Goal: Task Accomplishment & Management: Manage account settings

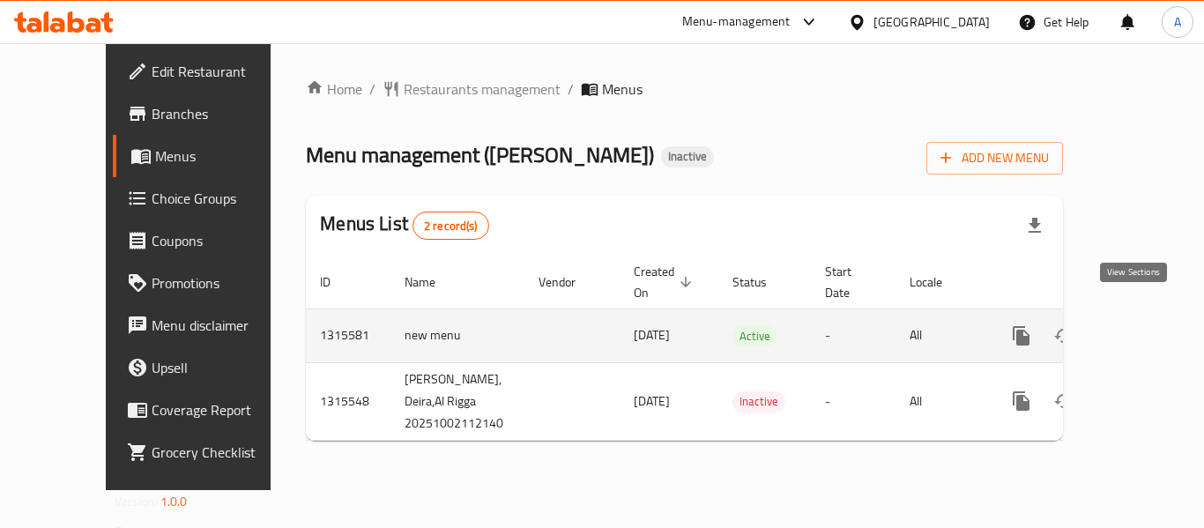
click at [1138, 325] on icon "enhanced table" at bounding box center [1148, 335] width 21 height 21
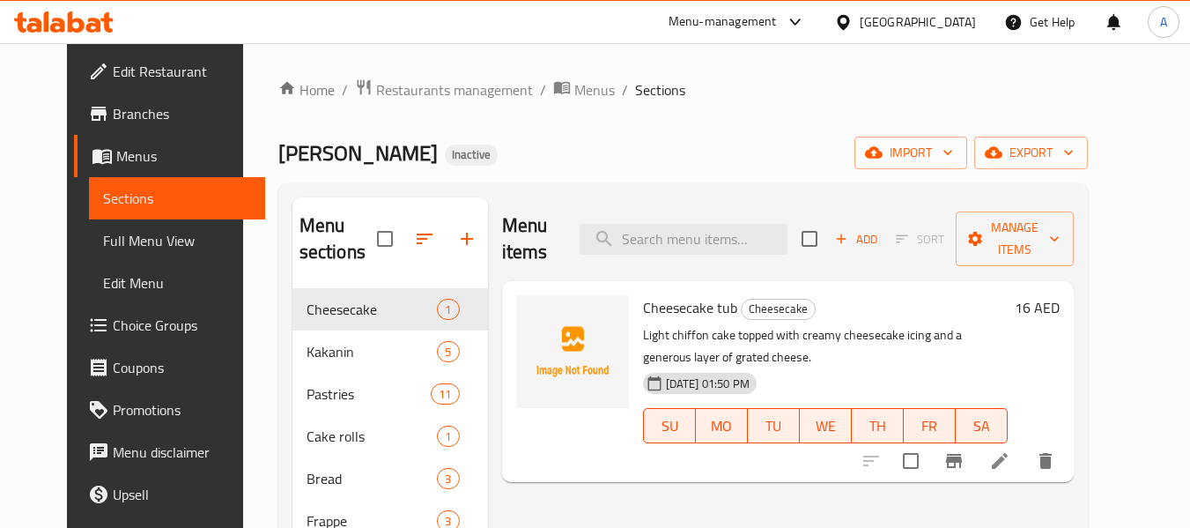
click at [151, 244] on span "Full Menu View" at bounding box center [177, 240] width 149 height 21
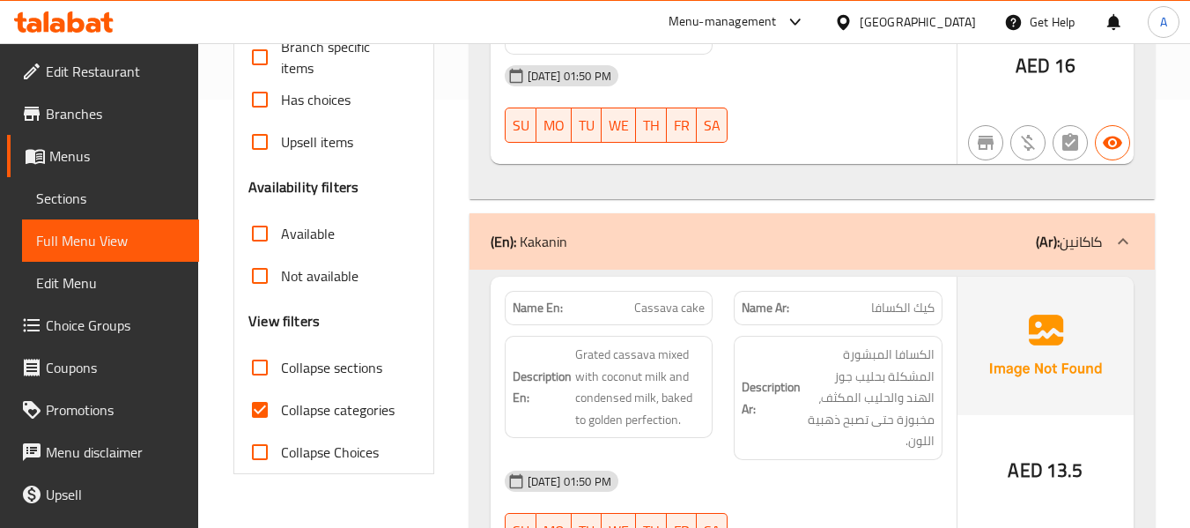
scroll to position [529, 0]
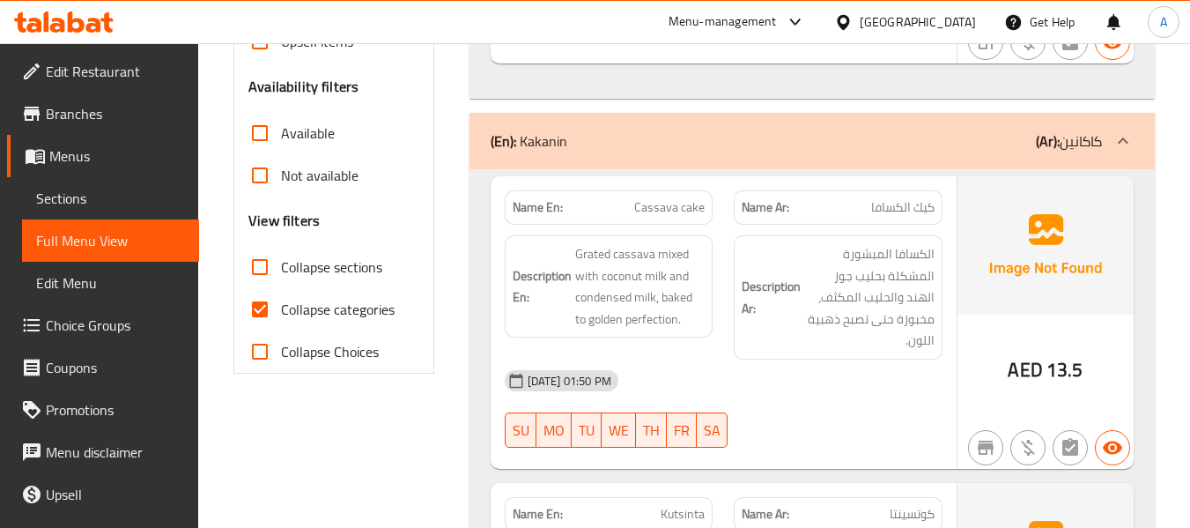
click at [392, 308] on span "Collapse categories" at bounding box center [338, 309] width 114 height 21
click at [281, 308] on input "Collapse categories" at bounding box center [260, 309] width 42 height 42
checkbox input "false"
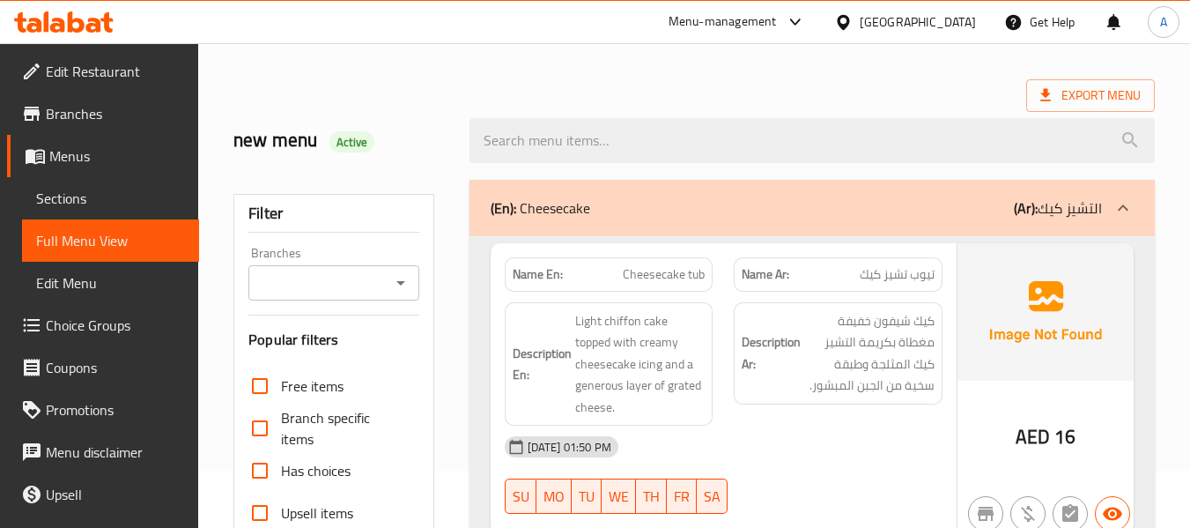
scroll to position [88, 0]
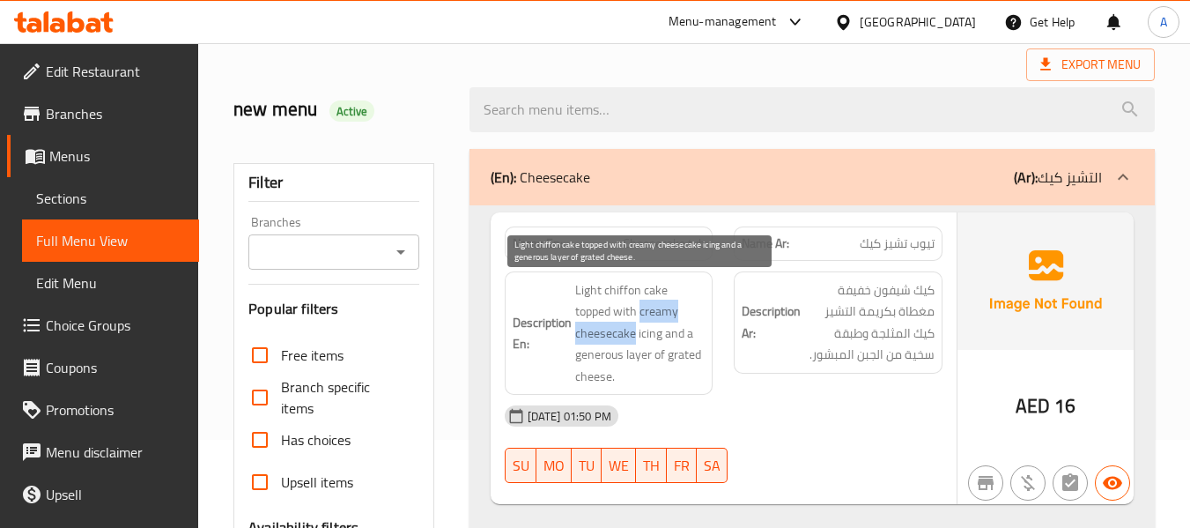
drag, startPoint x: 602, startPoint y: 313, endPoint x: 702, endPoint y: 308, distance: 100.6
click at [702, 308] on span "Light chiffon cake topped with creamy cheesecake icing and a generous layer of …" at bounding box center [640, 333] width 130 height 108
copy span "creamy cheesecake"
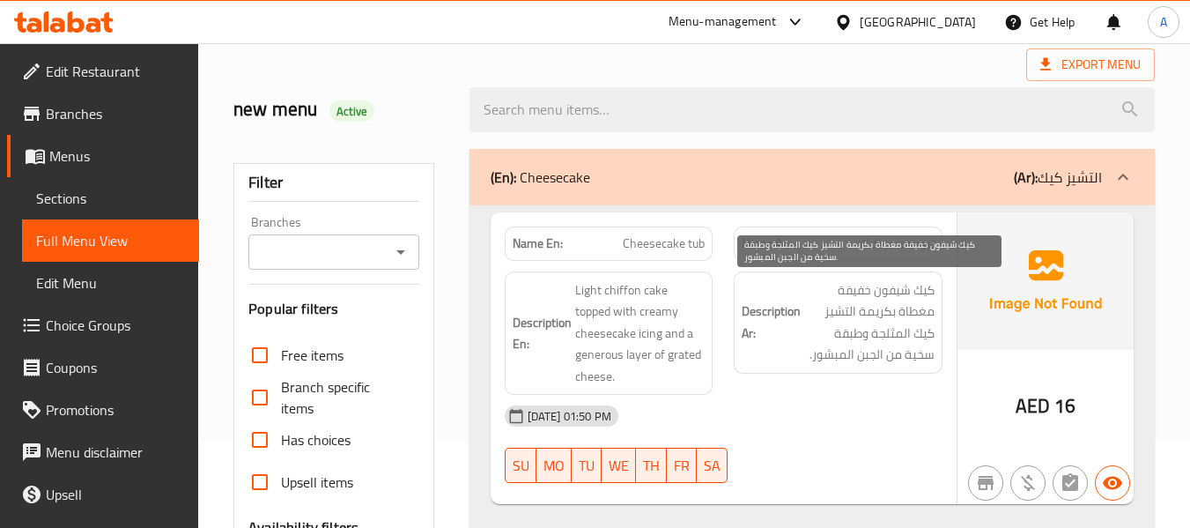
click at [806, 341] on span "كيك شيفون خفيفة مغطاة بكريمة التشيز كيك المثلجة وطبقة سخية من الجبن المبشور." at bounding box center [870, 322] width 130 height 86
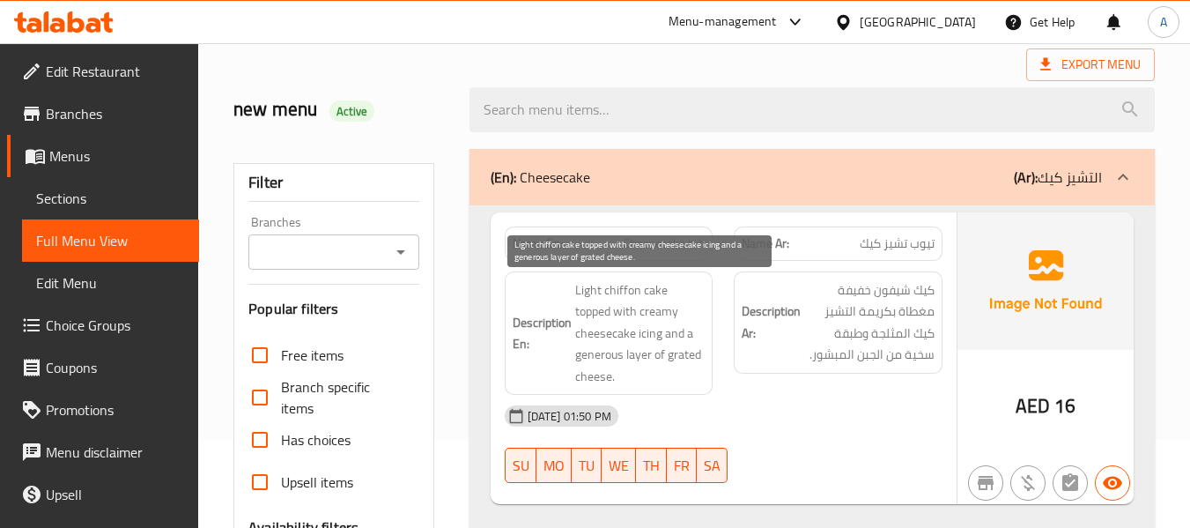
click at [586, 331] on span "Light chiffon cake topped with creamy cheesecake icing and a generous layer of …" at bounding box center [640, 333] width 130 height 108
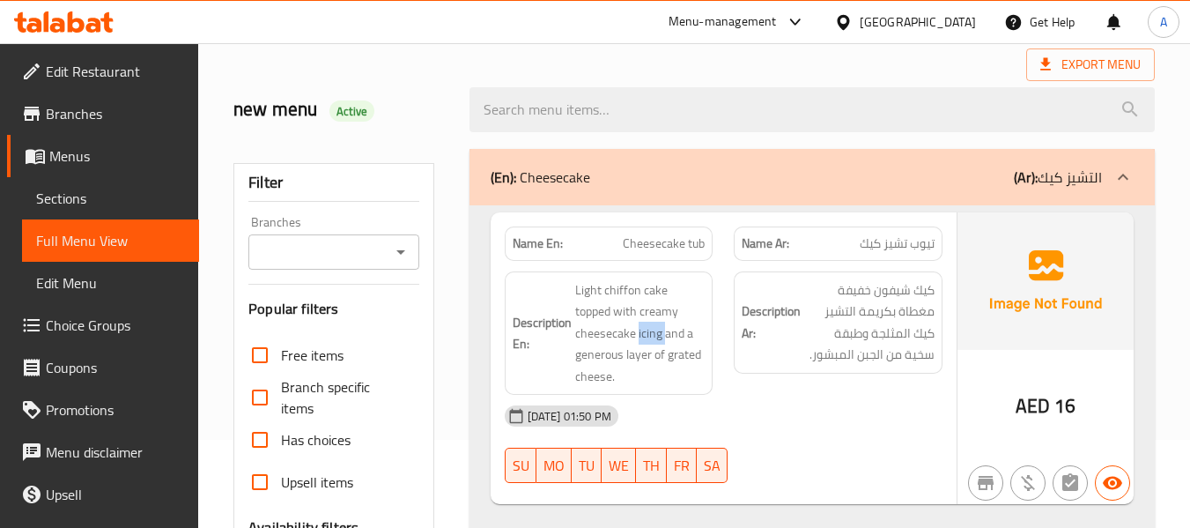
copy span "icing"
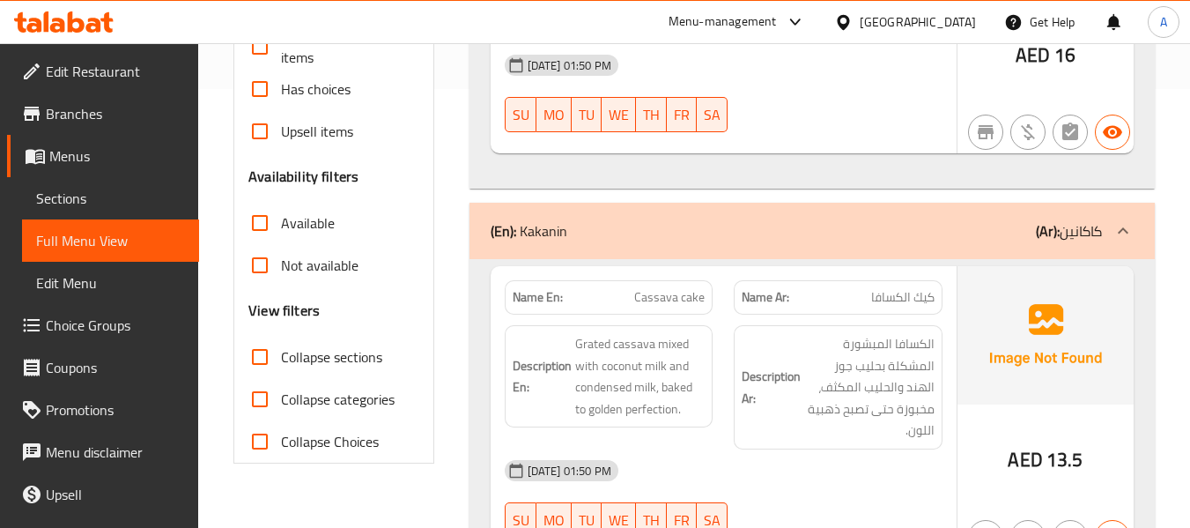
scroll to position [441, 0]
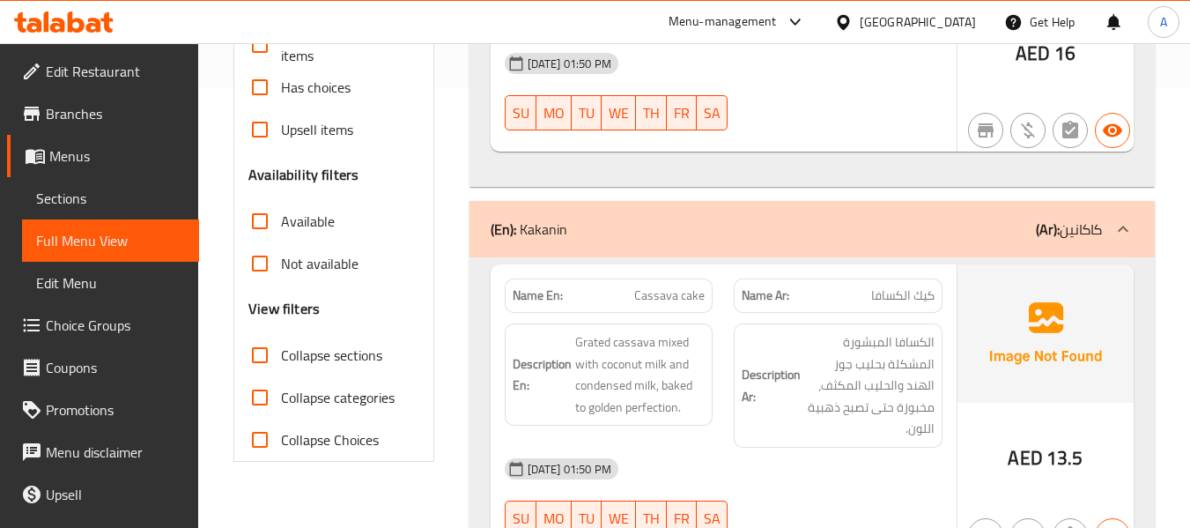
click at [649, 286] on span "Cassava cake" at bounding box center [669, 295] width 70 height 19
copy span "Cassava"
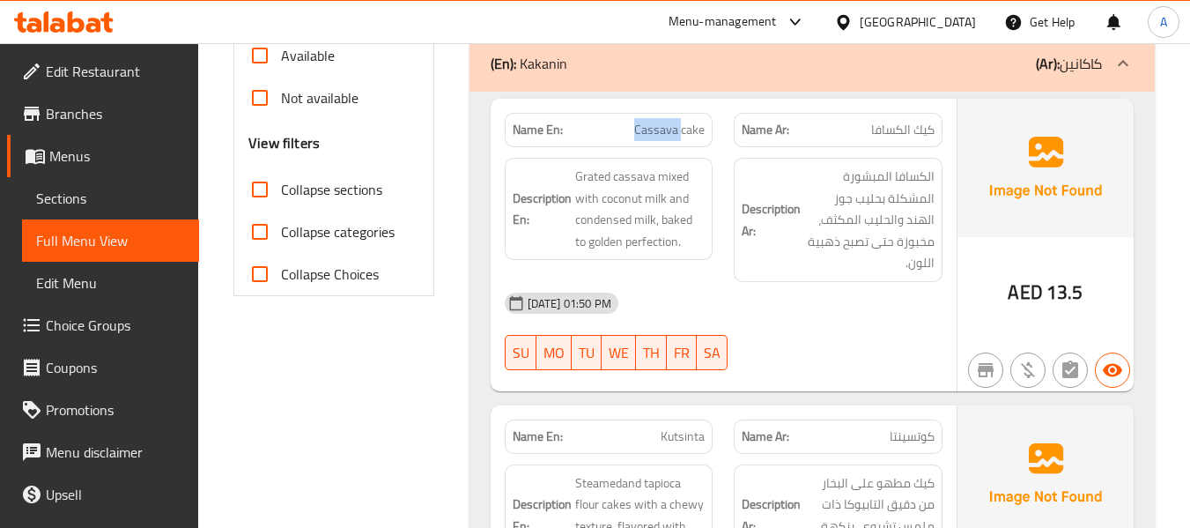
scroll to position [617, 0]
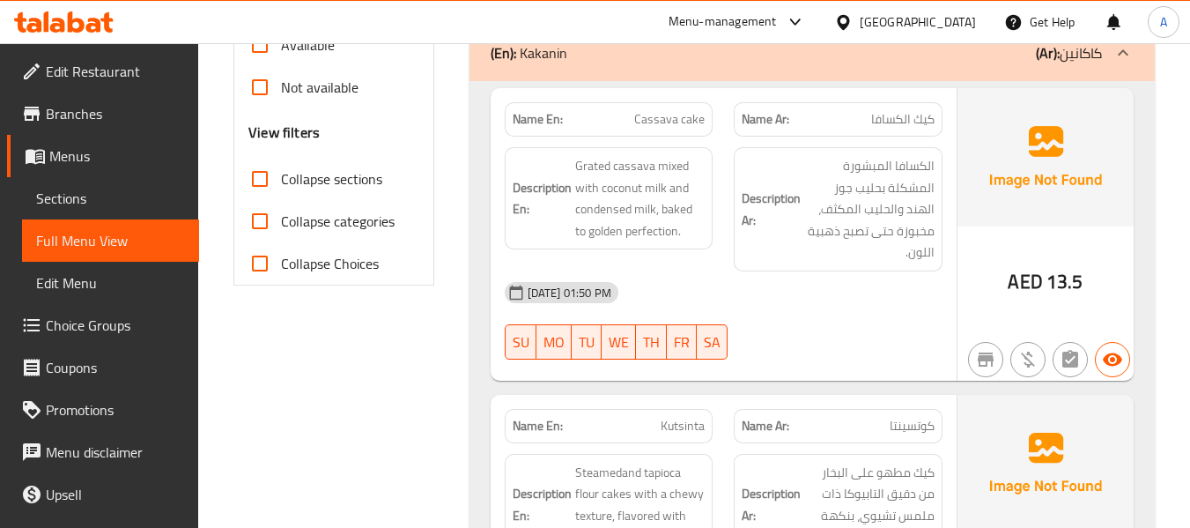
click at [716, 137] on div "Description En: Grated cassava mixed with coconut milk and condensed milk, bake…" at bounding box center [609, 209] width 230 height 145
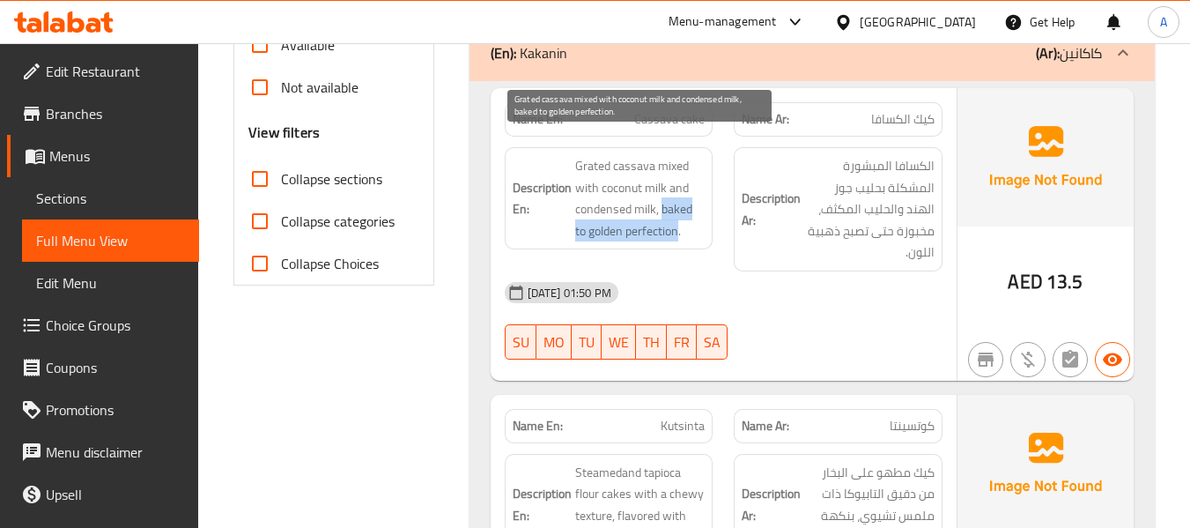
drag, startPoint x: 660, startPoint y: 186, endPoint x: 678, endPoint y: 202, distance: 23.7
click at [678, 202] on span "Grated cassava mixed with coconut milk and condensed milk, baked to golden perf…" at bounding box center [640, 198] width 130 height 86
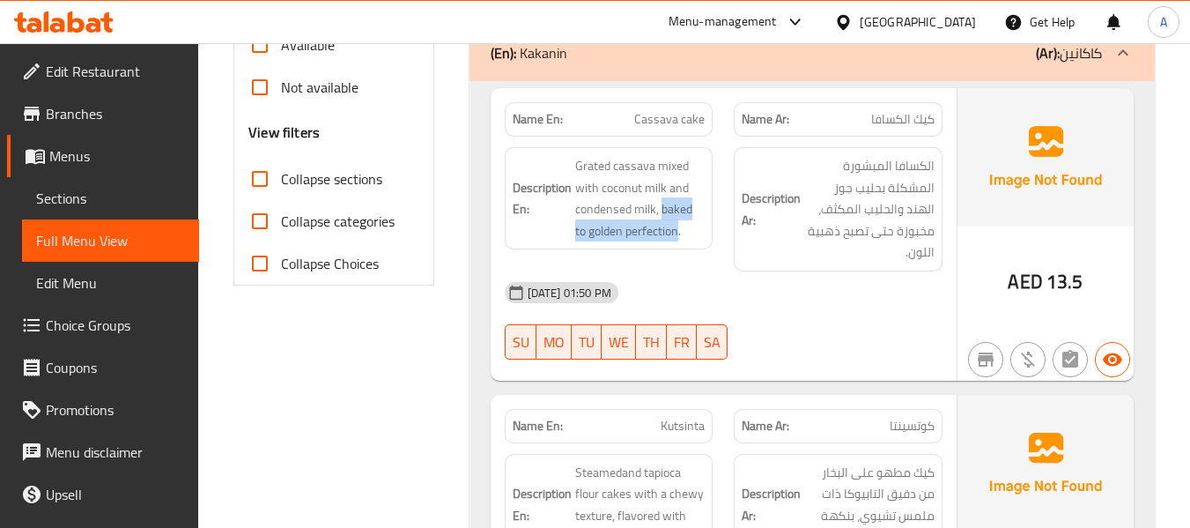
copy span "baked to golden perfection"
click at [661, 271] on div "[DATE] 01:50 PM" at bounding box center [723, 292] width 459 height 42
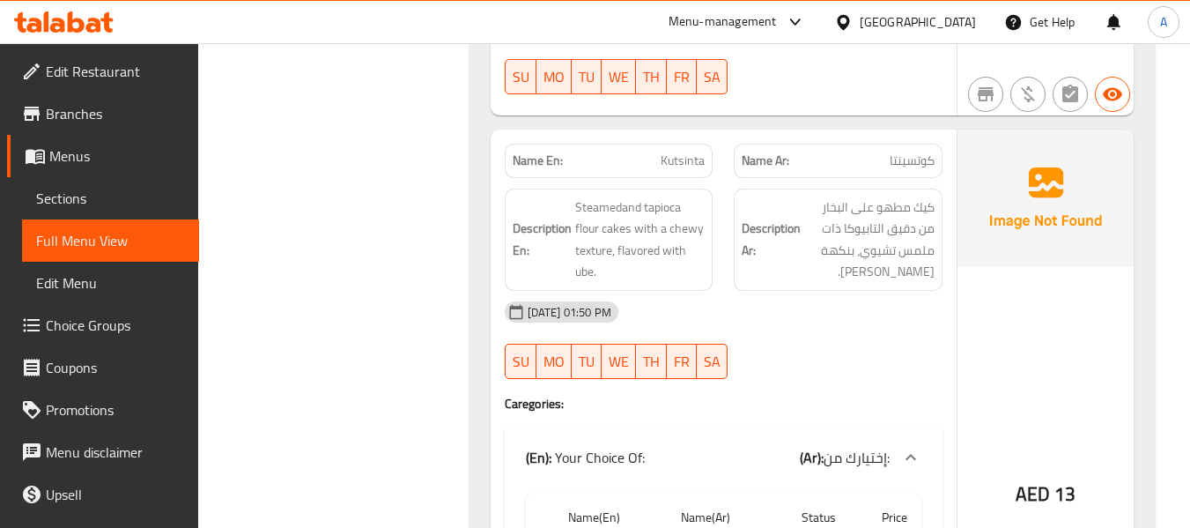
scroll to position [881, 0]
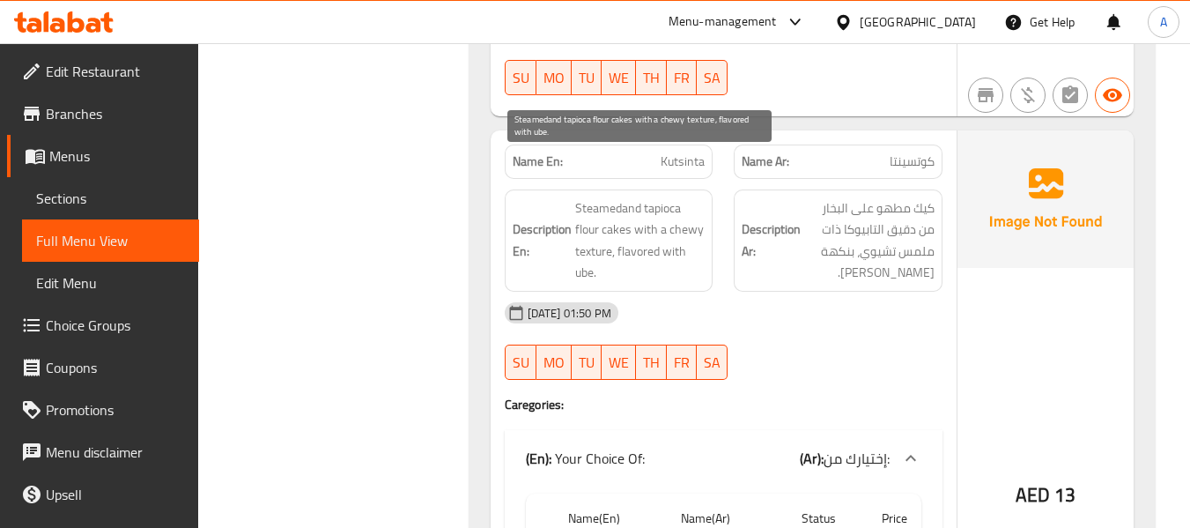
click at [597, 203] on span "Steamedand tapioca flour cakes with a chewy texture, flavored with ube." at bounding box center [640, 240] width 130 height 86
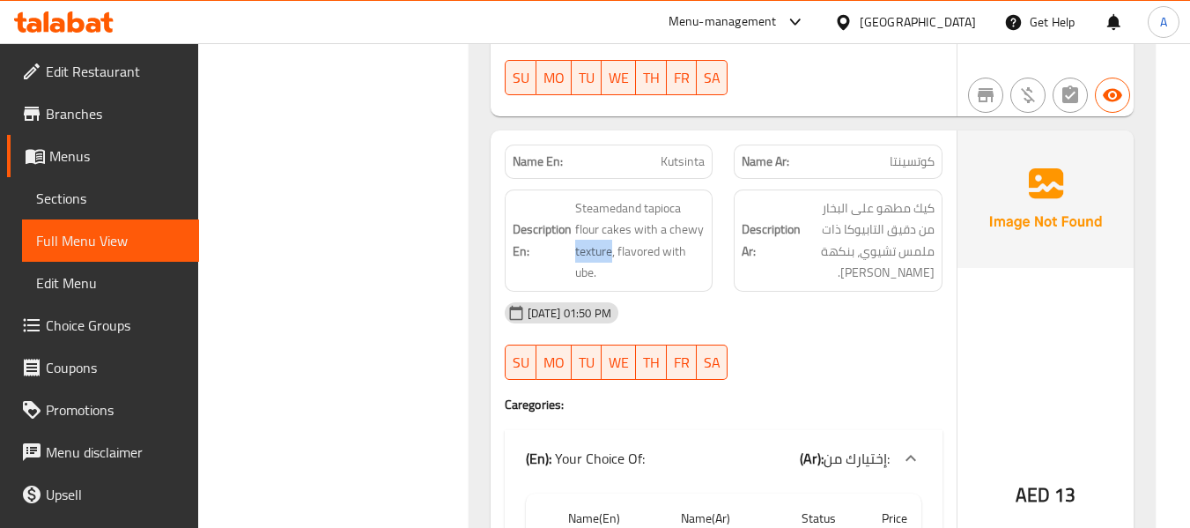
copy span "texture"
click at [664, 217] on span "Steamedand tapioca flour cakes with a chewy texture, flavored with ube." at bounding box center [640, 240] width 130 height 86
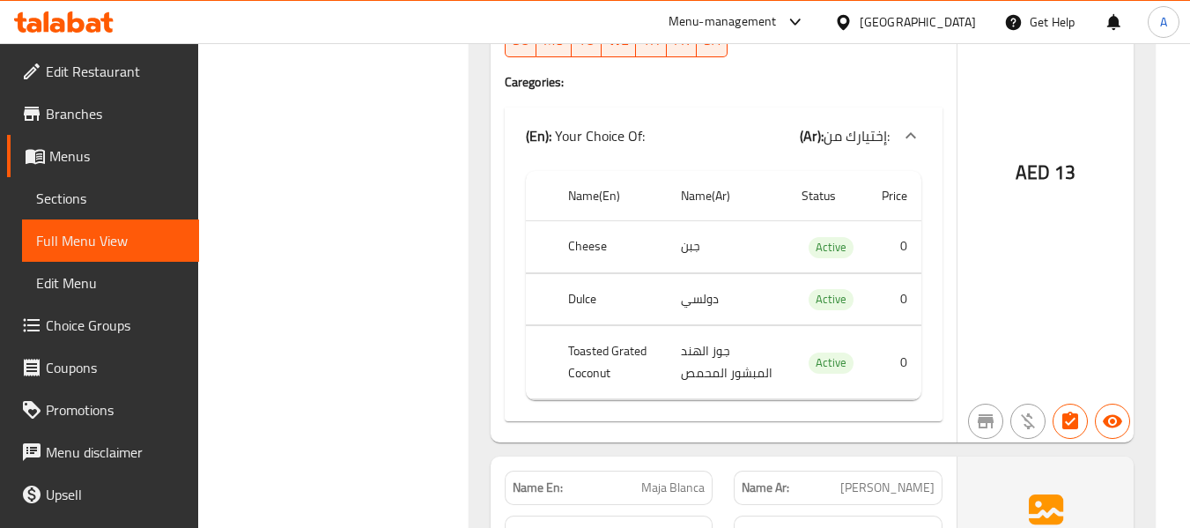
scroll to position [1234, 0]
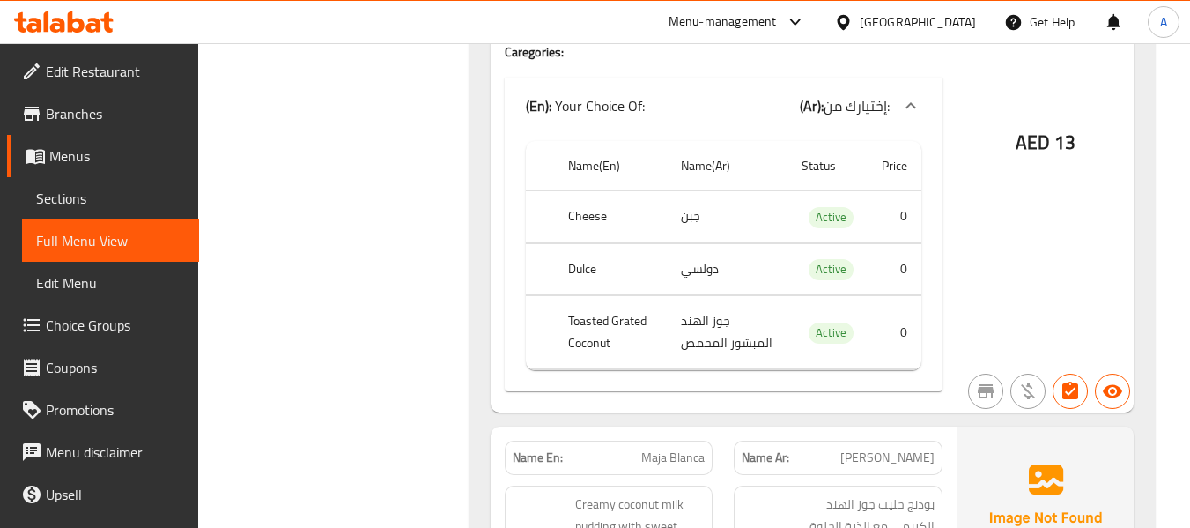
click at [498, 267] on div "Name En: Kutsinta Name Ar: كوتسينتا Description En: Steamedand tapioca flour ca…" at bounding box center [724, 95] width 466 height 634
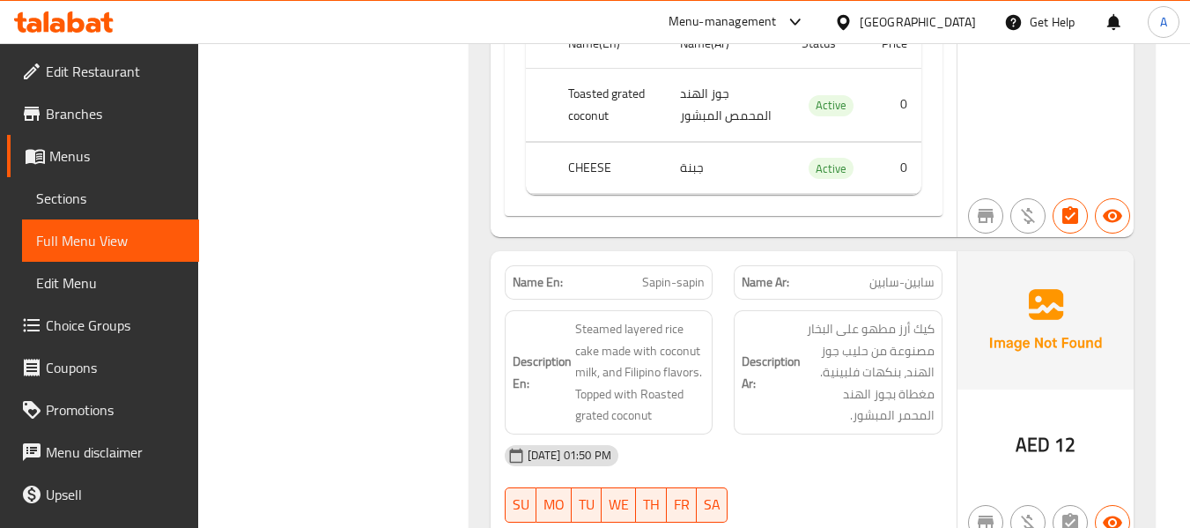
scroll to position [2115, 0]
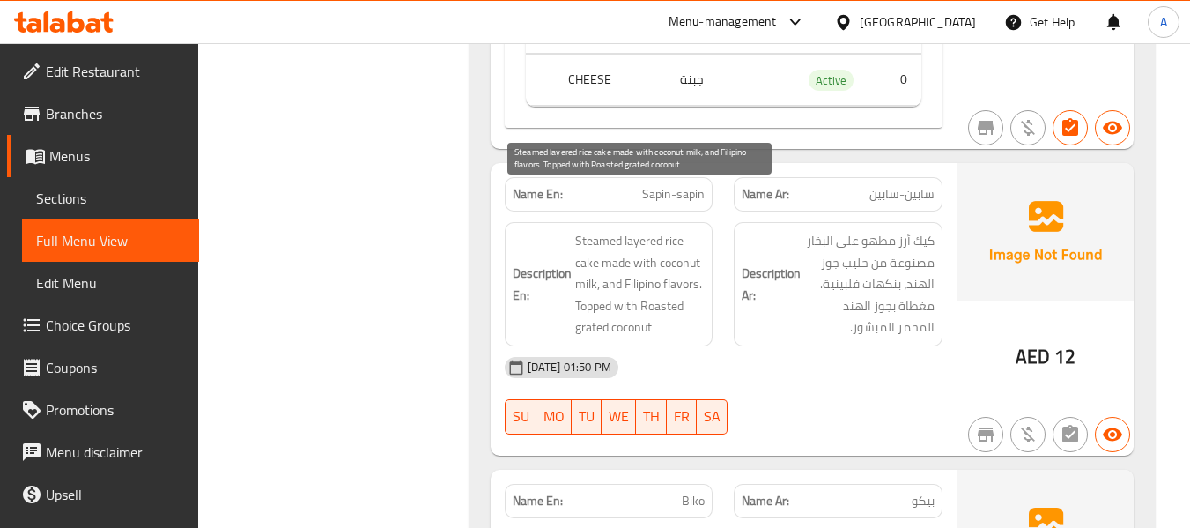
click at [631, 230] on span "Steamed layered rice cake made with coconut milk, and Filipino flavors. Topped …" at bounding box center [640, 284] width 130 height 108
copy span "layered"
click at [627, 253] on span "Steamed layered rice cake made with coconut milk, and Filipino flavors. Topped …" at bounding box center [640, 284] width 130 height 108
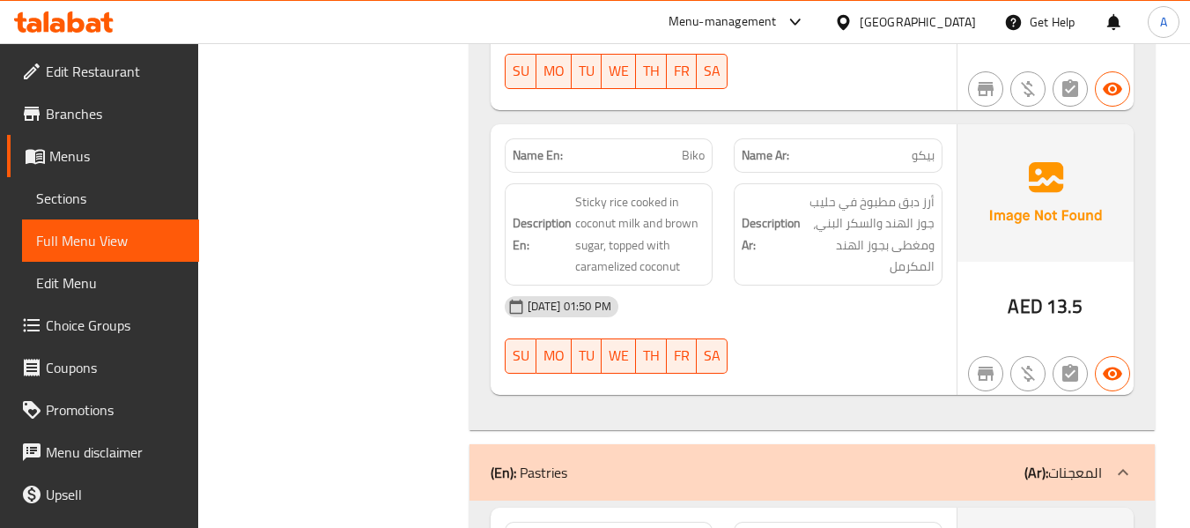
scroll to position [2467, 0]
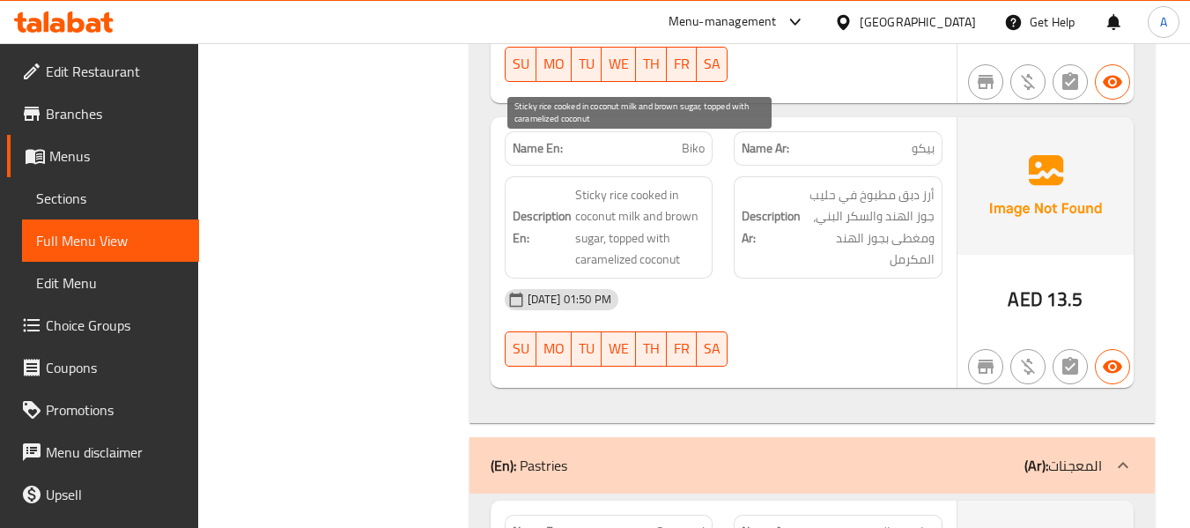
click at [584, 184] on span "Sticky rice cooked in coconut milk and brown sugar, topped with caramelized coc…" at bounding box center [640, 227] width 130 height 86
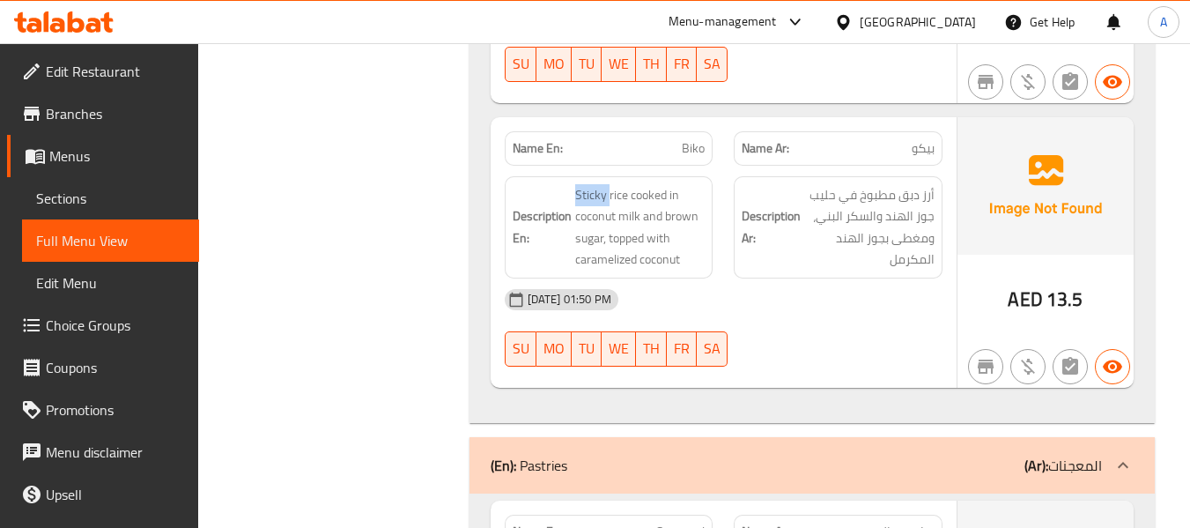
copy span "Sticky"
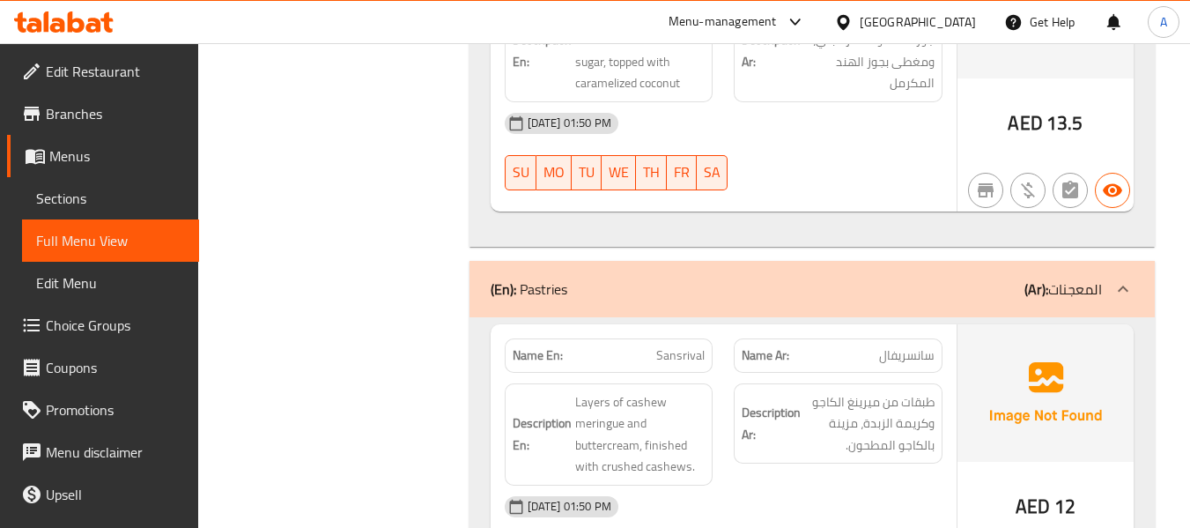
scroll to position [2732, 0]
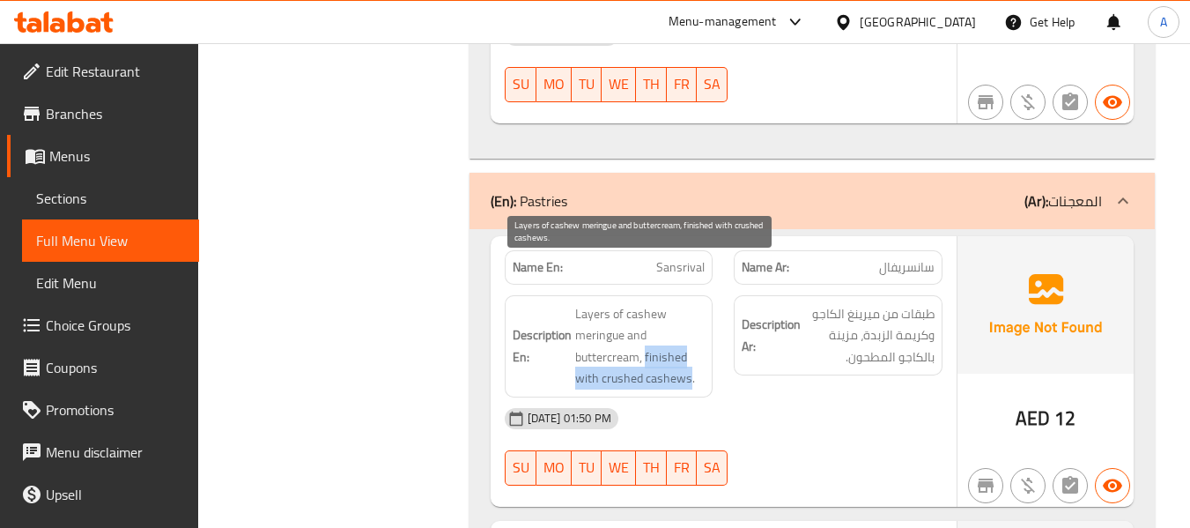
drag, startPoint x: 645, startPoint y: 313, endPoint x: 687, endPoint y: 338, distance: 49.4
click at [687, 338] on span "Layers of cashew meringue and buttercream, finished with crushed cashews." at bounding box center [640, 346] width 130 height 86
copy span "finished with crushed cashews"
click at [649, 322] on span "Layers of cashew meringue and buttercream, finished with crushed cashews." at bounding box center [640, 346] width 130 height 86
drag, startPoint x: 644, startPoint y: 313, endPoint x: 597, endPoint y: 335, distance: 52.4
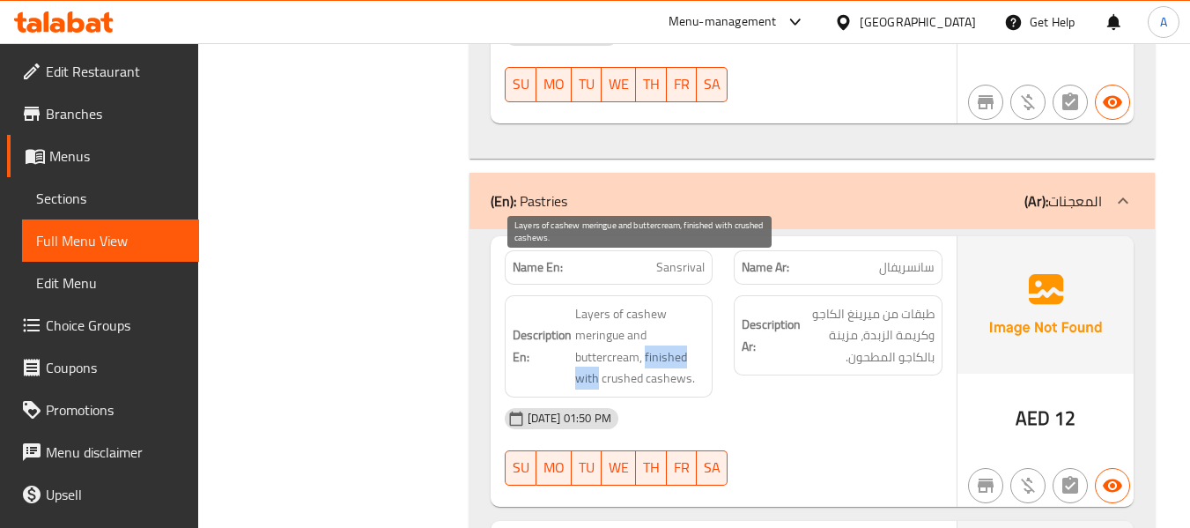
click at [597, 335] on span "Layers of cashew meringue and buttercream, finished with crushed cashews." at bounding box center [640, 346] width 130 height 86
copy span "finished with"
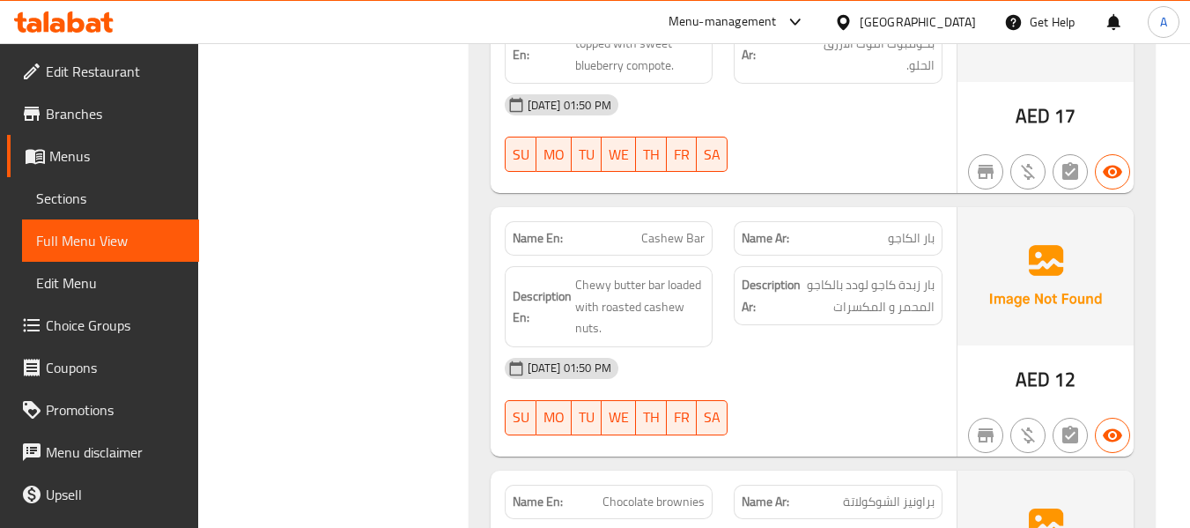
scroll to position [3348, 0]
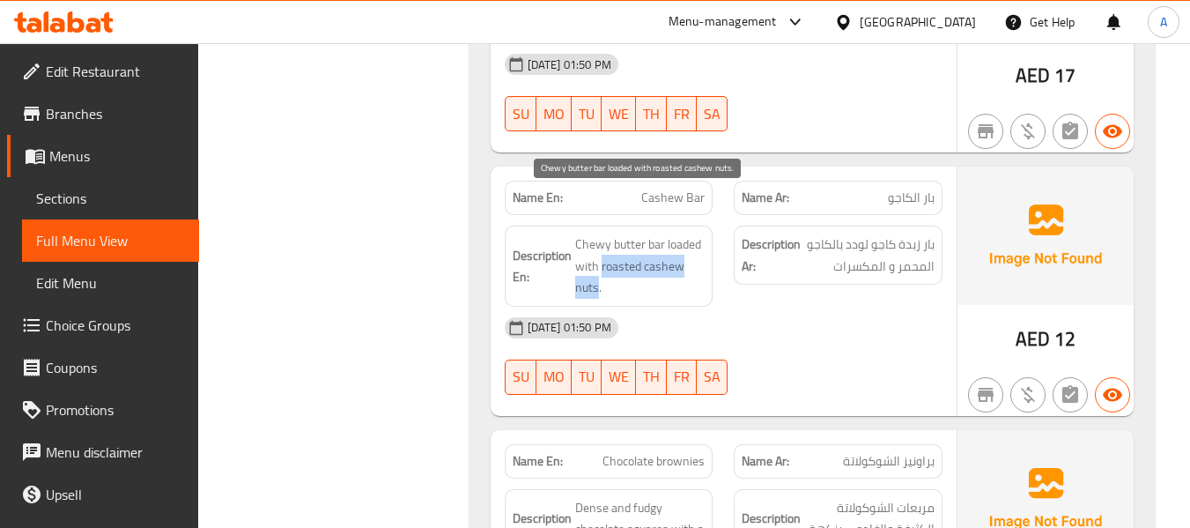
drag, startPoint x: 602, startPoint y: 223, endPoint x: 598, endPoint y: 248, distance: 24.9
click at [598, 248] on span "Chewy butter bar loaded with roasted cashew nuts." at bounding box center [640, 266] width 130 height 65
copy span "roasted cashew nuts"
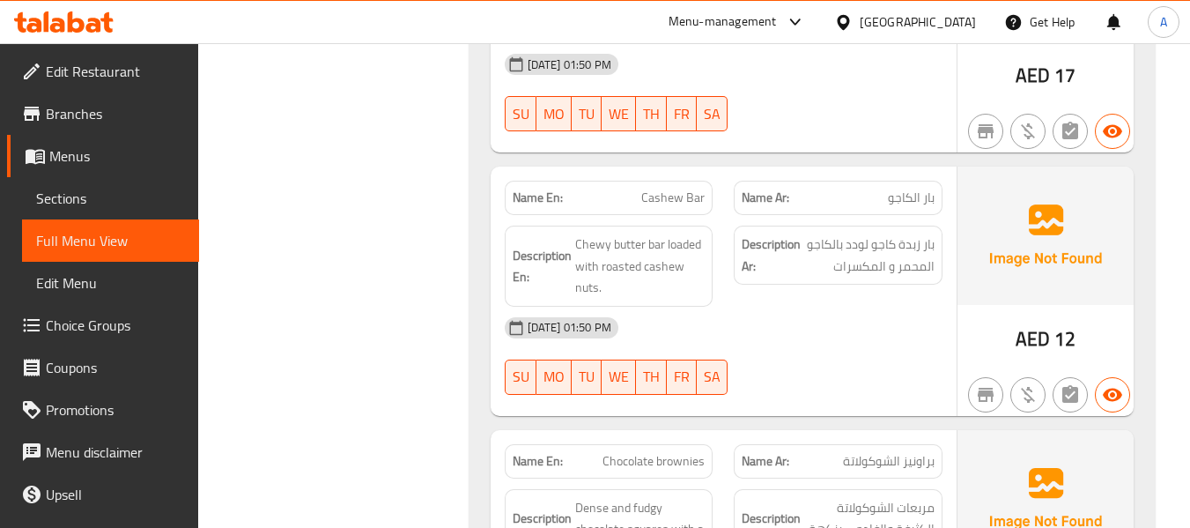
click at [513, 254] on h6 "Description En: Chewy butter bar loaded with roasted cashew nuts." at bounding box center [609, 266] width 193 height 65
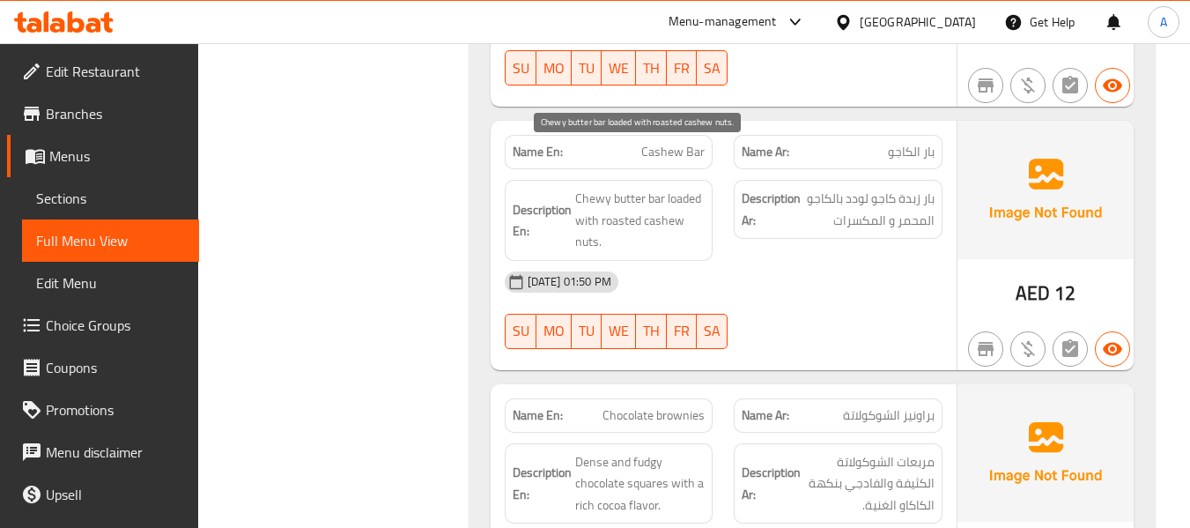
scroll to position [3437, 0]
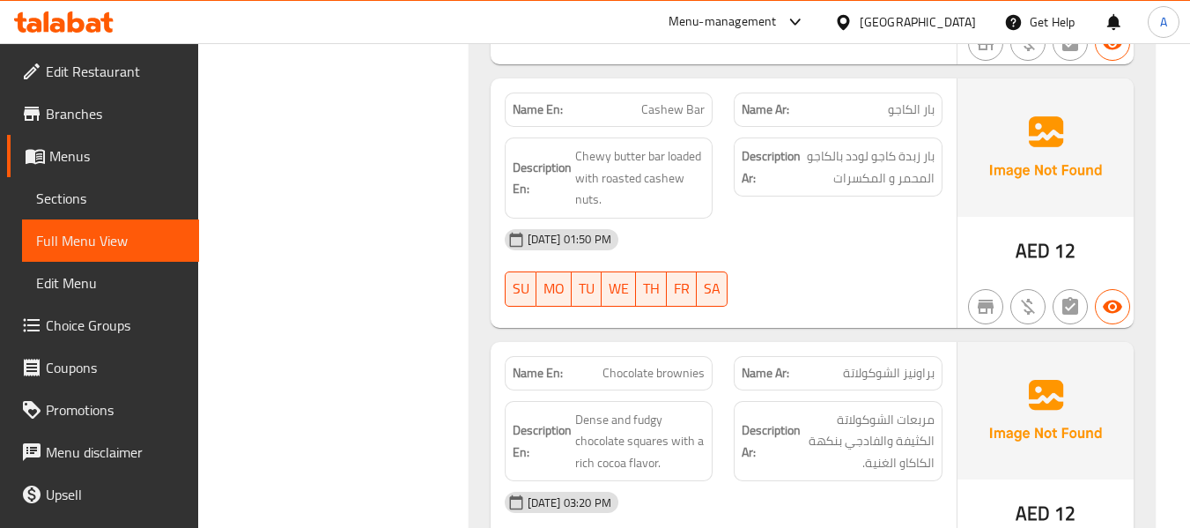
click at [664, 219] on div "[DATE] 01:50 PM" at bounding box center [723, 240] width 459 height 42
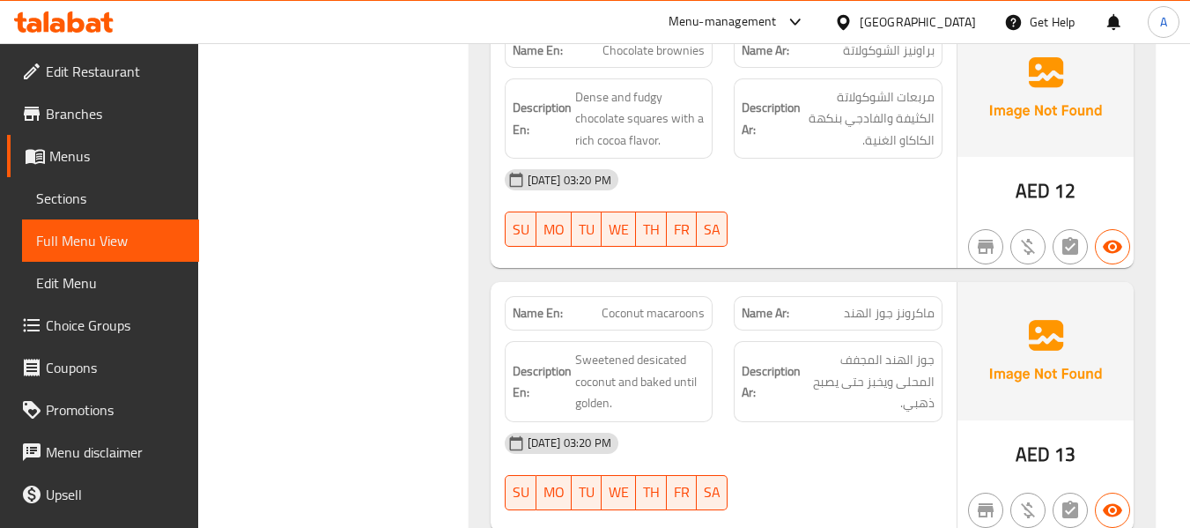
scroll to position [3789, 0]
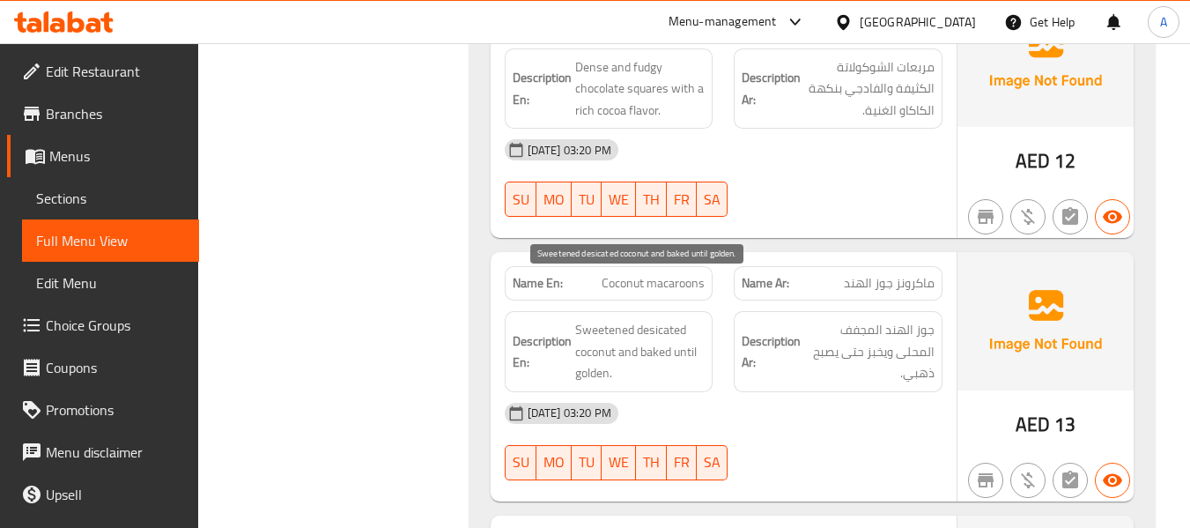
click at [649, 319] on span "Sweetened desicated coconut and baked until golden." at bounding box center [640, 351] width 130 height 65
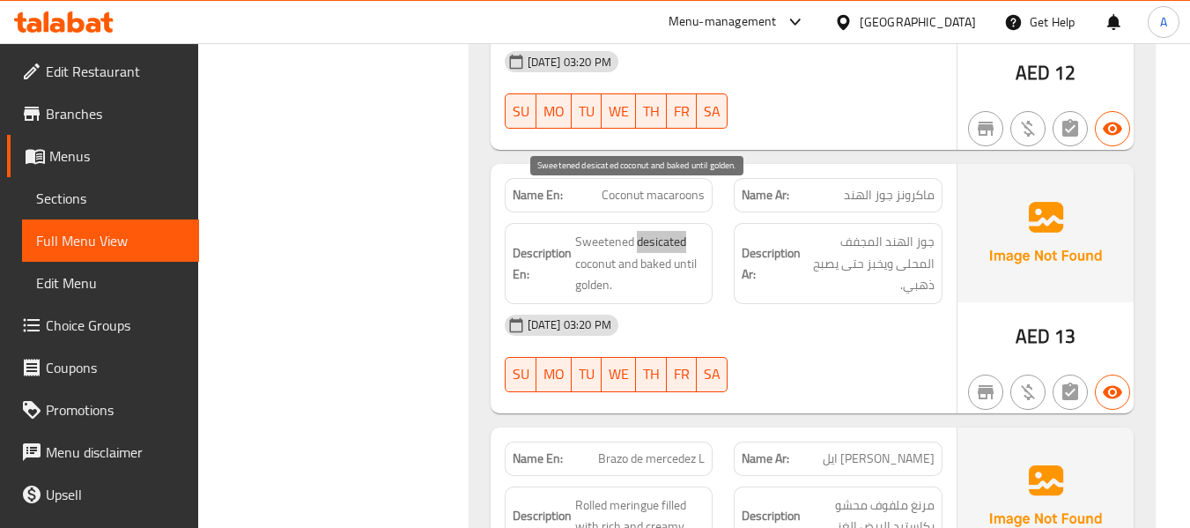
scroll to position [4053, 0]
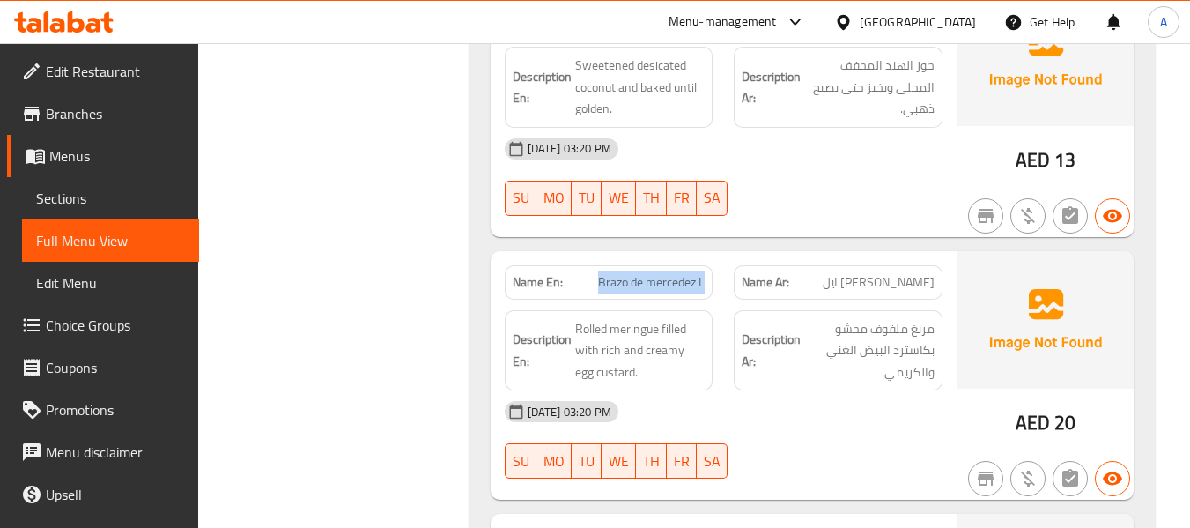
drag, startPoint x: 598, startPoint y: 234, endPoint x: 711, endPoint y: 245, distance: 113.3
click at [711, 265] on div "Name En: Brazo de mercedez L" at bounding box center [609, 282] width 209 height 34
click at [789, 318] on h6 "Description Ar: مرنغ ملفوف محشو بكاسترد البيض الغني والكريمي." at bounding box center [838, 350] width 193 height 65
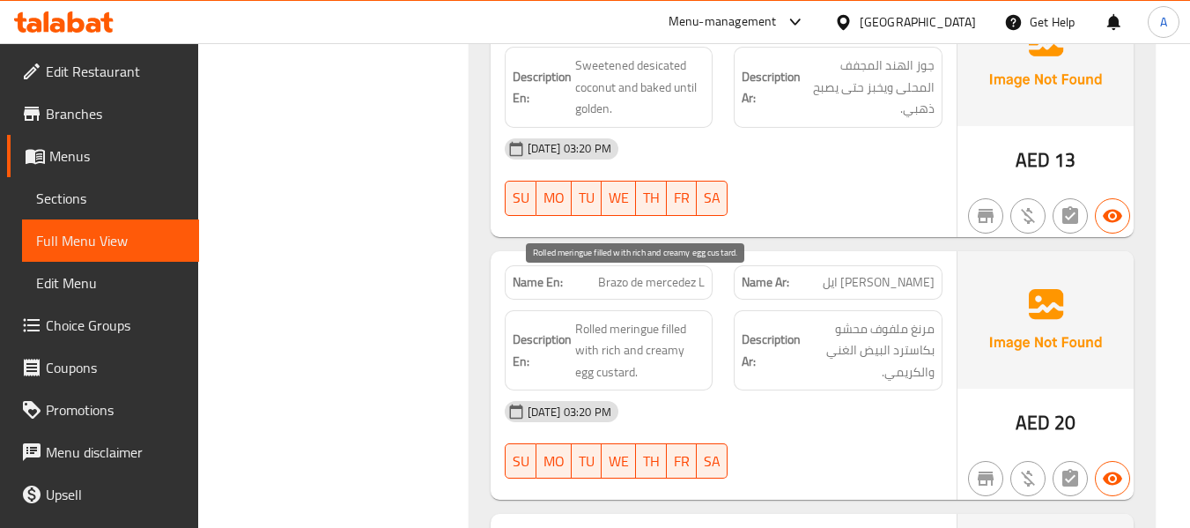
click at [633, 318] on span "Rolled meringue filled with rich and creamy egg custard." at bounding box center [640, 350] width 130 height 65
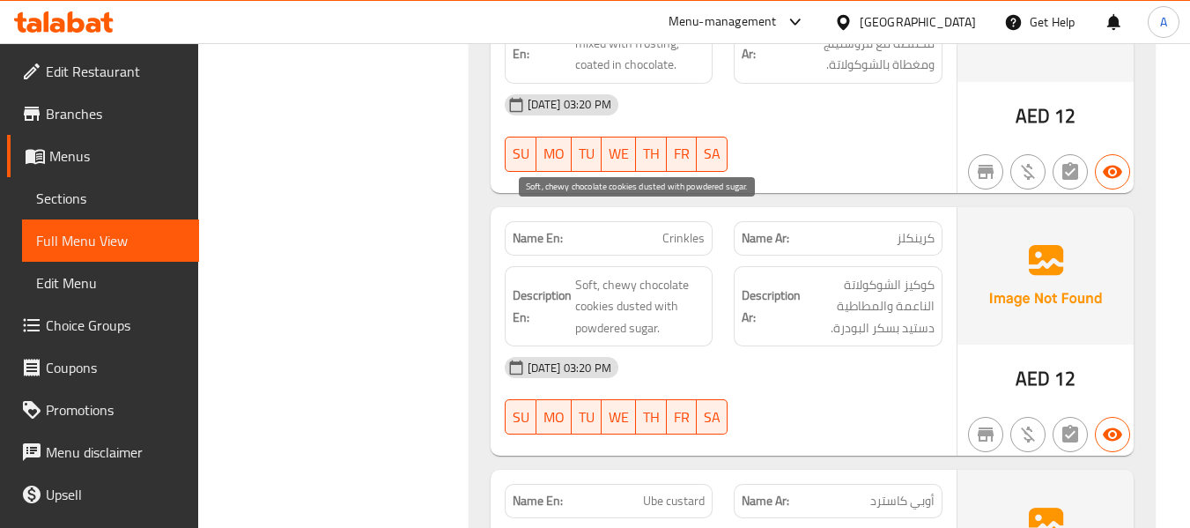
scroll to position [4935, 0]
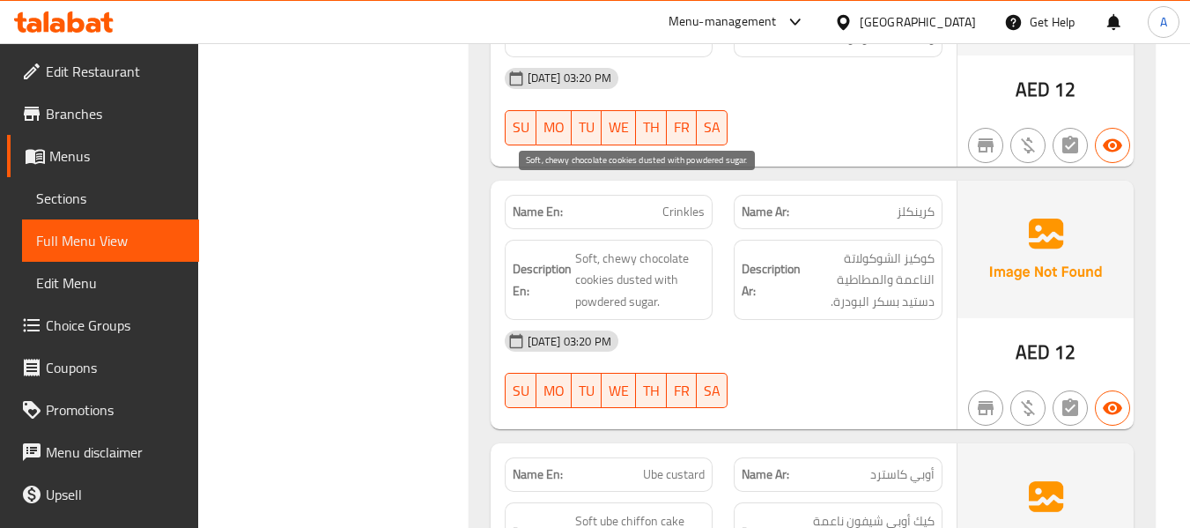
click at [627, 248] on span "Soft, chewy chocolate cookies dusted with powdered sugar." at bounding box center [640, 280] width 130 height 65
click at [652, 248] on span "Soft, chewy chocolate cookies dusted with powdered sugar." at bounding box center [640, 280] width 130 height 65
click at [629, 248] on span "Soft, chewy chocolate cookies dusted with powdered sugar." at bounding box center [640, 280] width 130 height 65
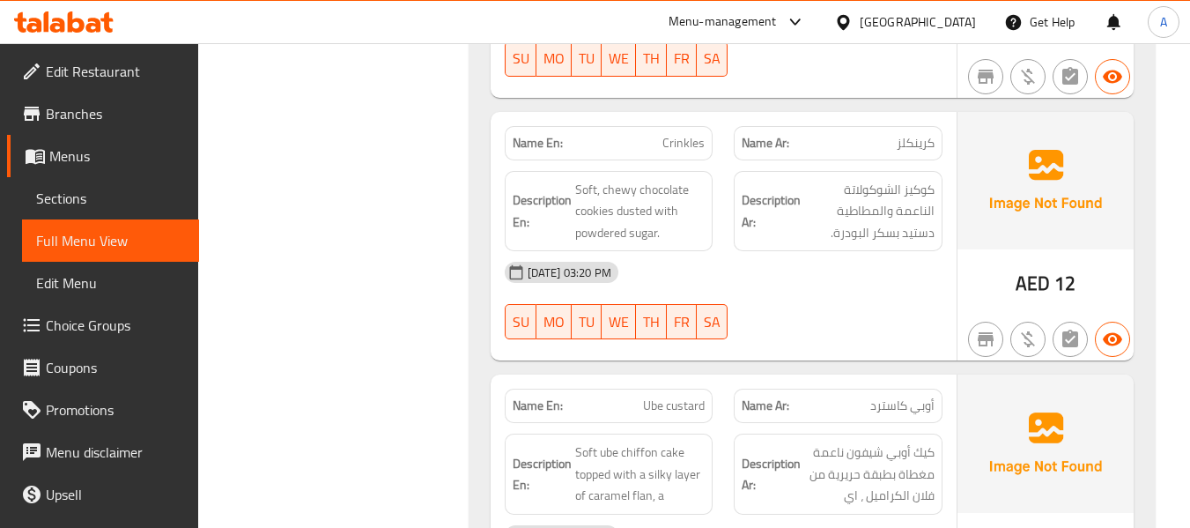
scroll to position [5111, 0]
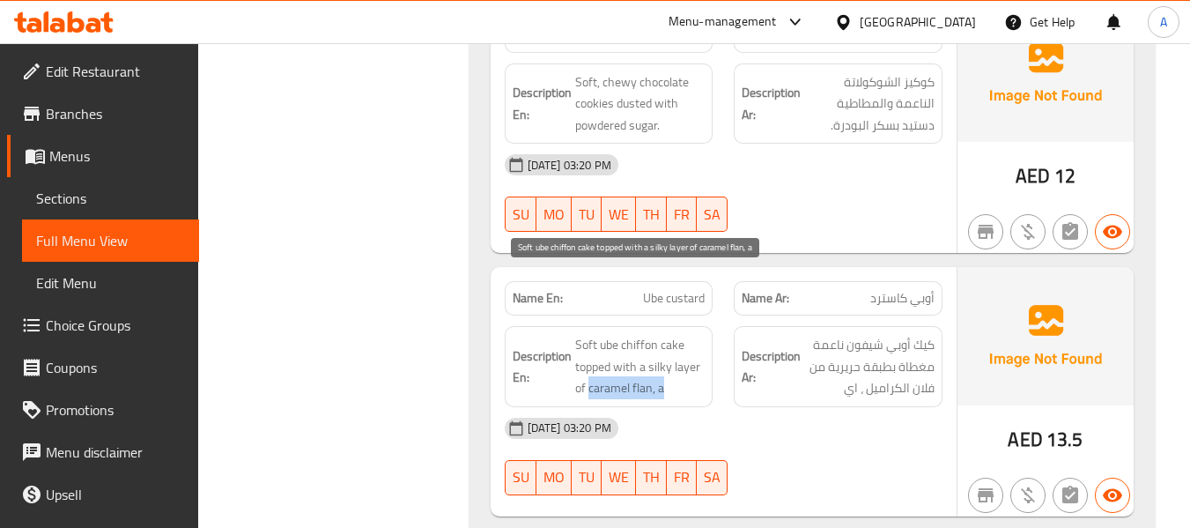
drag, startPoint x: 588, startPoint y: 323, endPoint x: 701, endPoint y: 325, distance: 112.8
click at [701, 334] on span "Soft ube chiffon cake topped with a silky layer of caramel flan, a" at bounding box center [640, 366] width 130 height 65
click at [644, 334] on span "Soft ube chiffon cake topped with a silky layer of caramel flan, a" at bounding box center [640, 366] width 130 height 65
drag, startPoint x: 589, startPoint y: 327, endPoint x: 684, endPoint y: 333, distance: 95.4
click at [684, 334] on span "Soft ube chiffon cake topped with a silky layer of caramel flan, a" at bounding box center [640, 366] width 130 height 65
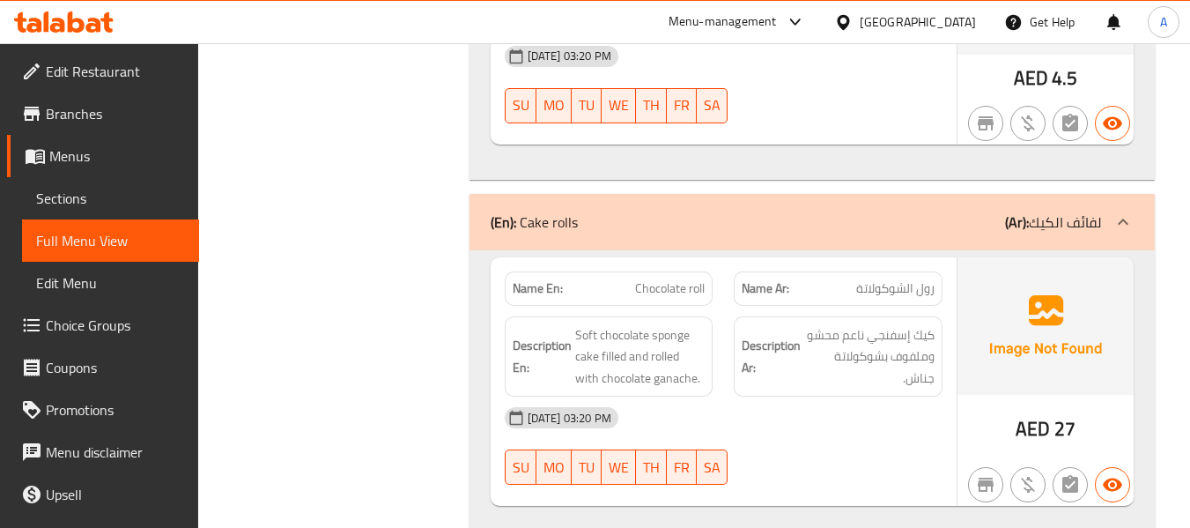
scroll to position [5728, 0]
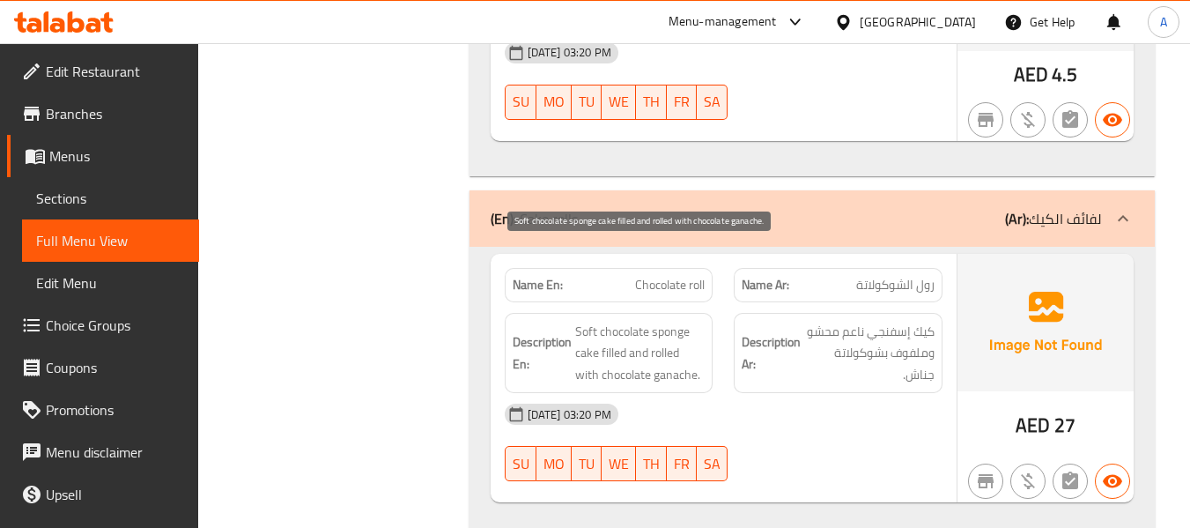
click at [629, 321] on span "Soft chocolate sponge cake filled and rolled with chocolate ganache." at bounding box center [640, 353] width 130 height 65
click at [593, 321] on span "Soft chocolate sponge cake filled and rolled with chocolate ganache." at bounding box center [640, 353] width 130 height 65
click at [612, 321] on span "Soft chocolate sponge cake filled and rolled with chocolate ganache." at bounding box center [640, 353] width 130 height 65
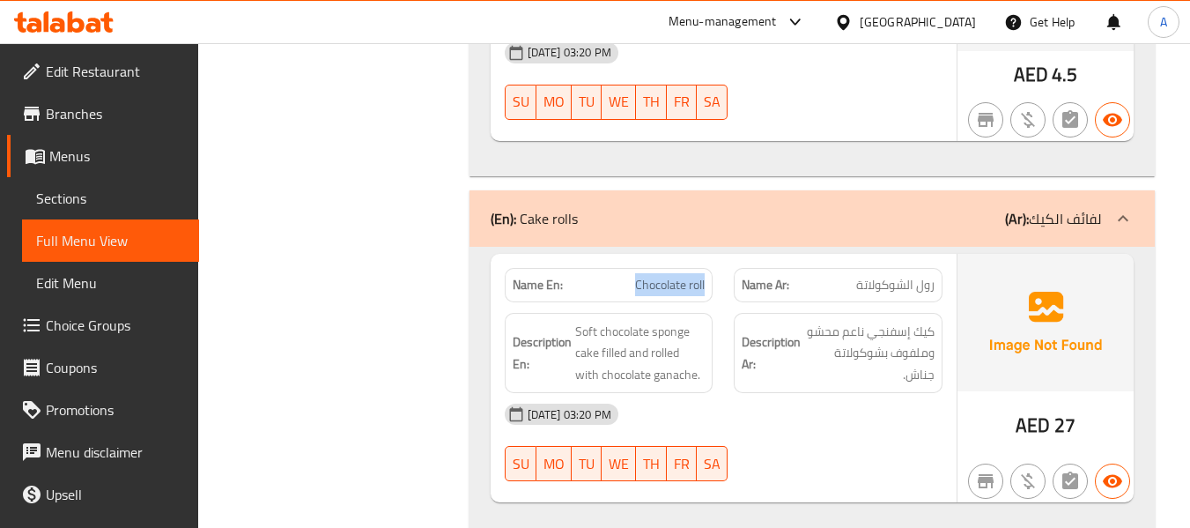
drag, startPoint x: 639, startPoint y: 217, endPoint x: 713, endPoint y: 218, distance: 74.0
click at [713, 268] on div "Name En: Chocolate roll" at bounding box center [609, 285] width 209 height 34
click at [893, 393] on div "[DATE] 03:20 PM" at bounding box center [723, 414] width 459 height 42
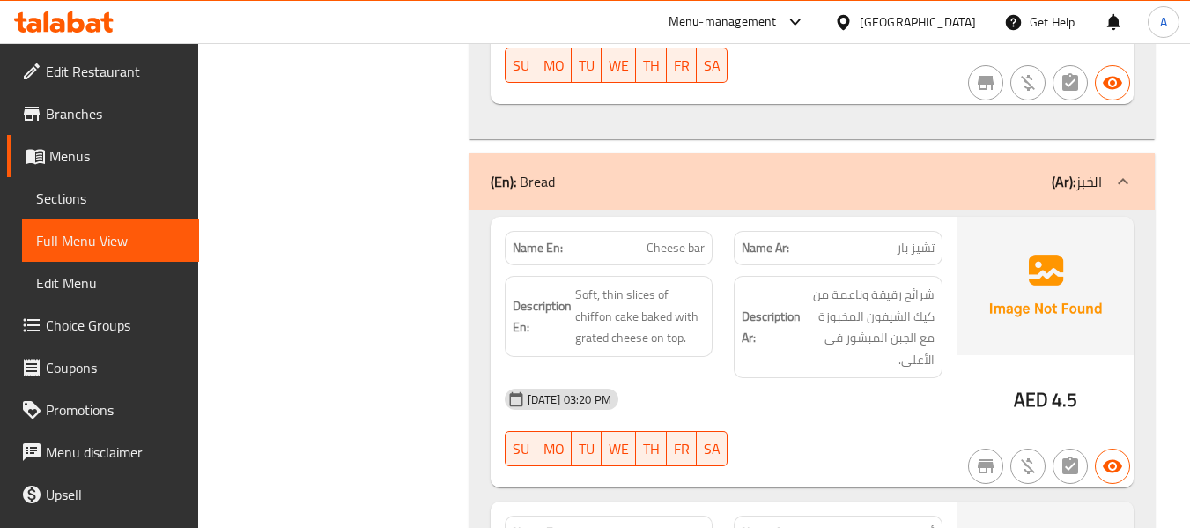
scroll to position [6168, 0]
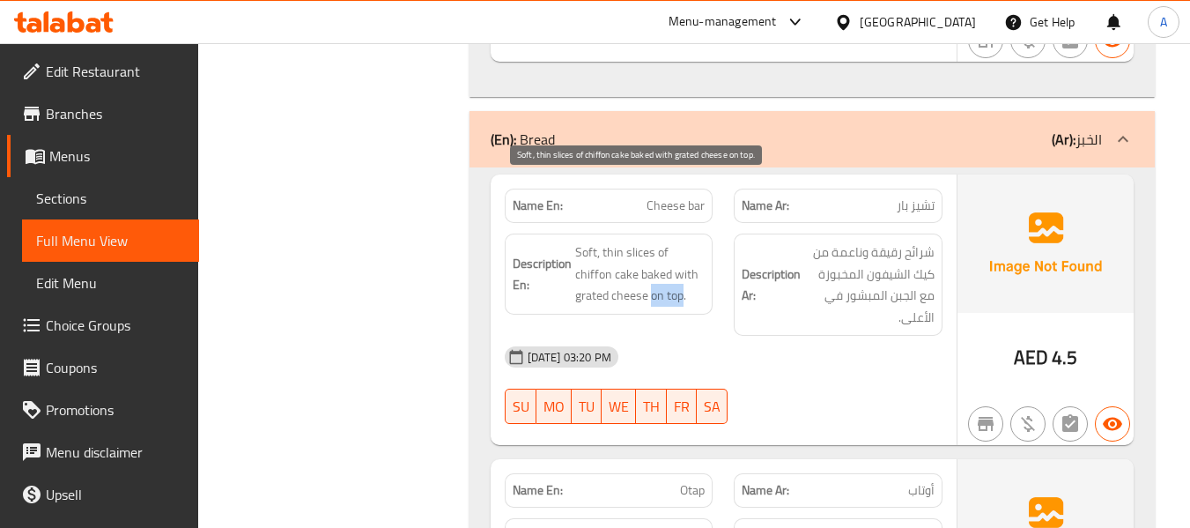
drag, startPoint x: 613, startPoint y: 230, endPoint x: 648, endPoint y: 235, distance: 34.8
click at [648, 241] on span "Soft, thin slices of chiffon cake baked with grated cheese on top." at bounding box center [640, 273] width 130 height 65
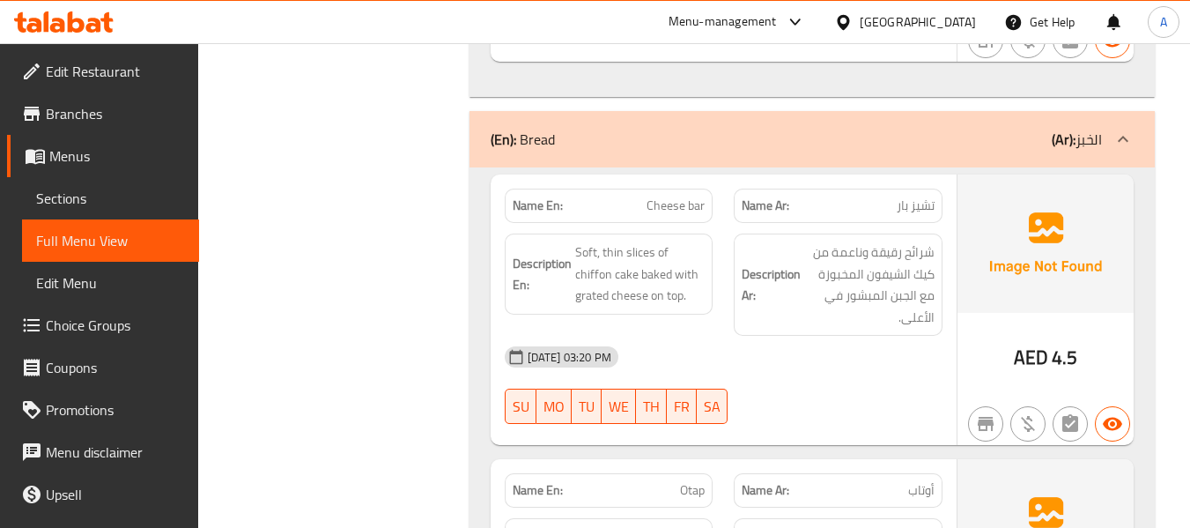
click at [730, 223] on div "Description Ar: شرائح رقيقة وناعمة من كيك الشيفون المخبوزة مع الجبن المبشور في …" at bounding box center [838, 284] width 230 height 123
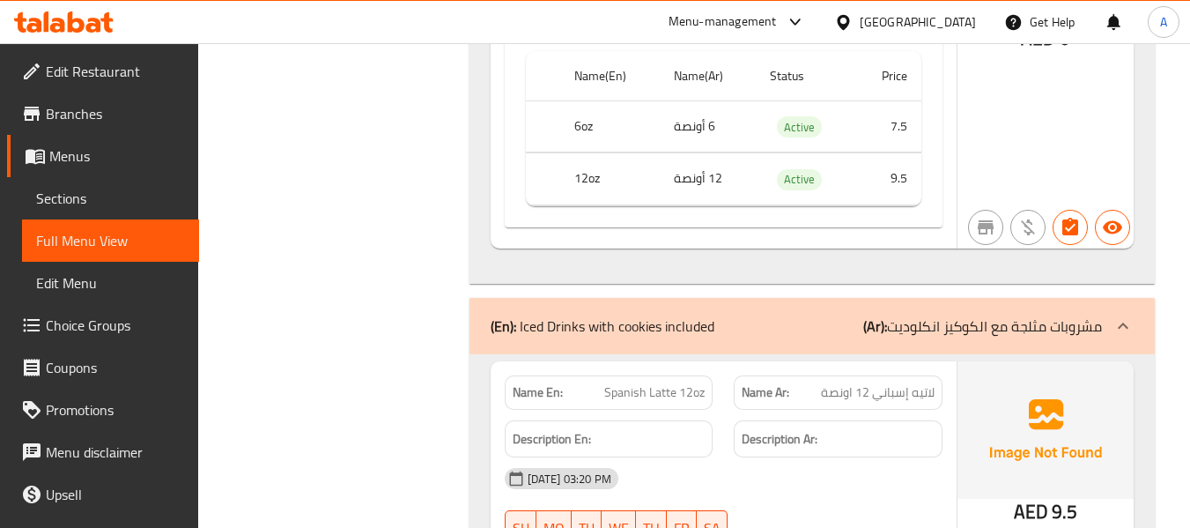
scroll to position [10486, 0]
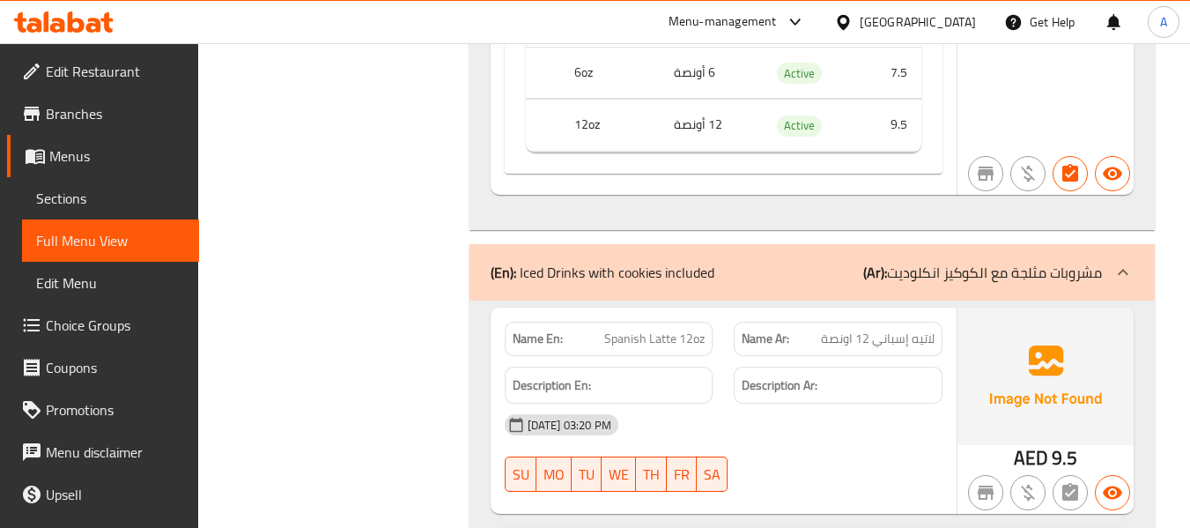
click at [594, 356] on div "Description En:" at bounding box center [609, 385] width 230 height 59
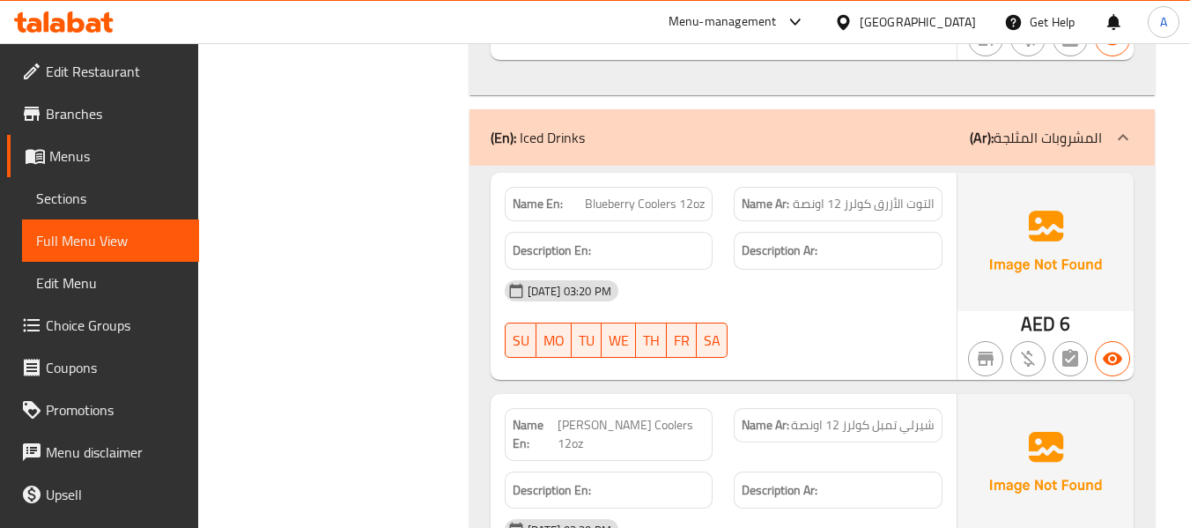
scroll to position [11191, 0]
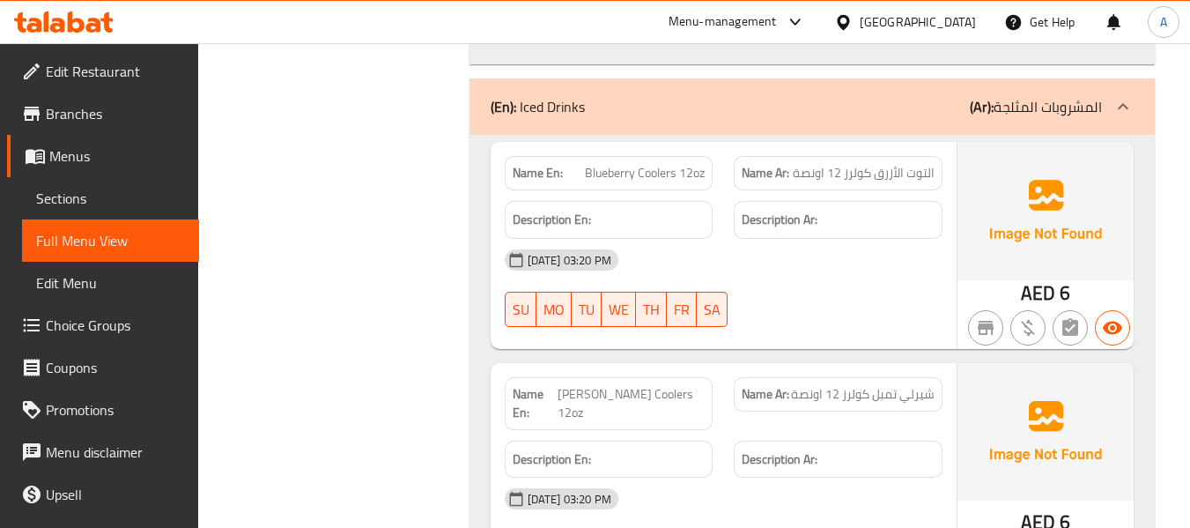
click at [568, 385] on span "[PERSON_NAME] Coolers 12oz" at bounding box center [631, 403] width 147 height 37
click at [612, 385] on span "[PERSON_NAME] Coolers 12oz" at bounding box center [631, 403] width 147 height 37
click at [582, 385] on span "[PERSON_NAME] Coolers 12oz" at bounding box center [631, 403] width 147 height 37
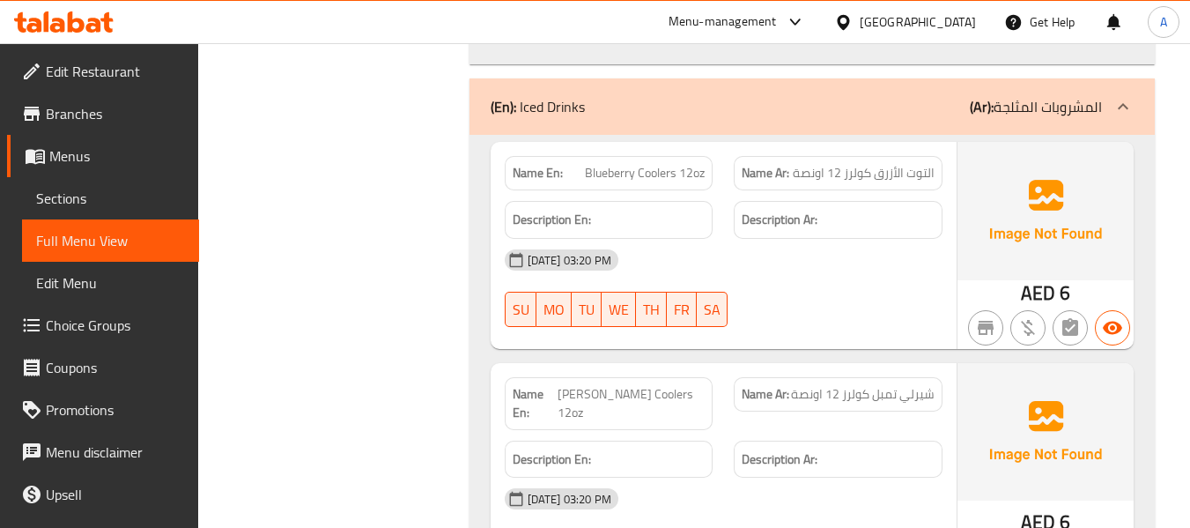
click at [614, 385] on span "[PERSON_NAME] Coolers 12oz" at bounding box center [631, 403] width 147 height 37
click at [650, 385] on span "[PERSON_NAME] Coolers 12oz" at bounding box center [631, 403] width 147 height 37
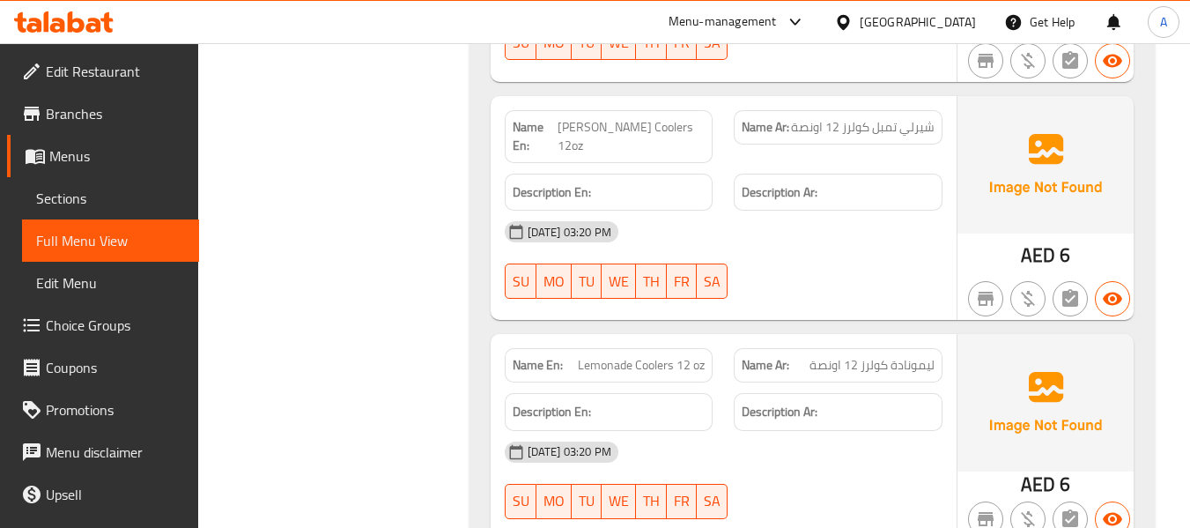
scroll to position [11459, 0]
click at [616, 355] on span "Lemonade Coolers 12 oz" at bounding box center [641, 364] width 127 height 19
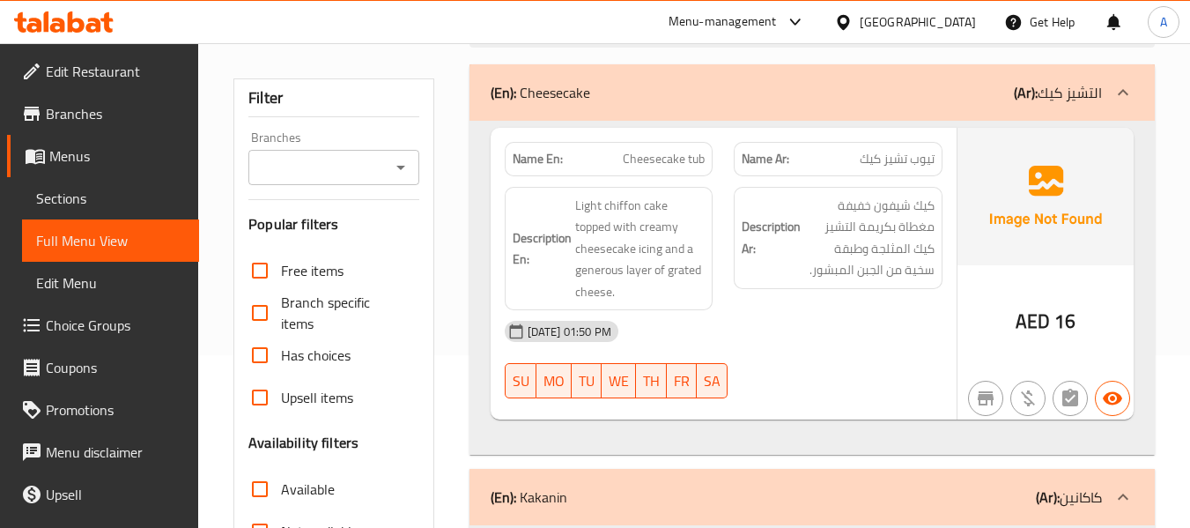
scroll to position [0, 0]
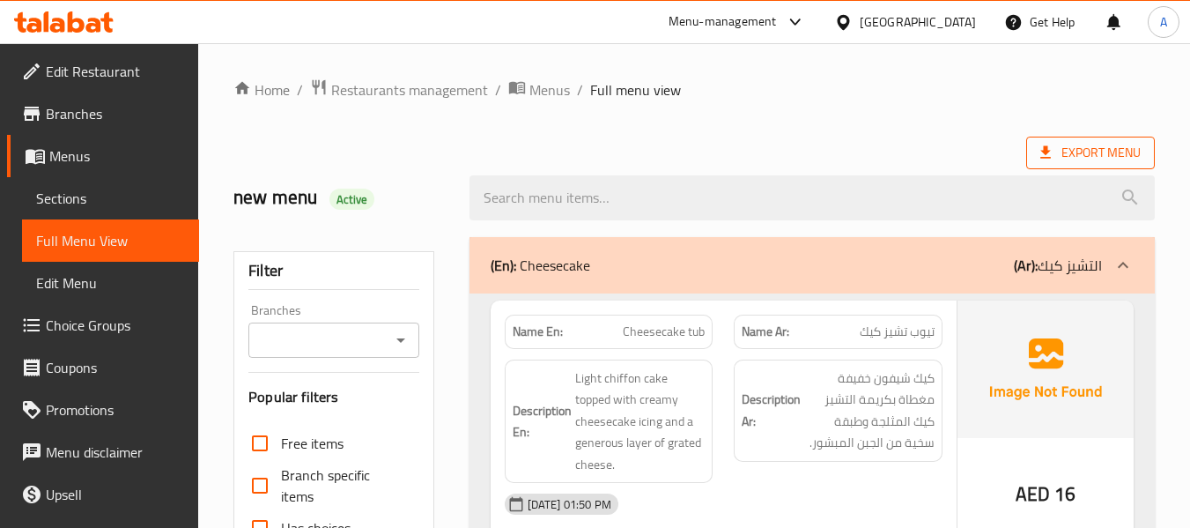
click at [1082, 142] on span "Export Menu" at bounding box center [1091, 153] width 100 height 22
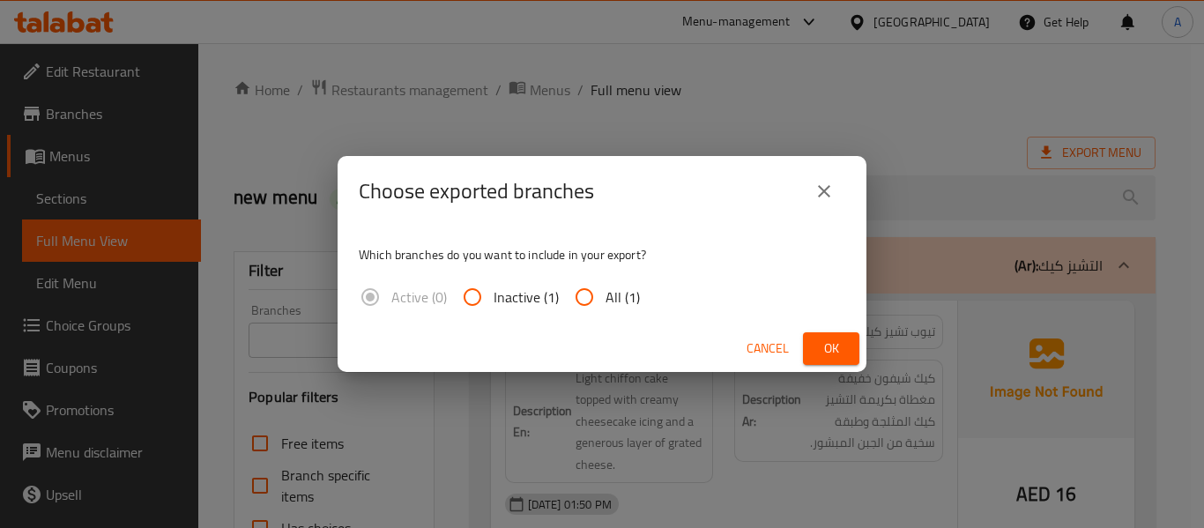
click at [598, 303] on input "All (1)" at bounding box center [584, 297] width 42 height 42
radio input "true"
click at [828, 351] on span "Ok" at bounding box center [831, 348] width 28 height 22
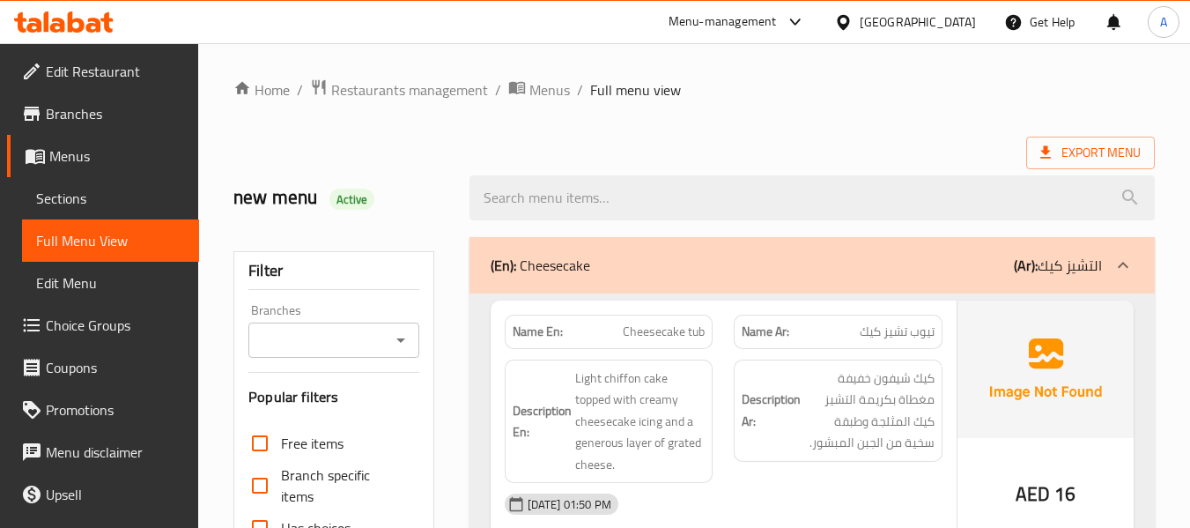
click at [115, 162] on span "Menus" at bounding box center [117, 155] width 136 height 21
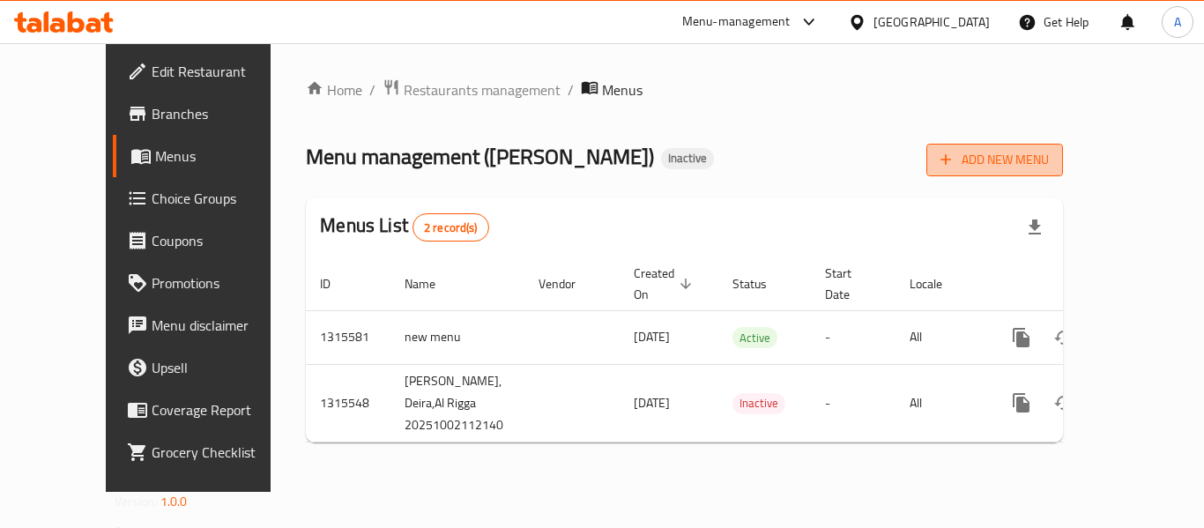
click at [1049, 169] on span "Add New Menu" at bounding box center [994, 160] width 108 height 22
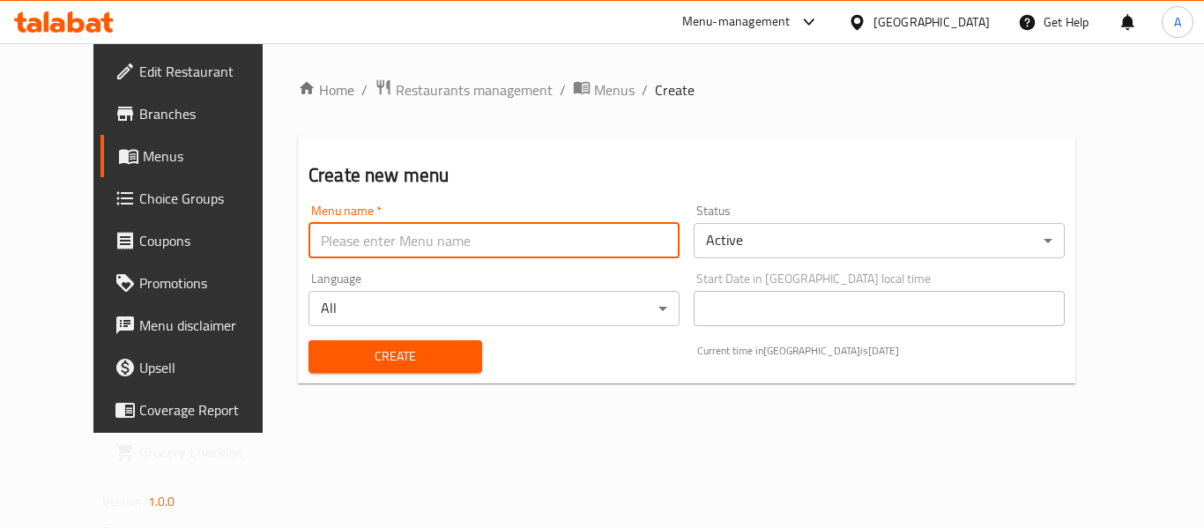
click at [508, 233] on input "text" at bounding box center [493, 240] width 371 height 35
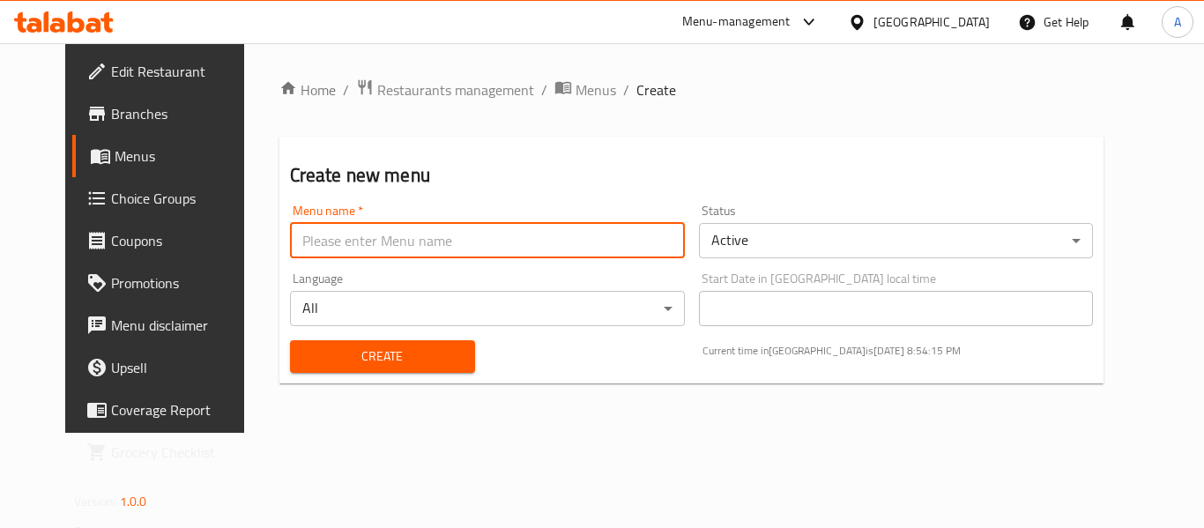
type input "M"
type input "New"
click at [290, 340] on button "Create" at bounding box center [382, 356] width 185 height 33
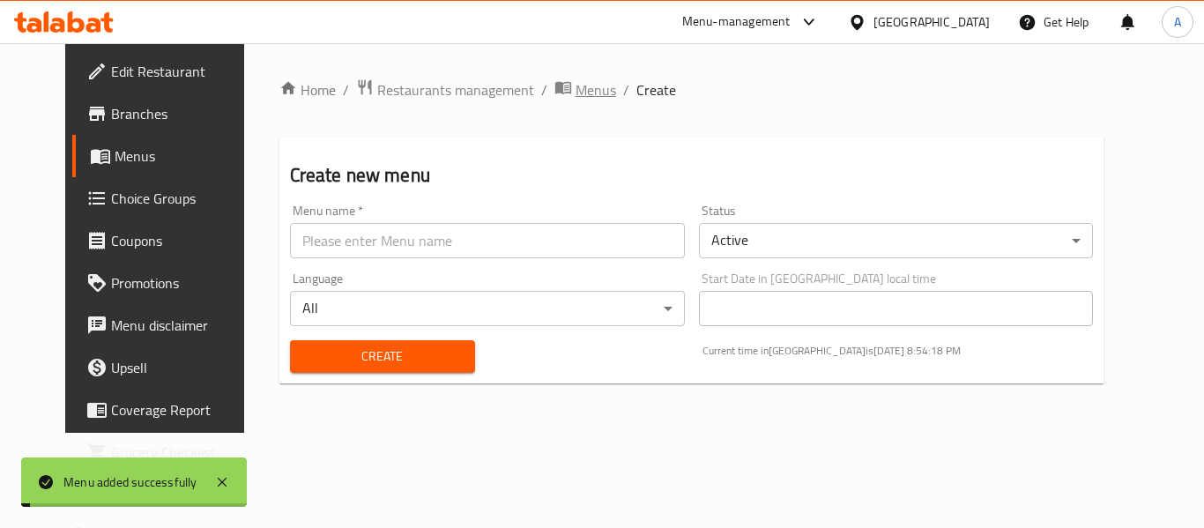
click at [575, 90] on span "Menus" at bounding box center [595, 89] width 41 height 21
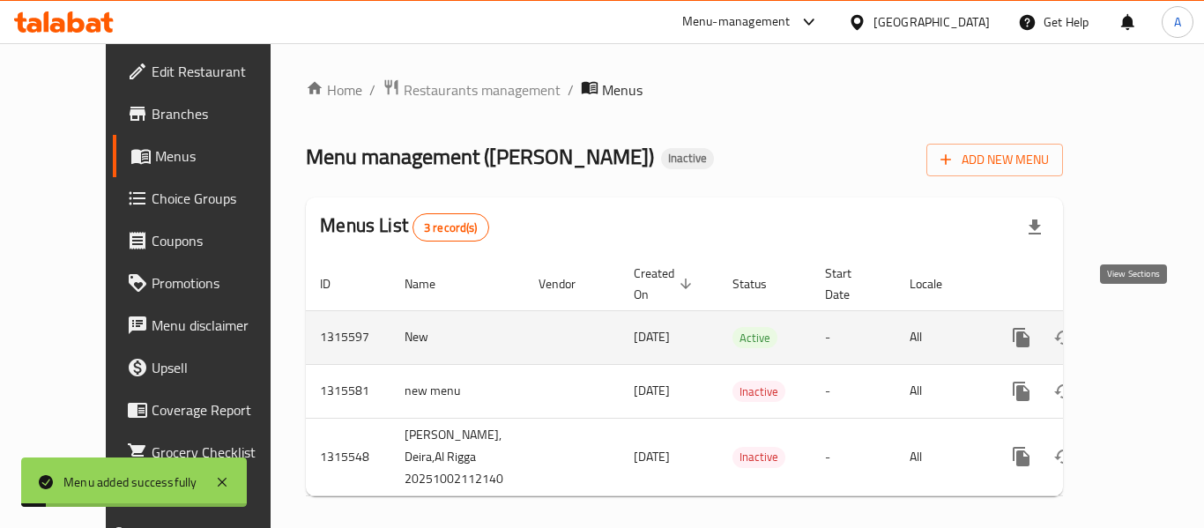
click at [1138, 327] on icon "enhanced table" at bounding box center [1148, 337] width 21 height 21
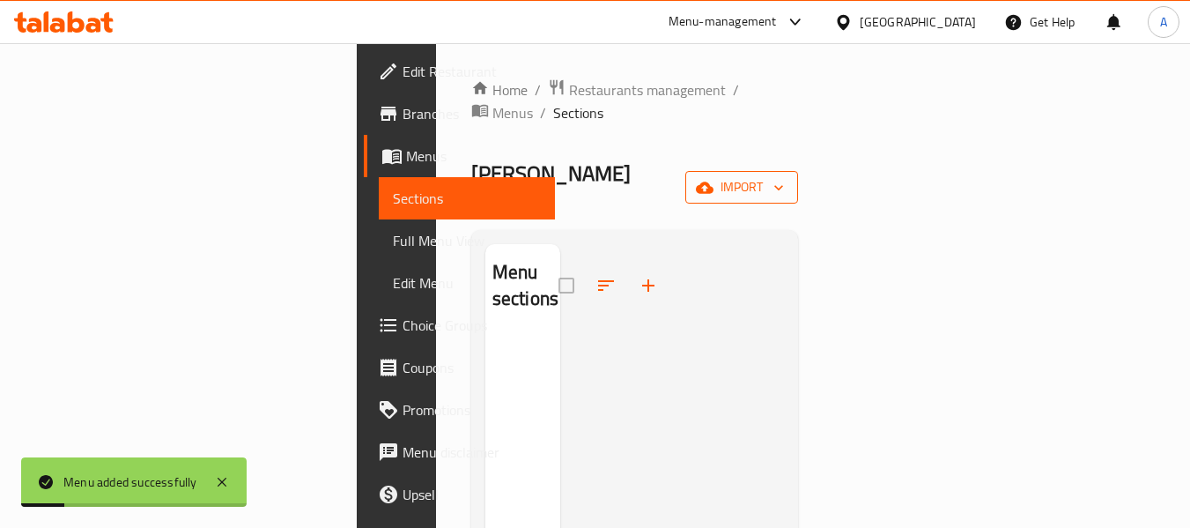
click at [714, 182] on icon "button" at bounding box center [705, 187] width 18 height 11
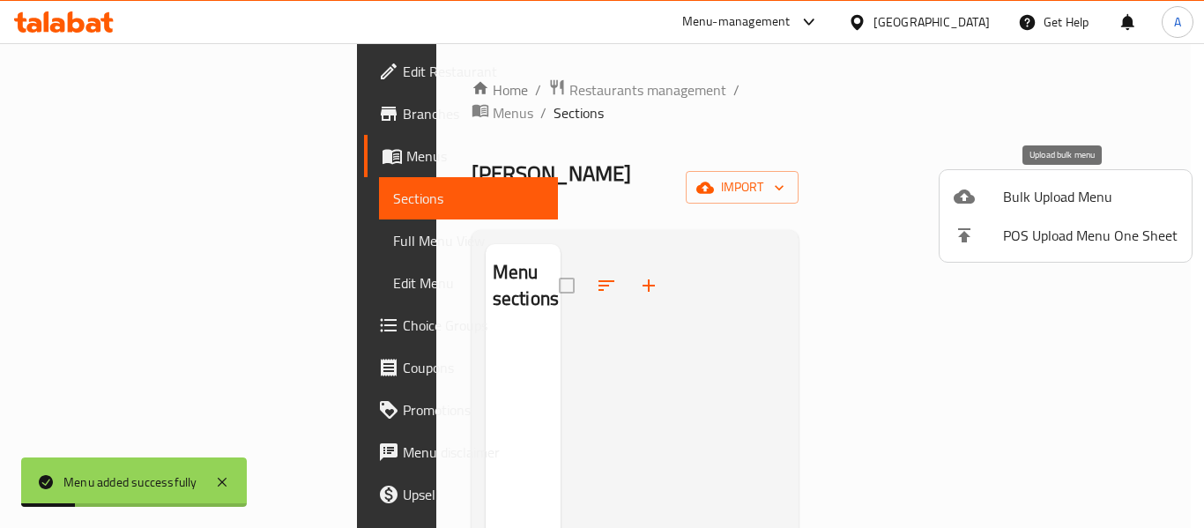
click at [1048, 180] on li "Bulk Upload Menu" at bounding box center [1065, 196] width 252 height 39
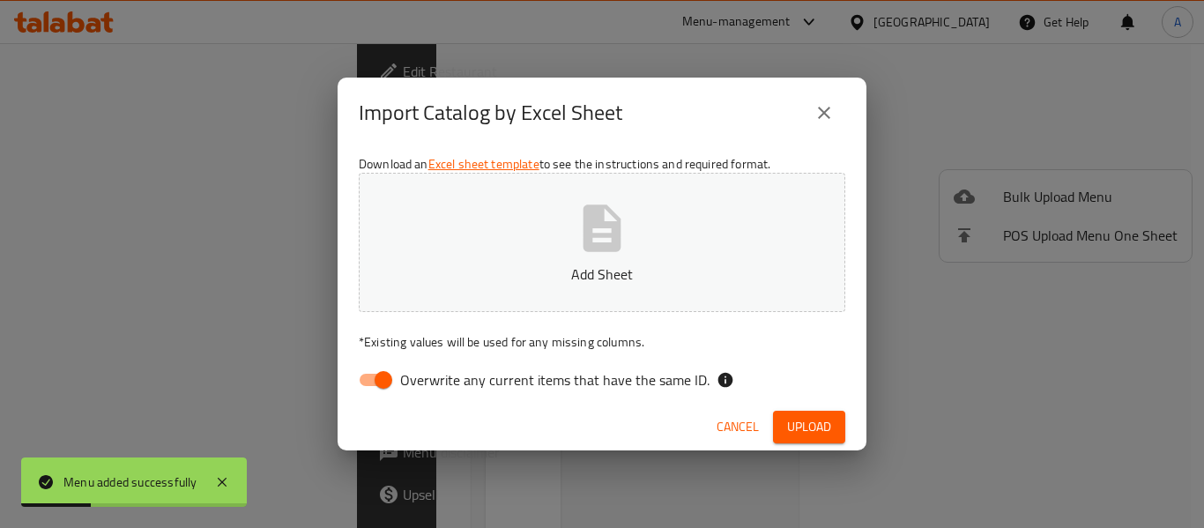
click at [648, 388] on span "Overwrite any current items that have the same ID." at bounding box center [554, 379] width 309 height 21
click at [434, 388] on input "Overwrite any current items that have the same ID." at bounding box center [383, 379] width 100 height 33
checkbox input "false"
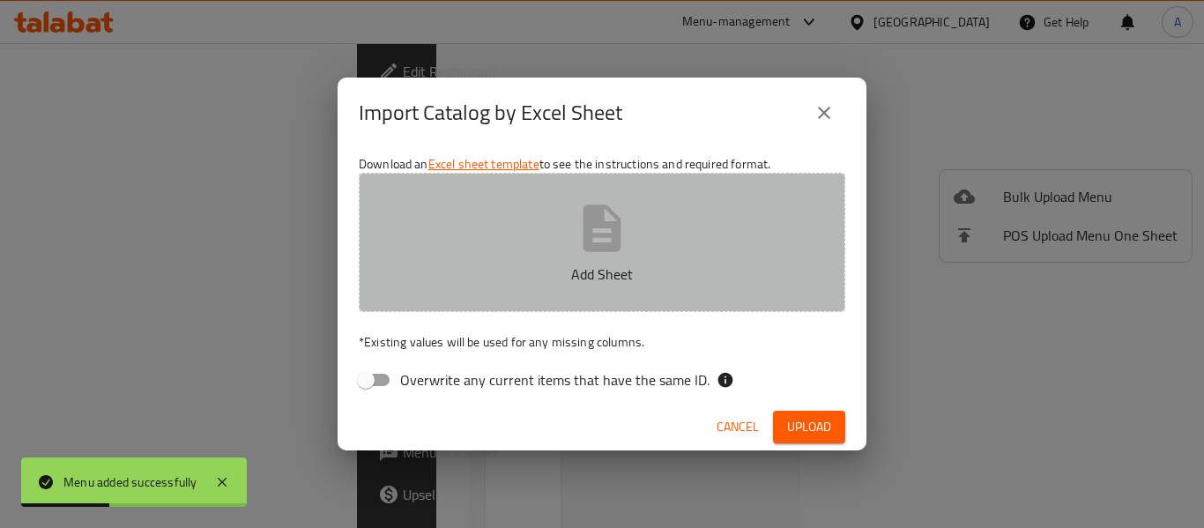
click at [672, 283] on p "Add Sheet" at bounding box center [602, 273] width 432 height 21
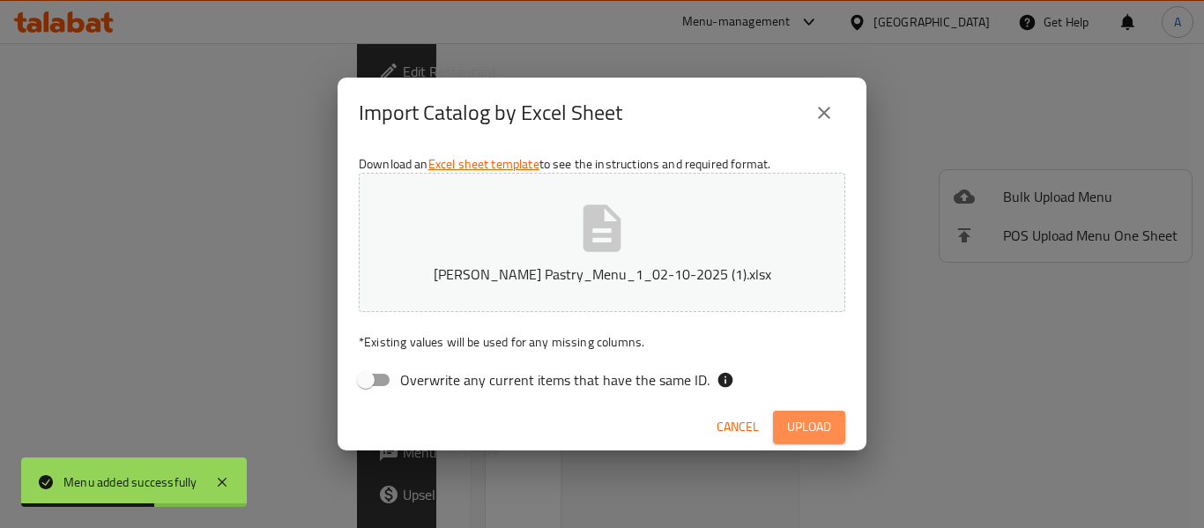
click at [802, 432] on span "Upload" at bounding box center [809, 427] width 44 height 22
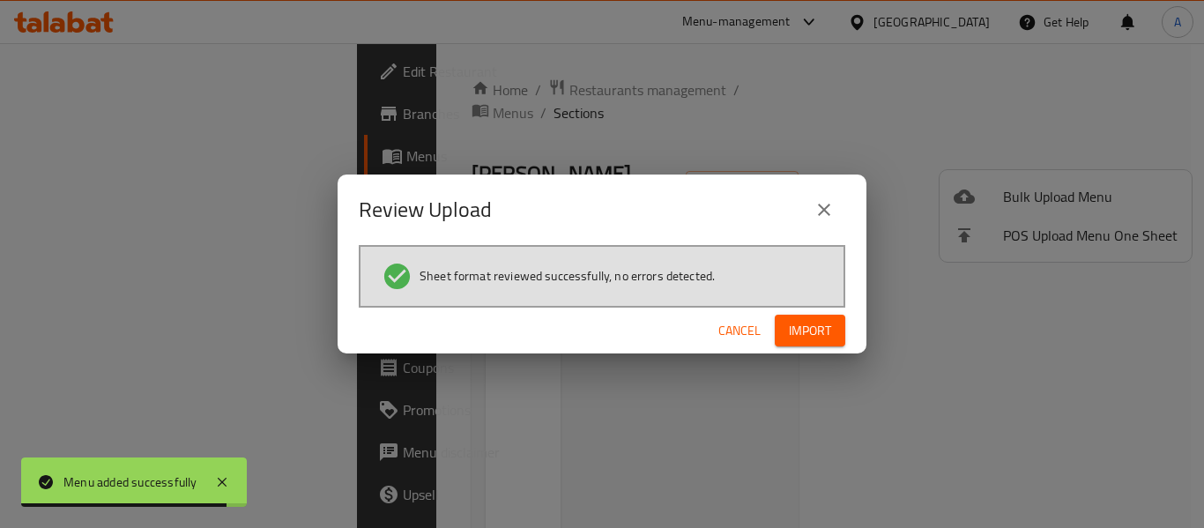
click at [799, 327] on span "Import" at bounding box center [810, 331] width 42 height 22
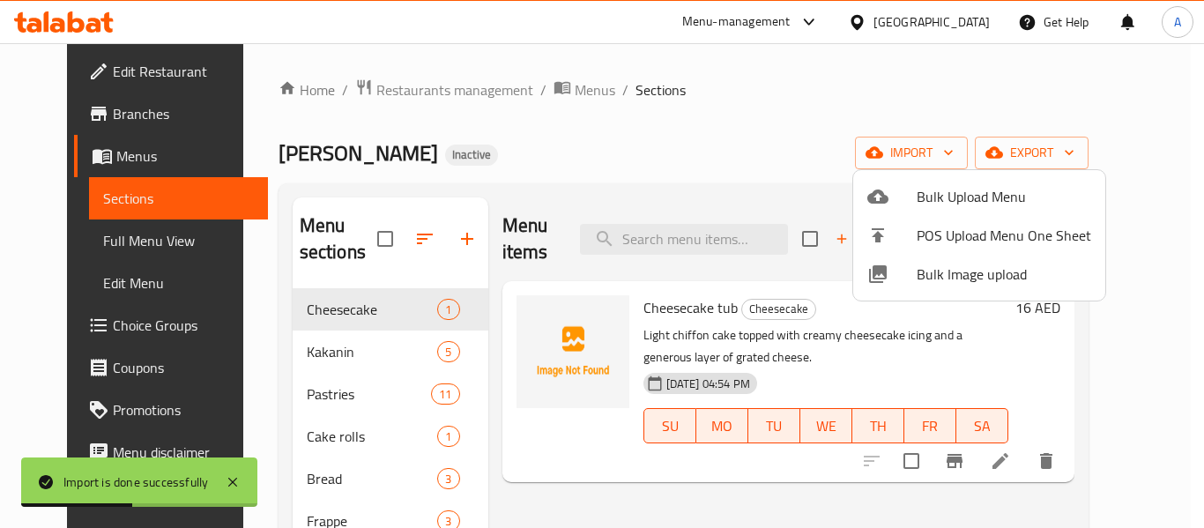
click at [114, 246] on div at bounding box center [602, 264] width 1204 height 528
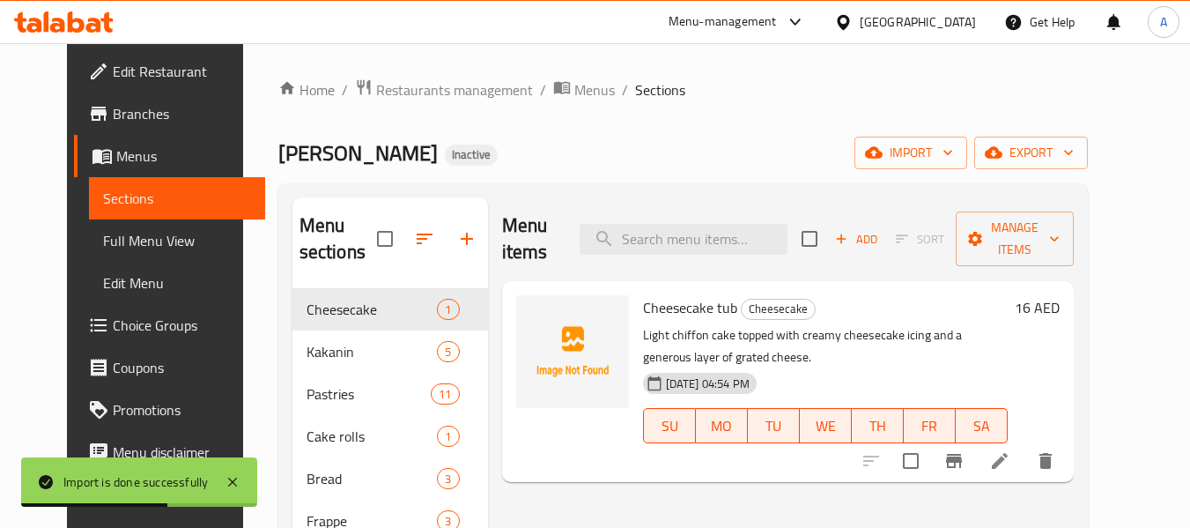
click at [110, 239] on span "Full Menu View" at bounding box center [177, 240] width 149 height 21
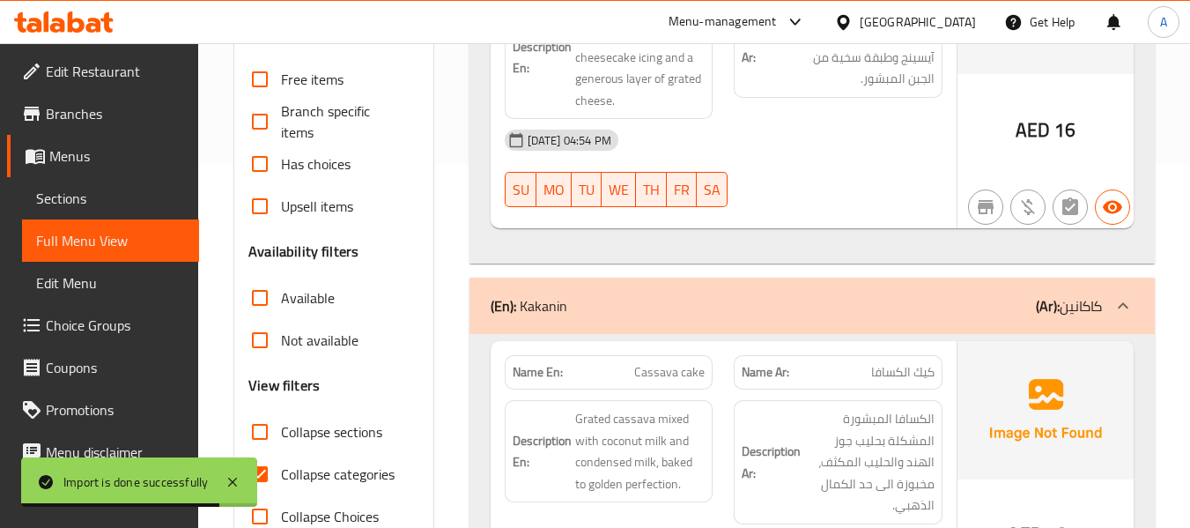
scroll to position [529, 0]
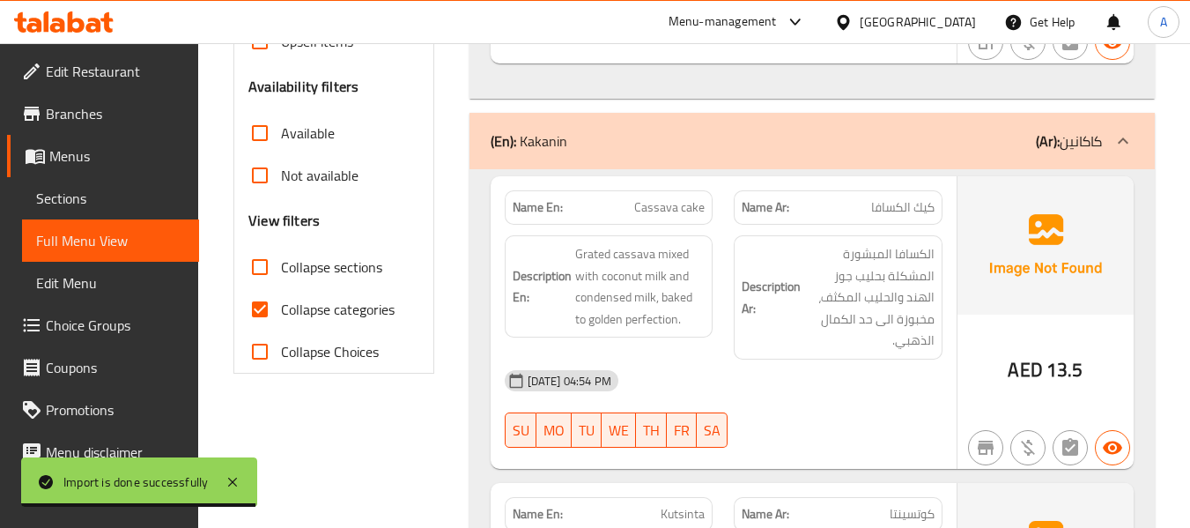
click at [352, 306] on span "Collapse categories" at bounding box center [338, 309] width 114 height 21
click at [281, 306] on input "Collapse categories" at bounding box center [260, 309] width 42 height 42
checkbox input "false"
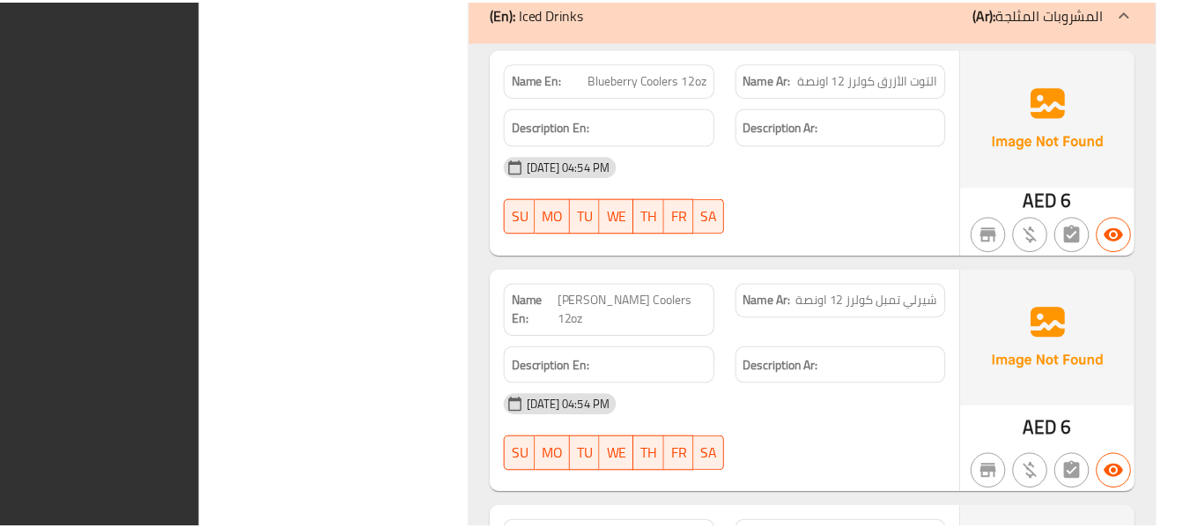
scroll to position [11423, 0]
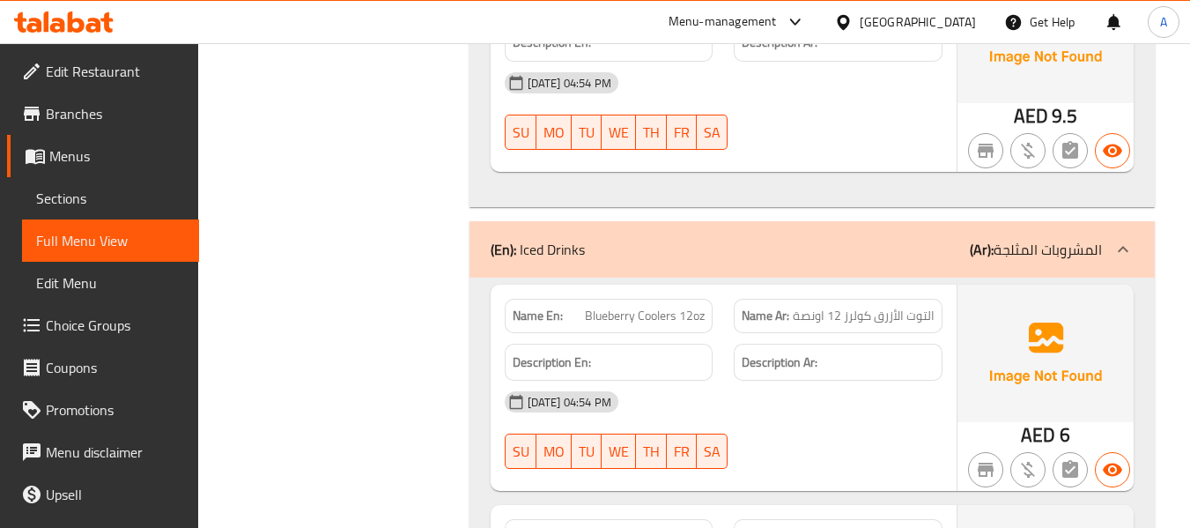
click at [121, 190] on span "Sections" at bounding box center [110, 198] width 149 height 21
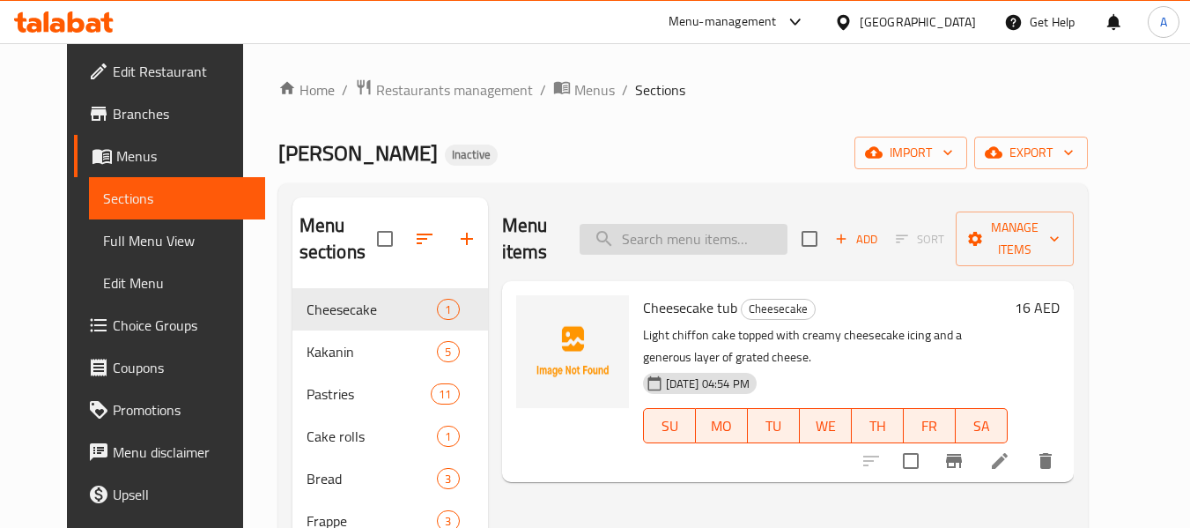
click at [656, 224] on input "search" at bounding box center [684, 239] width 208 height 31
paste input "Chocolate Frappe"
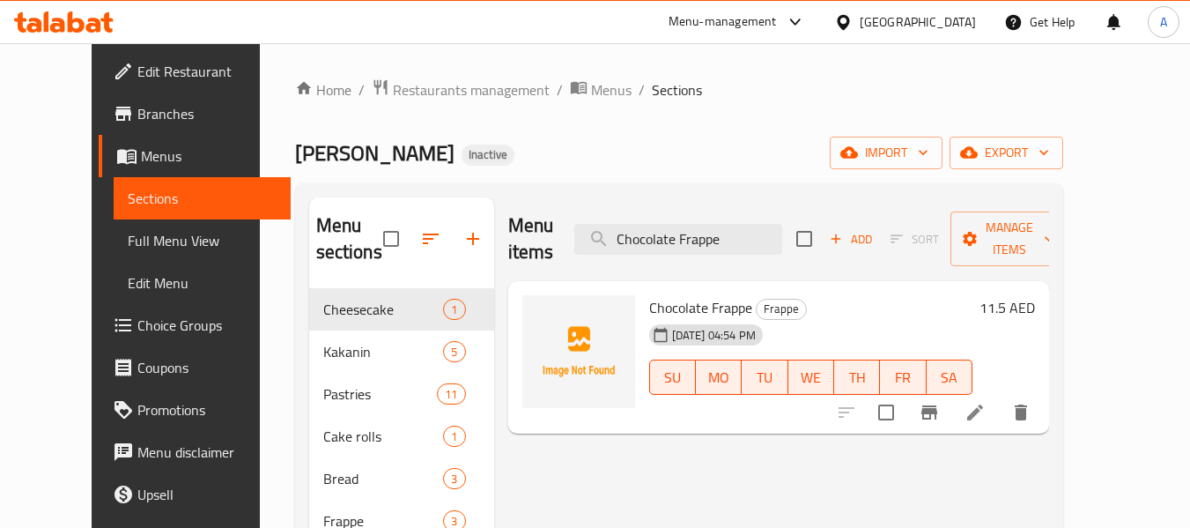
type input "Chocolate Frappe"
click at [1000, 398] on li at bounding box center [975, 413] width 49 height 32
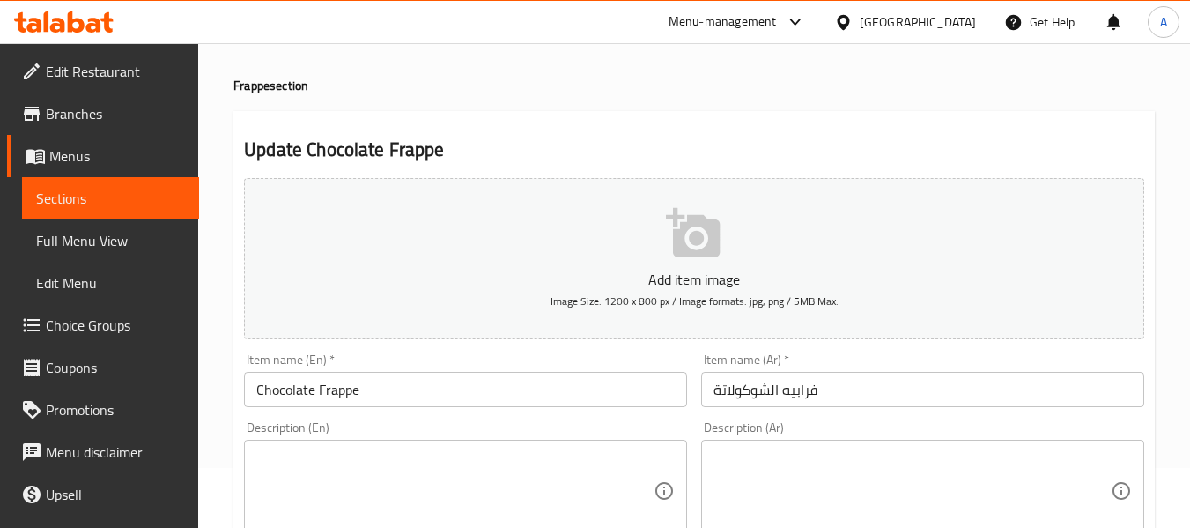
scroll to position [176, 0]
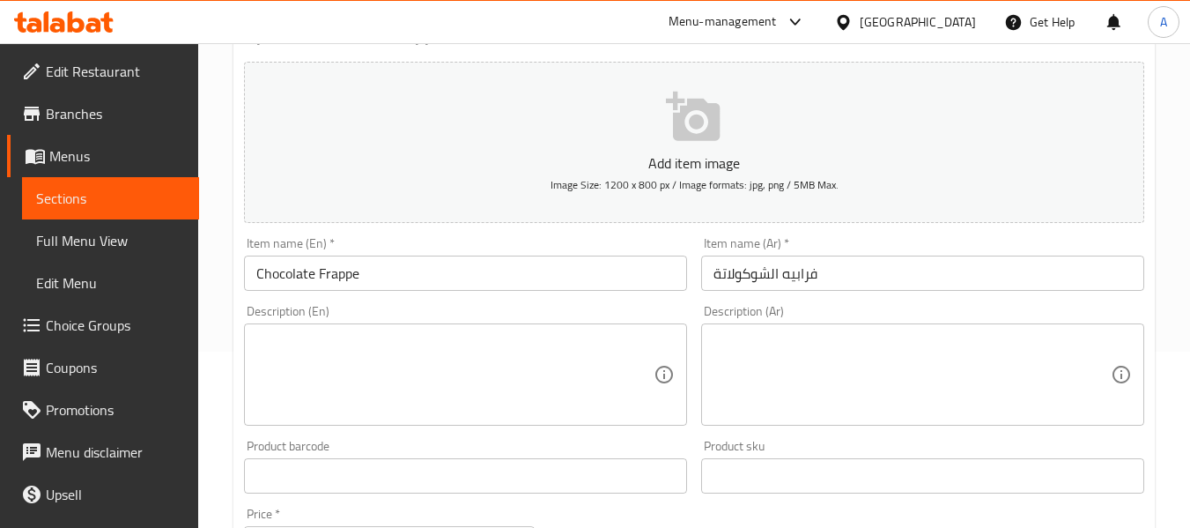
click at [357, 374] on textarea at bounding box center [454, 375] width 397 height 84
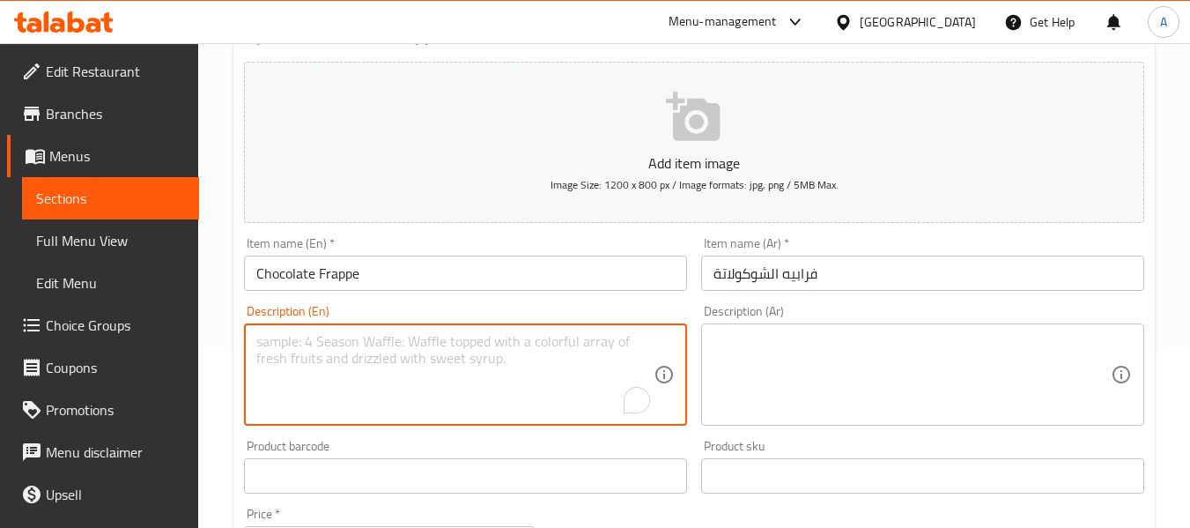
paste textarea "Creamy iced coffee blended with velvety chocolate sauce and topped with whipped…"
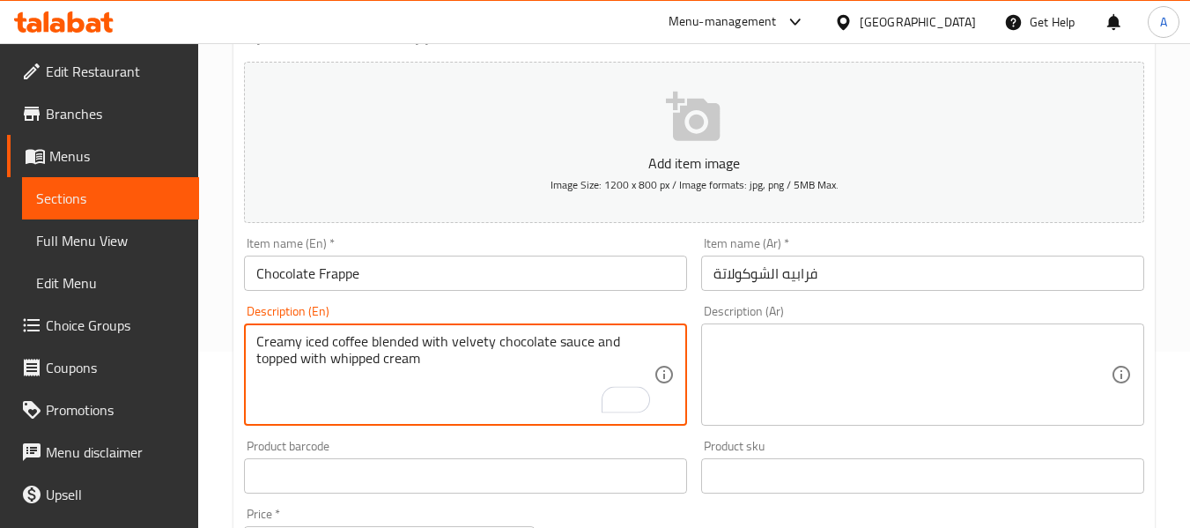
type textarea "Creamy iced coffee blended with velvety chocolate sauce and topped with whipped…"
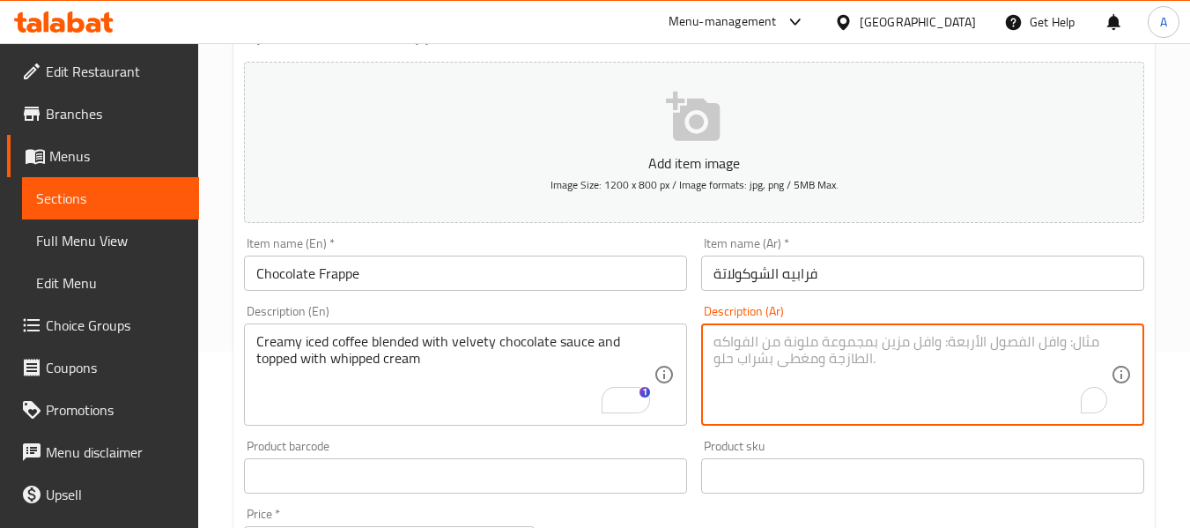
click at [807, 368] on textarea "To enrich screen reader interactions, please activate Accessibility in Grammarl…" at bounding box center [912, 375] width 397 height 84
paste textarea "قهوة مثلجة كريمة ممزوجة بصوص شوكولاتة مخملية ومغطاة بكريمة مخفوقة"
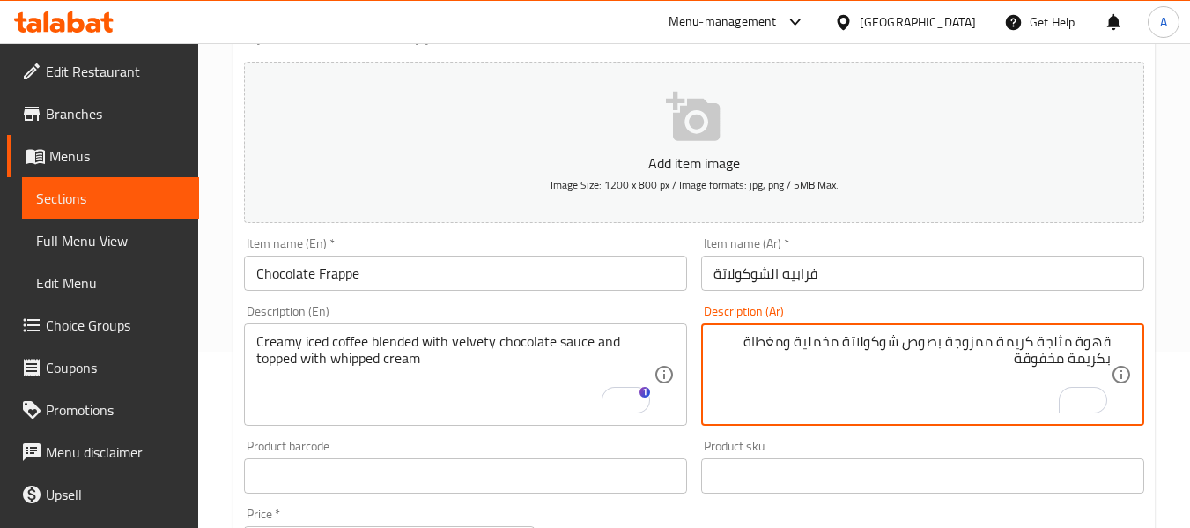
click at [997, 336] on textarea "قهوة مثلجة كريمة ممزوجة بصوص شوكولاتة مخملية ومغطاة بكريمة مخفوقة" at bounding box center [912, 375] width 397 height 84
type textarea "قهوة مثلجة كريمي ممزوجة بصوص شوكولاتة مخملية ومغطاة بكريمة مخفوقة"
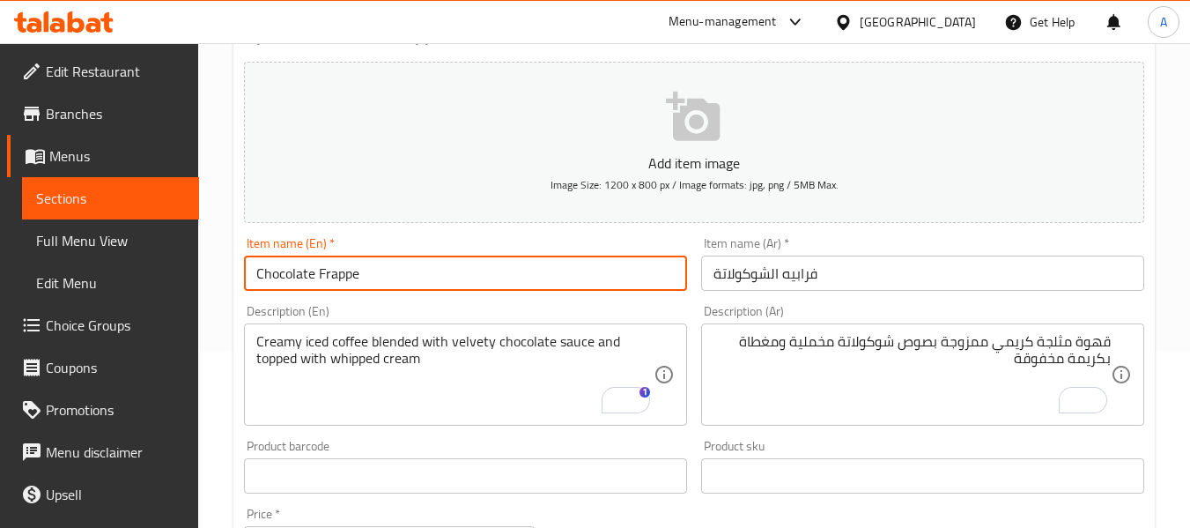
click at [671, 280] on input "Chocolate Frappe" at bounding box center [465, 273] width 443 height 35
drag, startPoint x: 410, startPoint y: 277, endPoint x: 227, endPoint y: 287, distance: 182.7
click at [227, 287] on div "Home / Restaurants management / Menus / Sections / item / update Frappe section…" at bounding box center [694, 468] width 992 height 1202
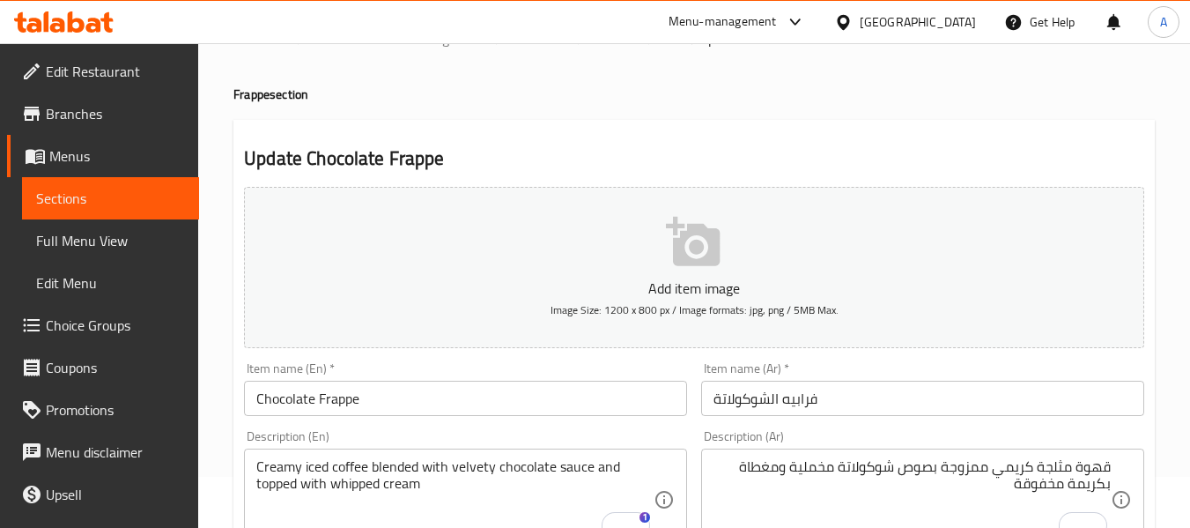
scroll to position [0, 0]
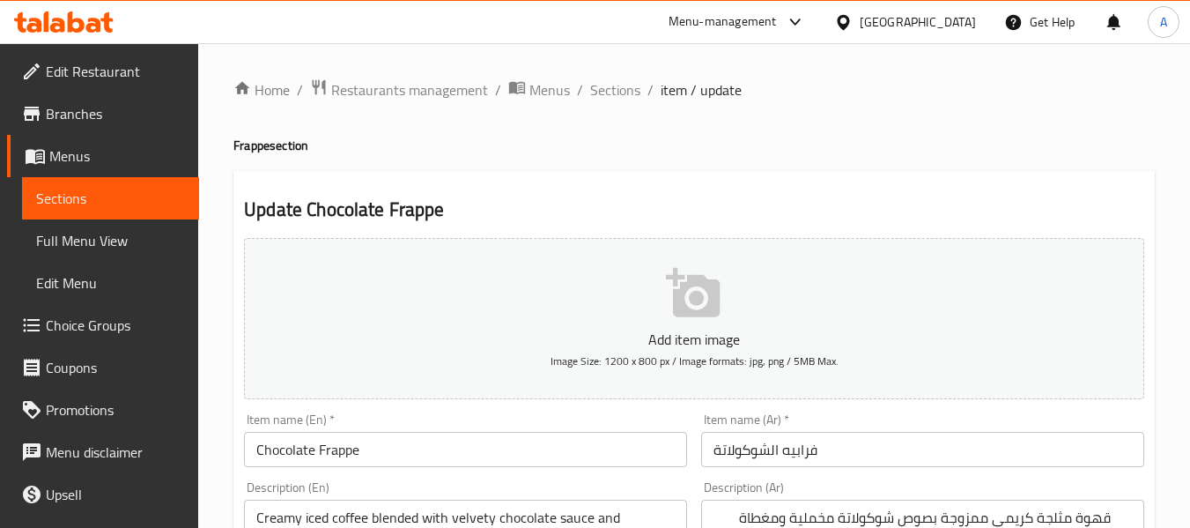
drag, startPoint x: 625, startPoint y: 87, endPoint x: 619, endPoint y: 119, distance: 32.3
click at [625, 87] on span "Sections" at bounding box center [615, 89] width 50 height 21
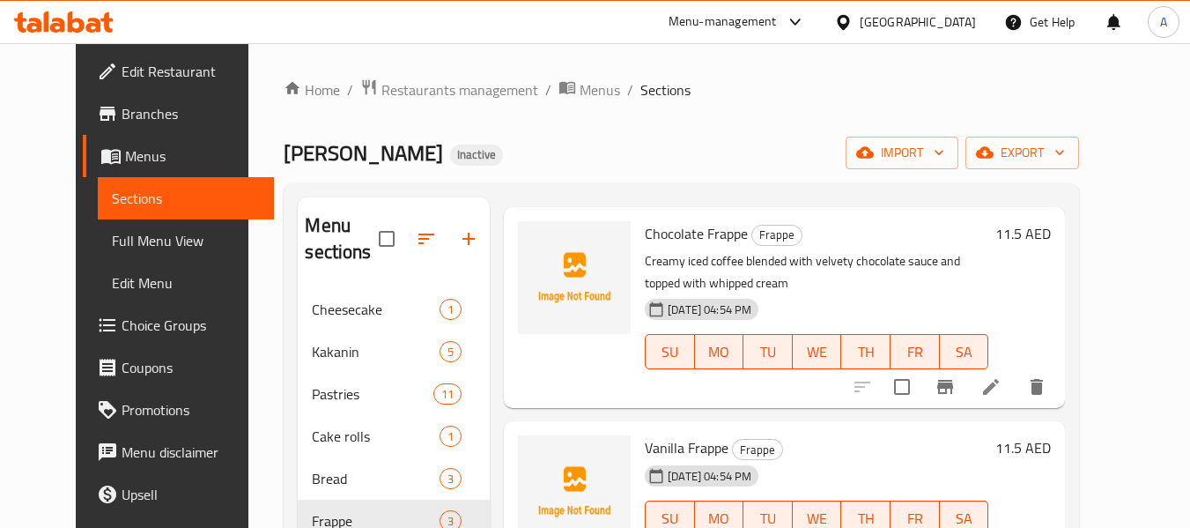
scroll to position [90, 0]
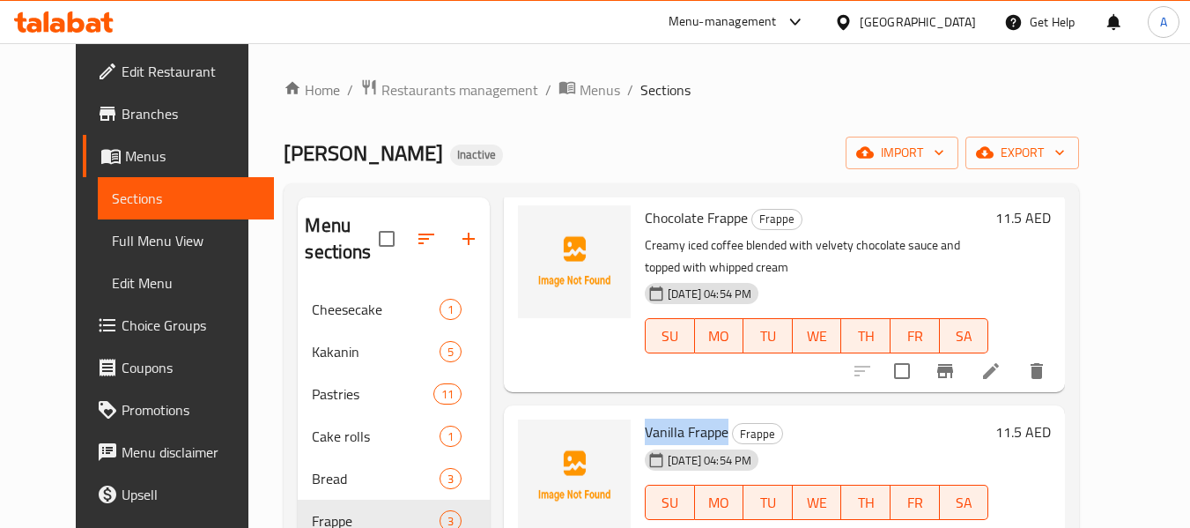
drag, startPoint x: 675, startPoint y: 431, endPoint x: 709, endPoint y: 427, distance: 34.5
click at [709, 427] on h6 "Vanilla Frappe Frappe" at bounding box center [817, 431] width 344 height 25
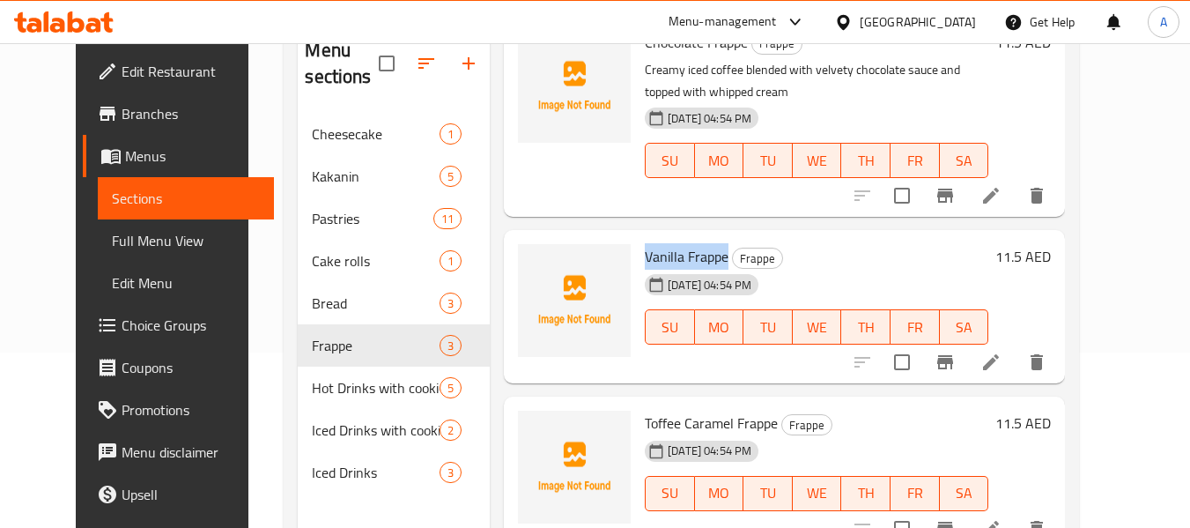
scroll to position [176, 0]
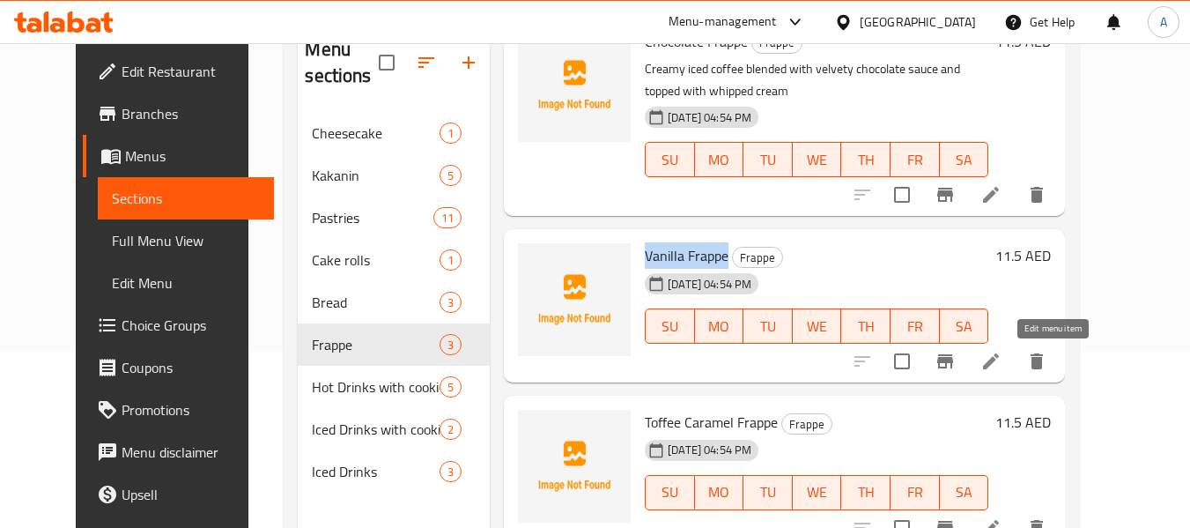
click at [1002, 371] on icon at bounding box center [991, 361] width 21 height 21
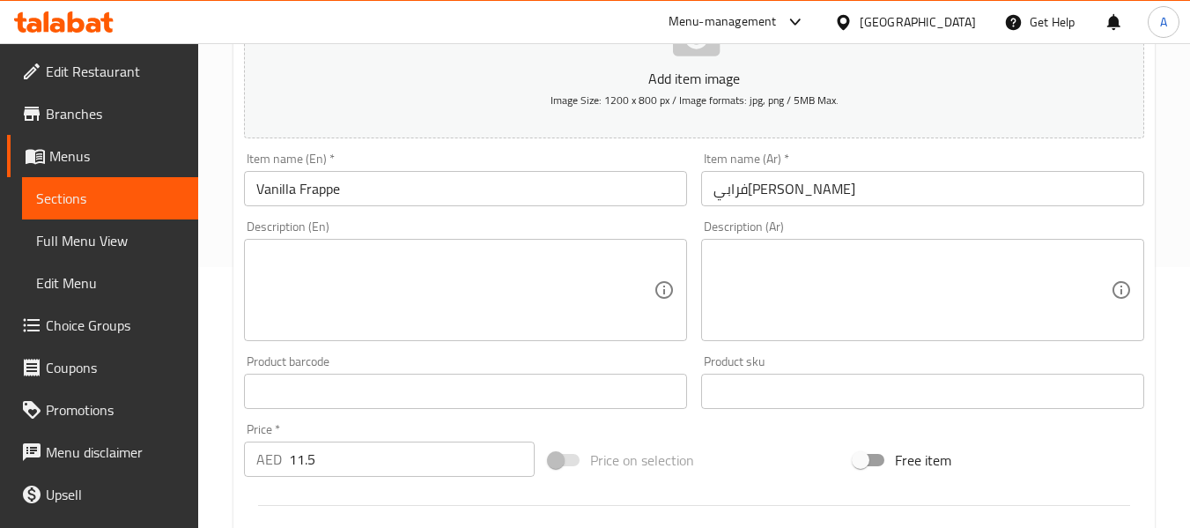
scroll to position [264, 0]
click at [383, 340] on div "Description (En) Description (En)" at bounding box center [465, 277] width 457 height 135
click at [386, 293] on textarea at bounding box center [454, 287] width 397 height 84
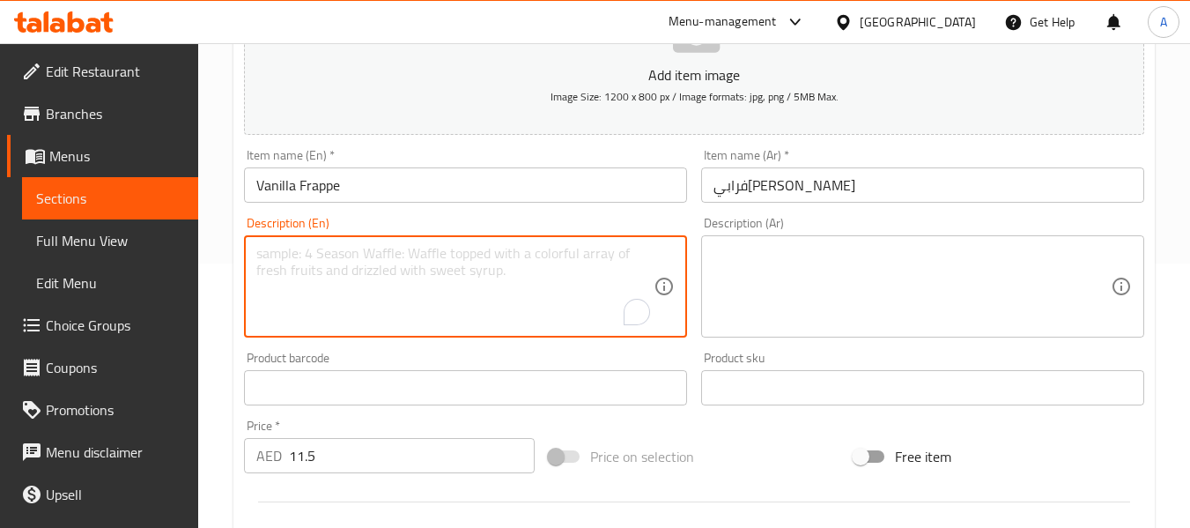
paste textarea "Blend of smooth and velvety milk, rich espresso, and sweet vanilla syrup, toppe…"
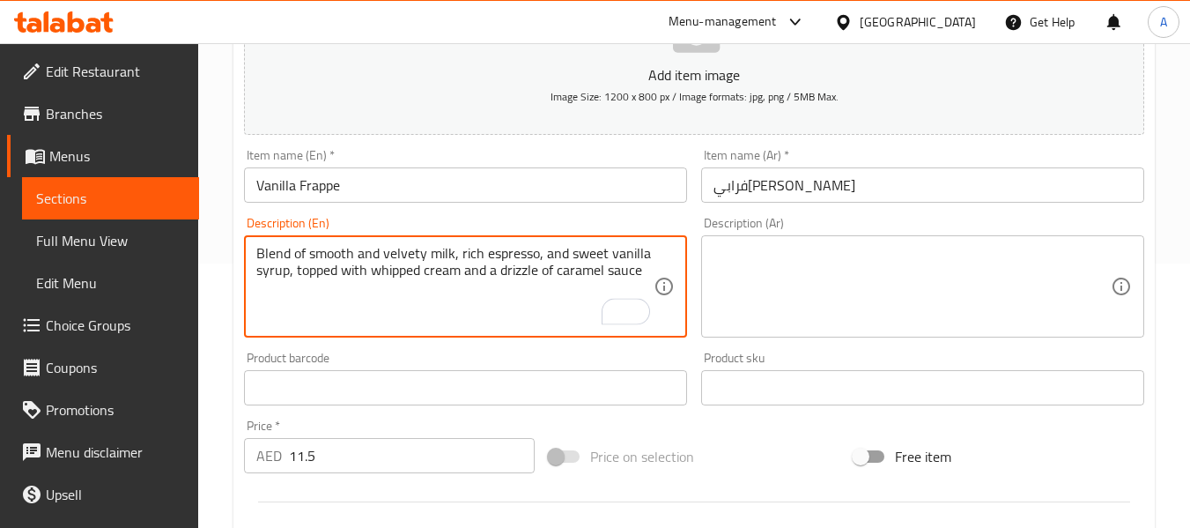
type textarea "Blend of smooth and velvety milk, rich espresso, and sweet vanilla syrup, toppe…"
click at [812, 287] on textarea at bounding box center [912, 287] width 397 height 84
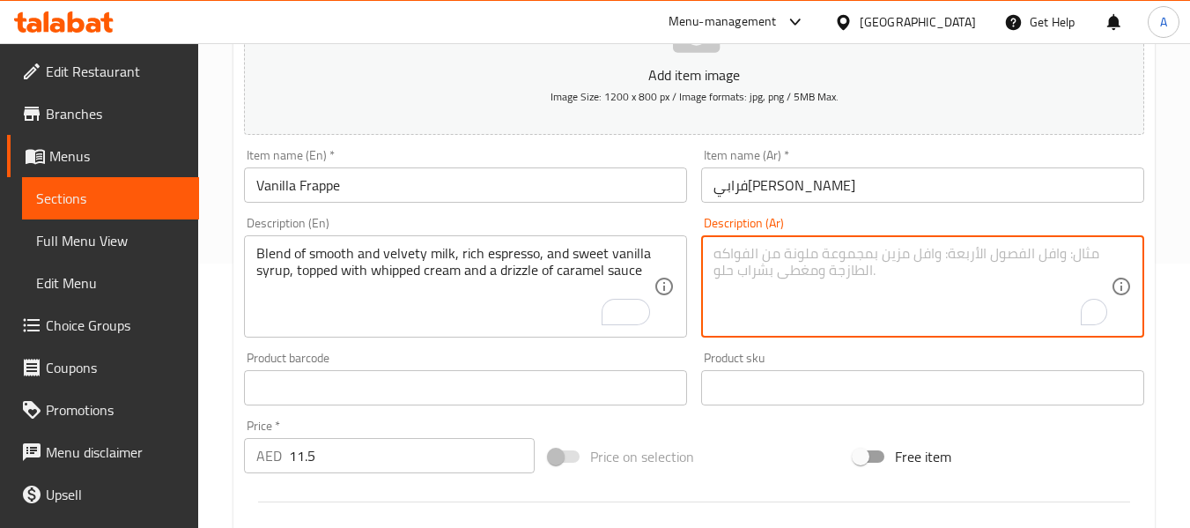
paste textarea "مزيج من الحليب الناعم المخملي ، والإسبريسو الغني ، وشراب الفانيليا الحلو ، مغطى…"
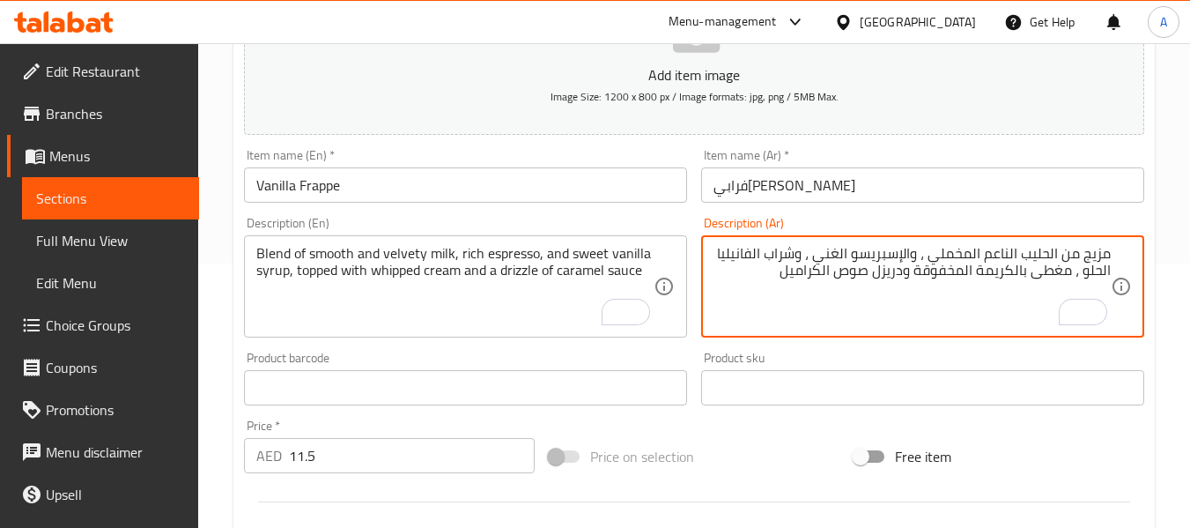
type textarea "مزيج من الحليب الناعم المخملي ، والإسبريسو الغني ، وشراب الفانيليا الحلو ، مغطى…"
click at [618, 182] on input "Vanilla Frappe" at bounding box center [465, 184] width 443 height 35
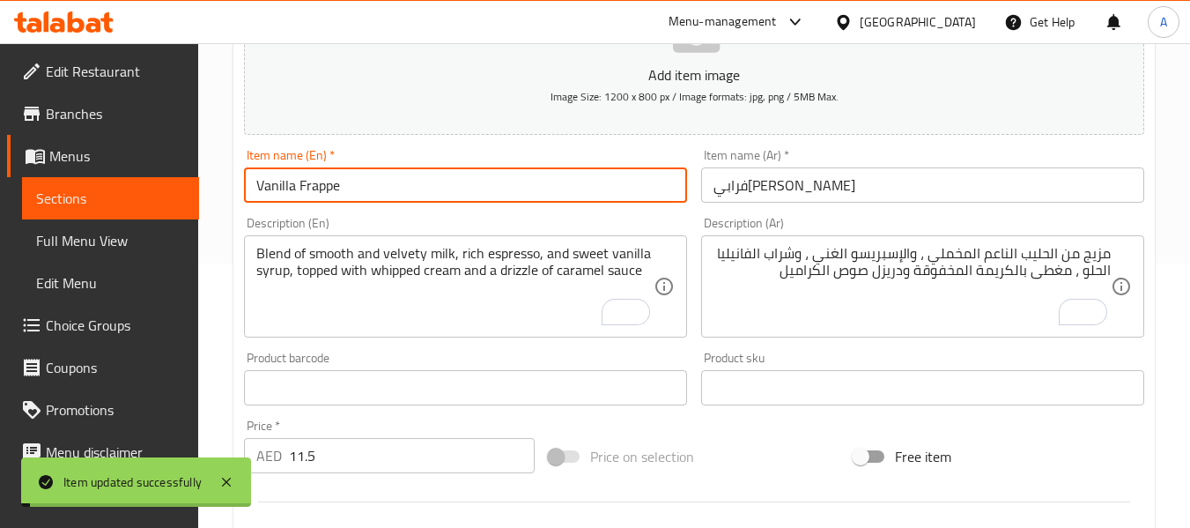
scroll to position [0, 0]
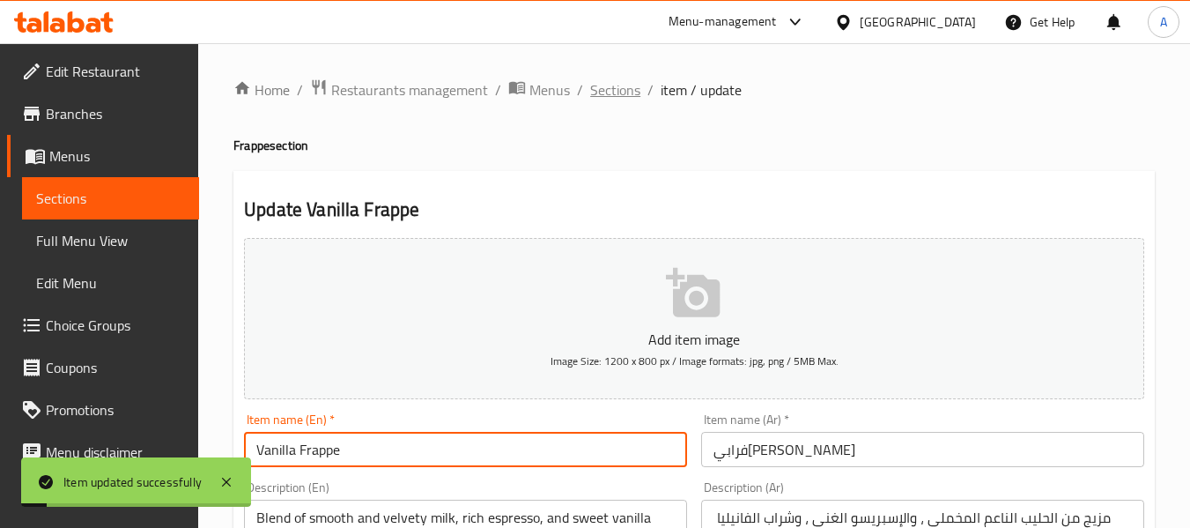
click at [609, 85] on span "Sections" at bounding box center [615, 89] width 50 height 21
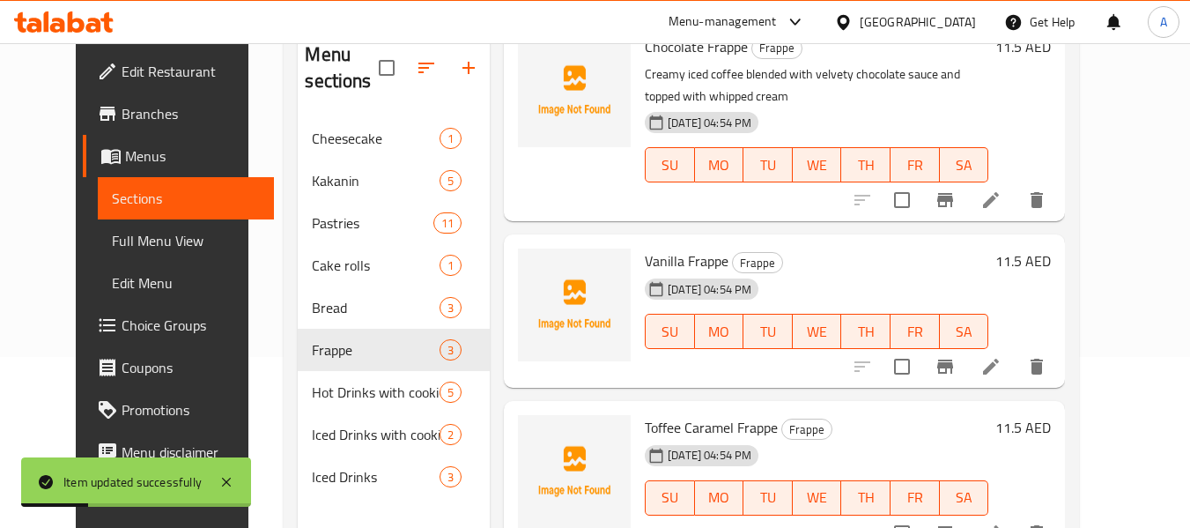
scroll to position [176, 0]
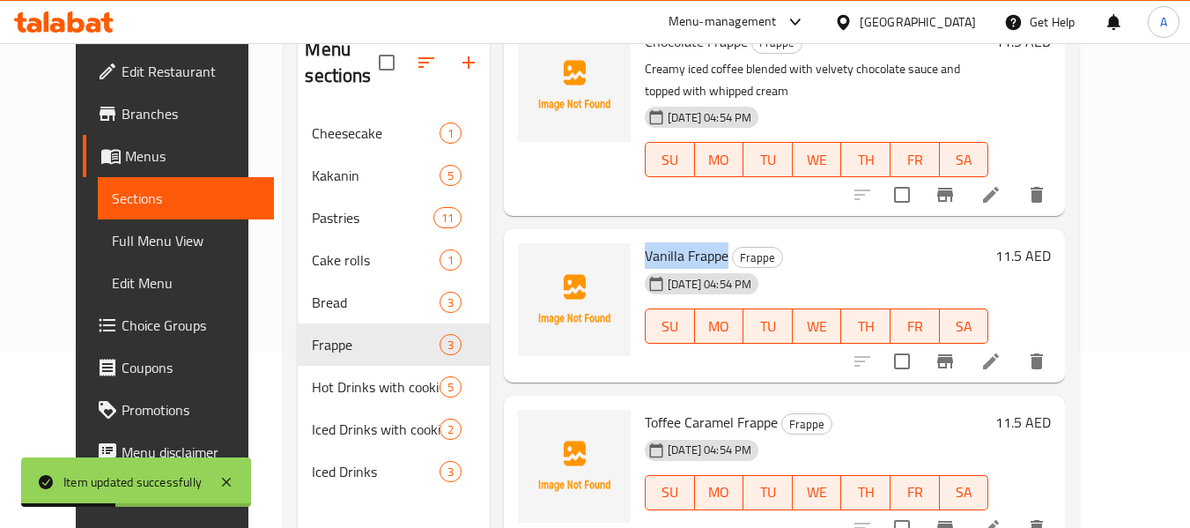
drag, startPoint x: 627, startPoint y: 253, endPoint x: 708, endPoint y: 260, distance: 81.4
click at [708, 260] on span "Vanilla Frappe" at bounding box center [687, 255] width 84 height 26
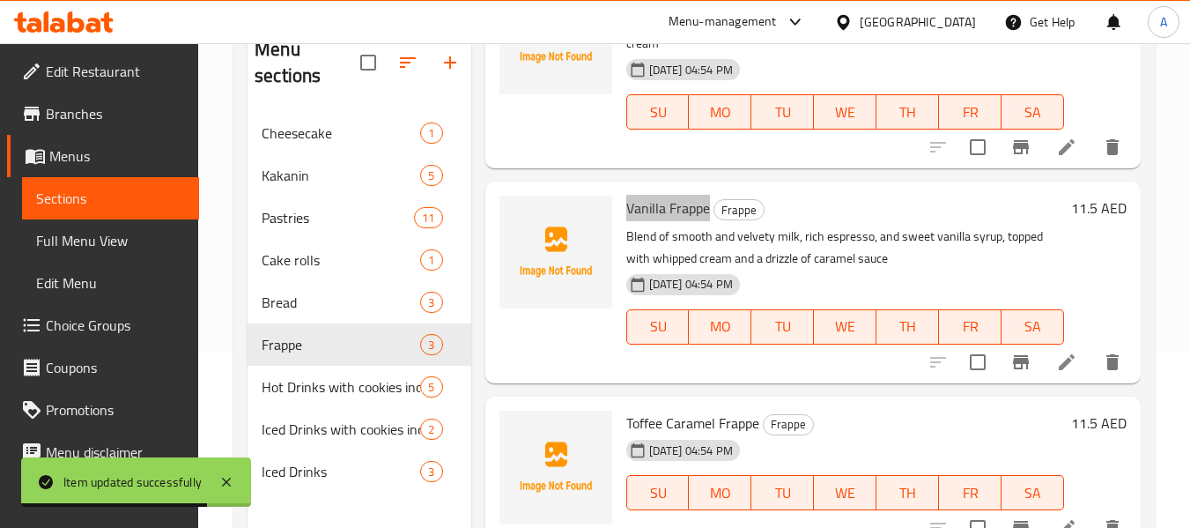
scroll to position [247, 0]
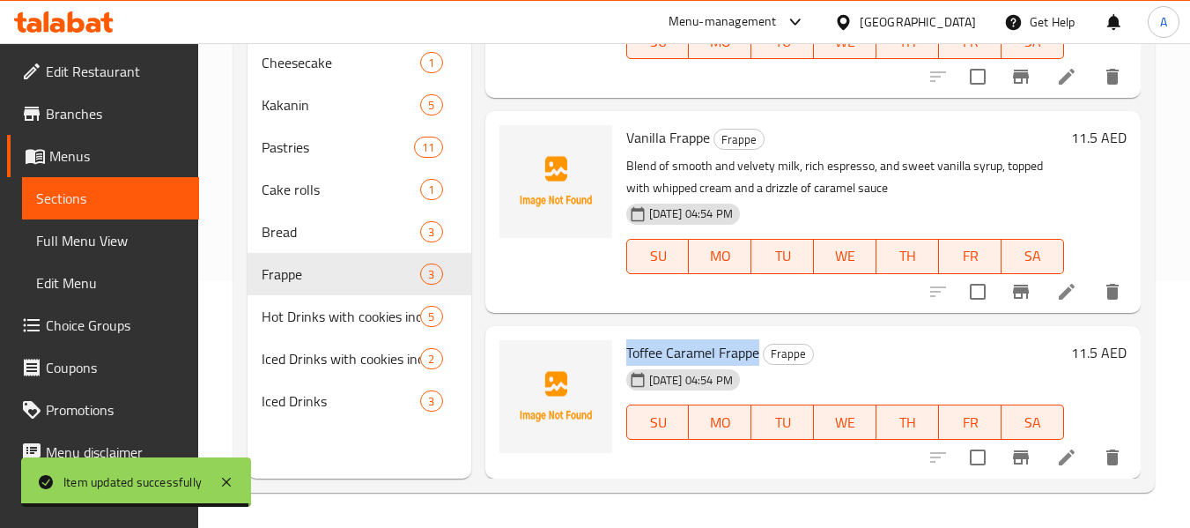
drag, startPoint x: 625, startPoint y: 343, endPoint x: 760, endPoint y: 341, distance: 135.7
click at [760, 341] on div "Toffee Caramel Frappe Frappe [DATE] 04:54 PM SU MO TU WE TH FR SA" at bounding box center [845, 402] width 452 height 139
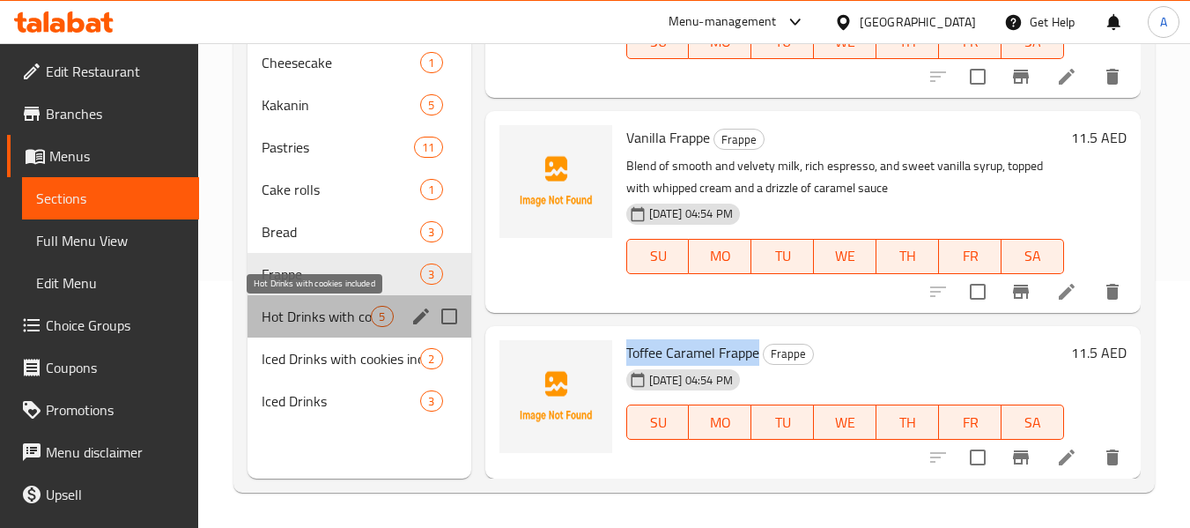
click at [277, 315] on span "Hot Drinks with cookies included" at bounding box center [316, 316] width 109 height 21
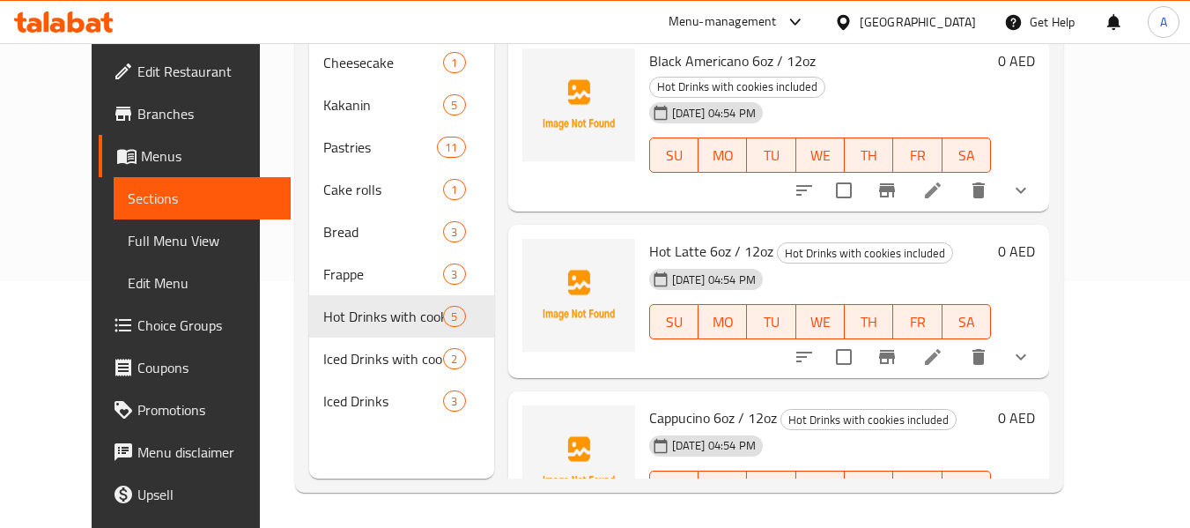
click at [958, 341] on li at bounding box center [932, 357] width 49 height 32
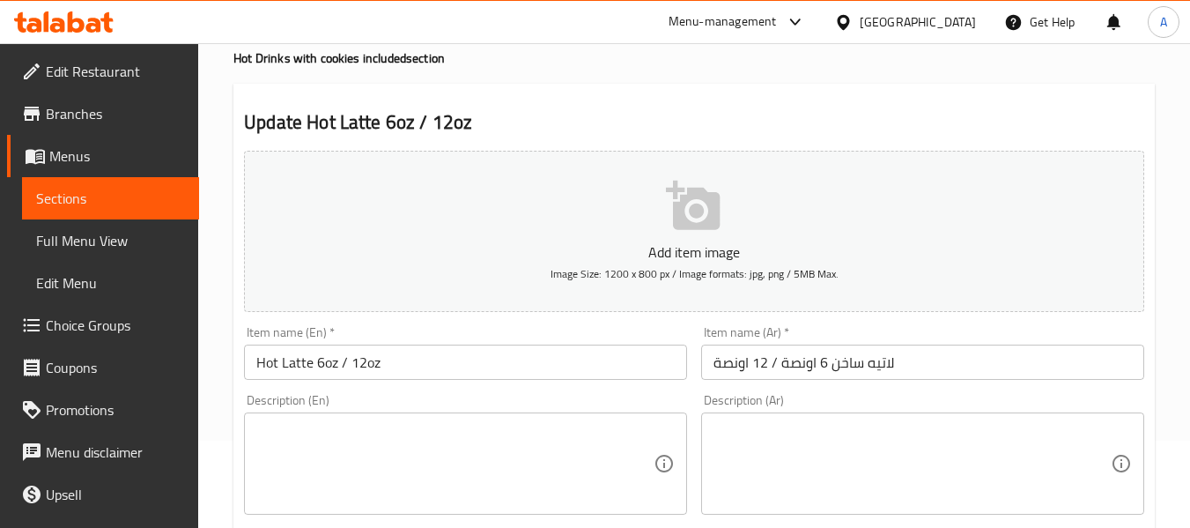
scroll to position [264, 0]
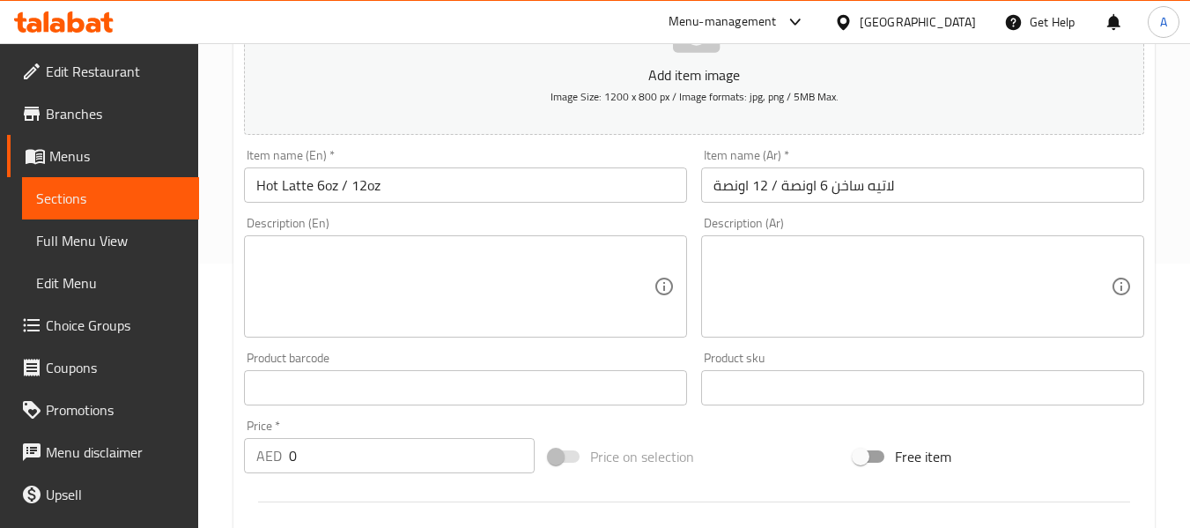
click at [449, 290] on textarea at bounding box center [454, 287] width 397 height 84
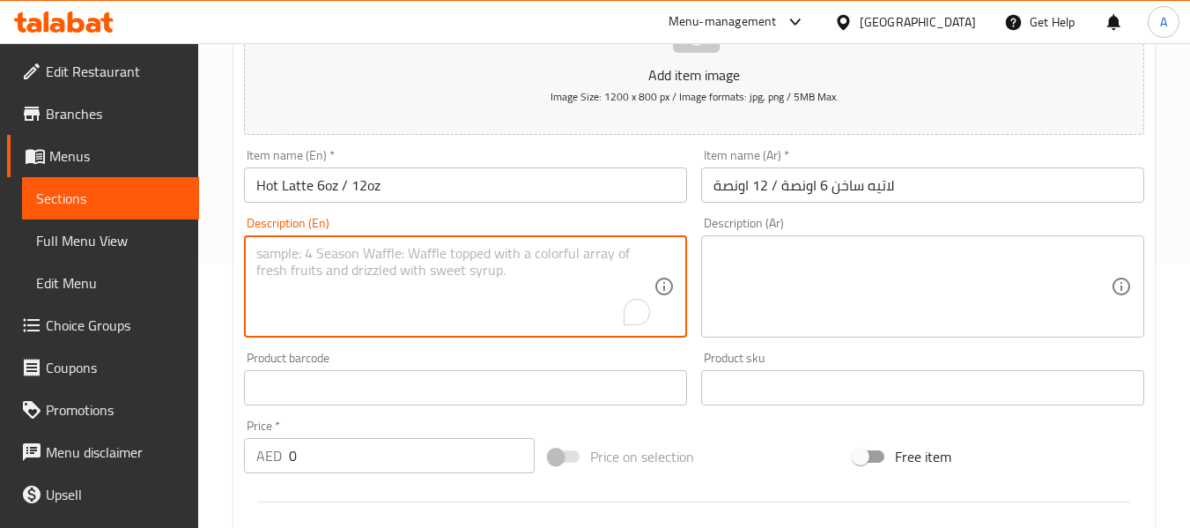
paste textarea "Freshly brewed espresso and steamed milk with a frothy foam"
type textarea "Freshly brewed espresso and steamed milk with a frothy foam"
click at [892, 285] on textarea at bounding box center [912, 287] width 397 height 84
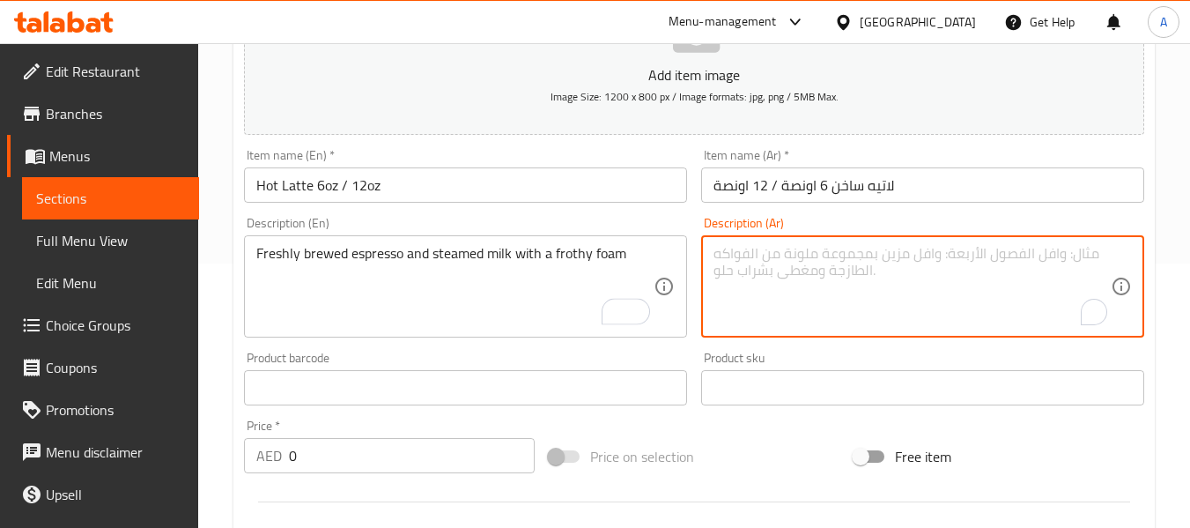
paste textarea "[PERSON_NAME] وحليب مبخر مع رغوة رغوية رقيقة"
type textarea "[PERSON_NAME] وحليب مبخر مع رغوة رغوية رقيقة"
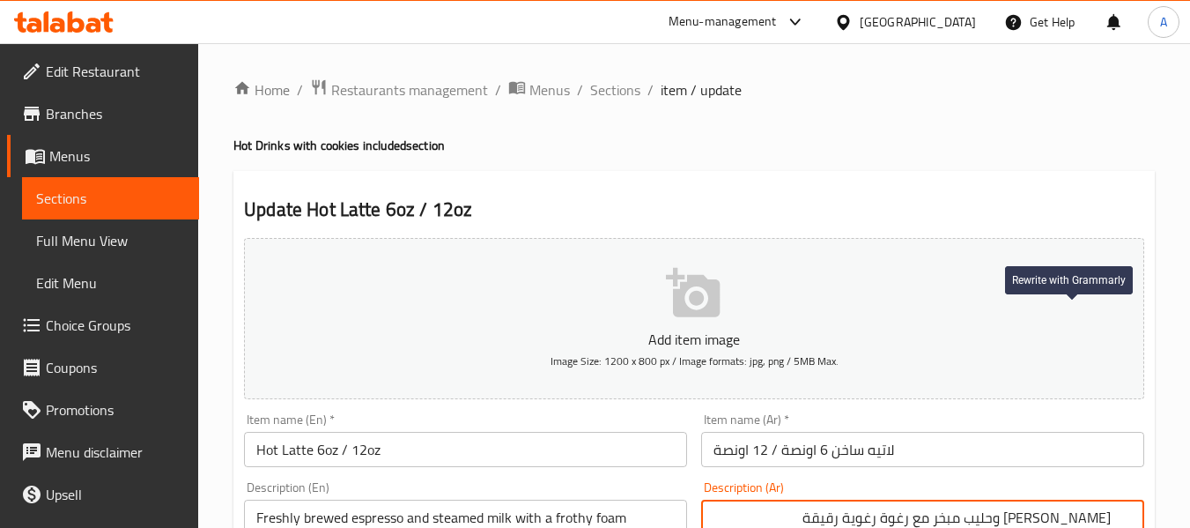
scroll to position [264, 0]
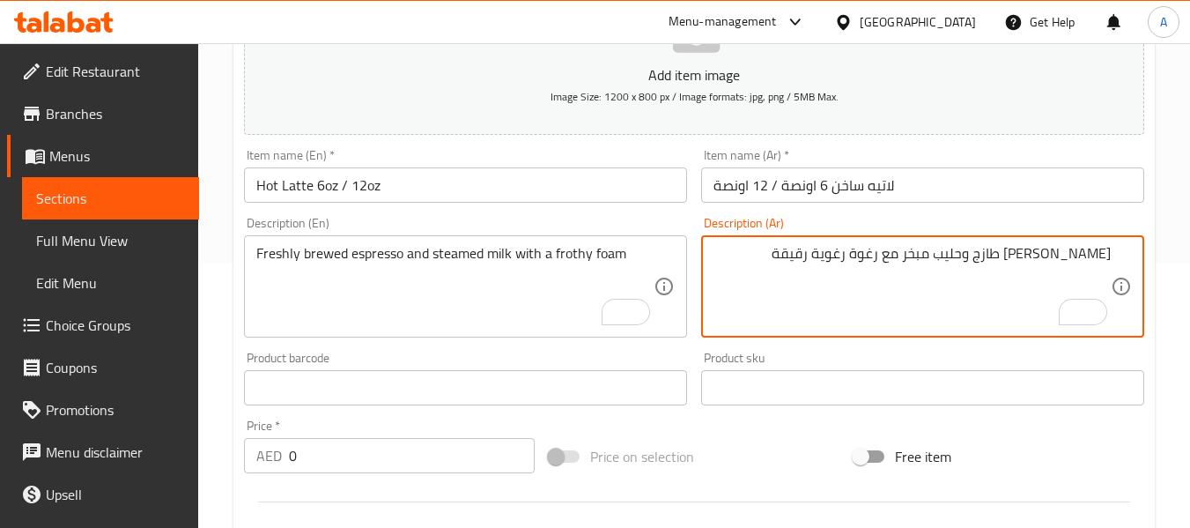
click at [940, 252] on textarea "إسبرسو مخمر طازج وحليب مبخر مع رغوة رغوية رقيقة" at bounding box center [912, 287] width 397 height 84
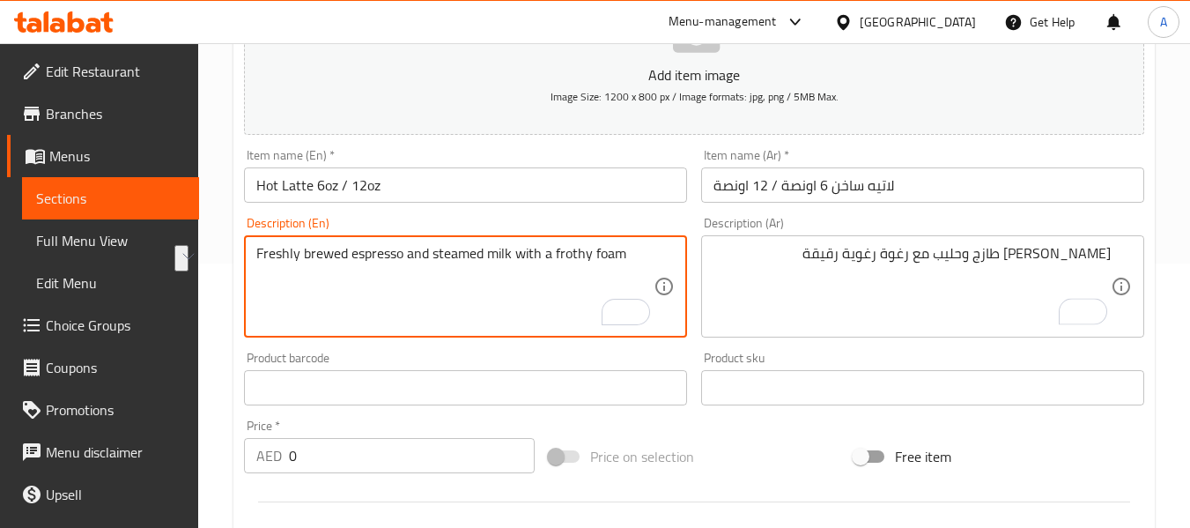
drag, startPoint x: 434, startPoint y: 263, endPoint x: 509, endPoint y: 261, distance: 75.8
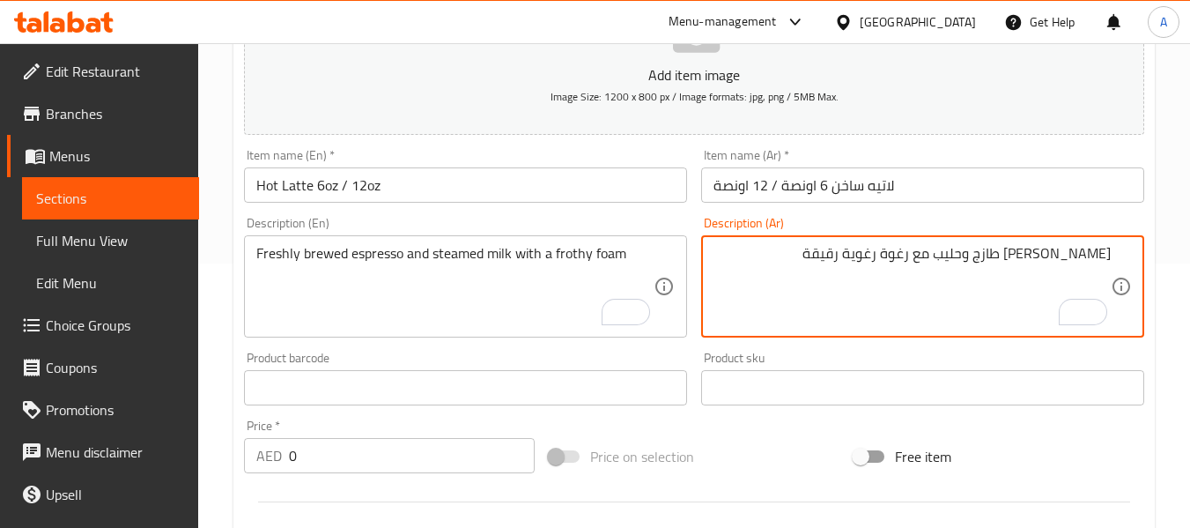
drag, startPoint x: 991, startPoint y: 256, endPoint x: 965, endPoint y: 259, distance: 26.6
paste textarea "خر م"
drag, startPoint x: 797, startPoint y: 252, endPoint x: 872, endPoint y: 274, distance: 78.1
click at [872, 274] on textarea "إسبرسو مخمر طازج وحليب مبخر مع رغوة رغوية رقيقة" at bounding box center [912, 287] width 397 height 84
type textarea "إسبرسو مخمر طازج وحليب مبخر مع رغوة فروثي"
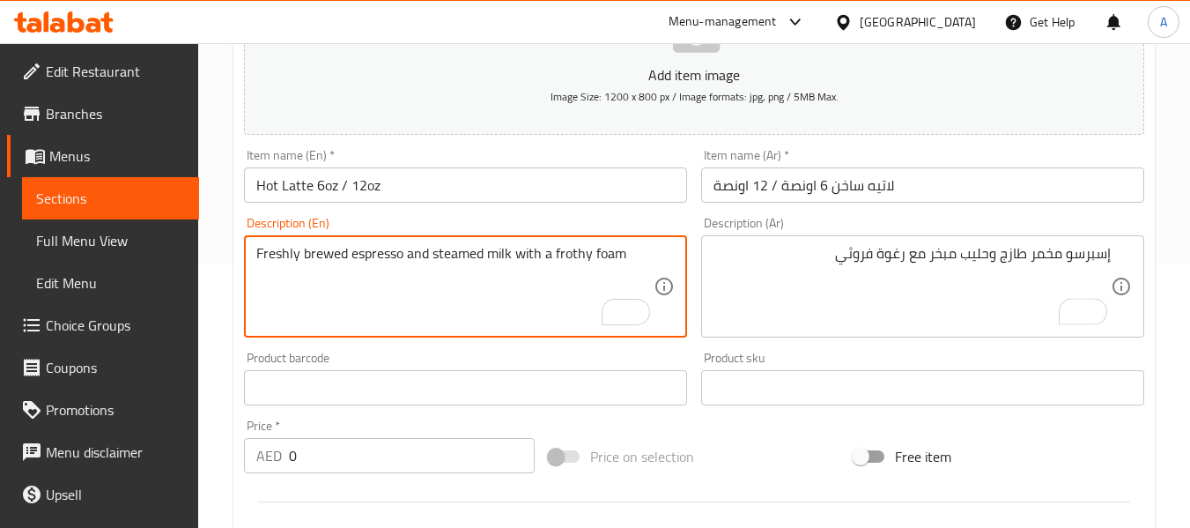
click at [330, 255] on textarea "Freshly brewed espresso and steamed milk with a frothy foam" at bounding box center [454, 287] width 397 height 84
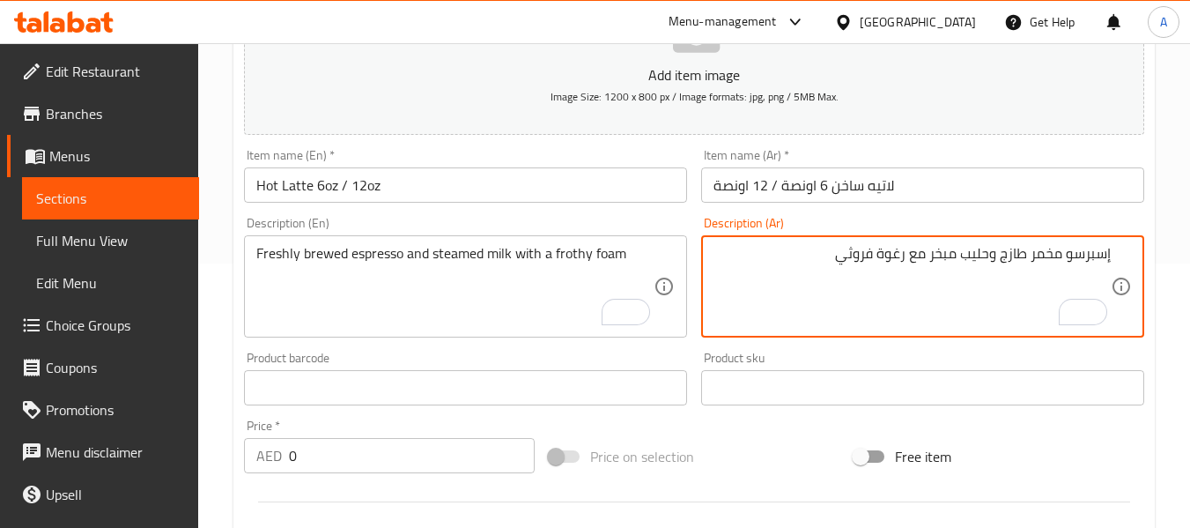
drag, startPoint x: 814, startPoint y: 253, endPoint x: 943, endPoint y: 204, distance: 137.8
click at [827, 254] on textarea "إسبرسو مخمر طازج وحليب مبخر مع رغوة فروثي" at bounding box center [912, 287] width 397 height 84
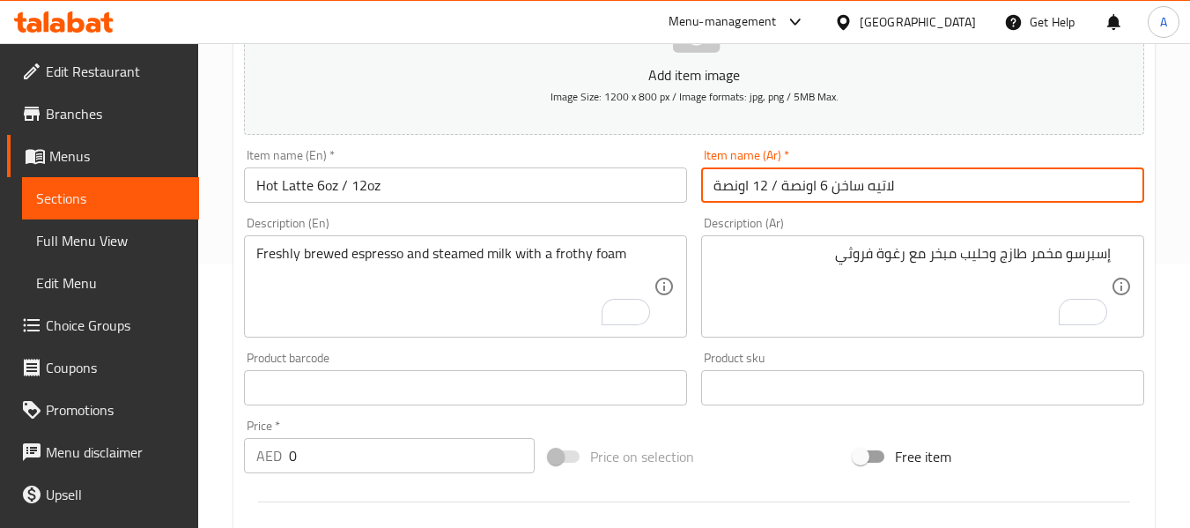
click at [938, 182] on input "لاتيه ساخن 6 اونصة / 12 اونصة" at bounding box center [922, 184] width 443 height 35
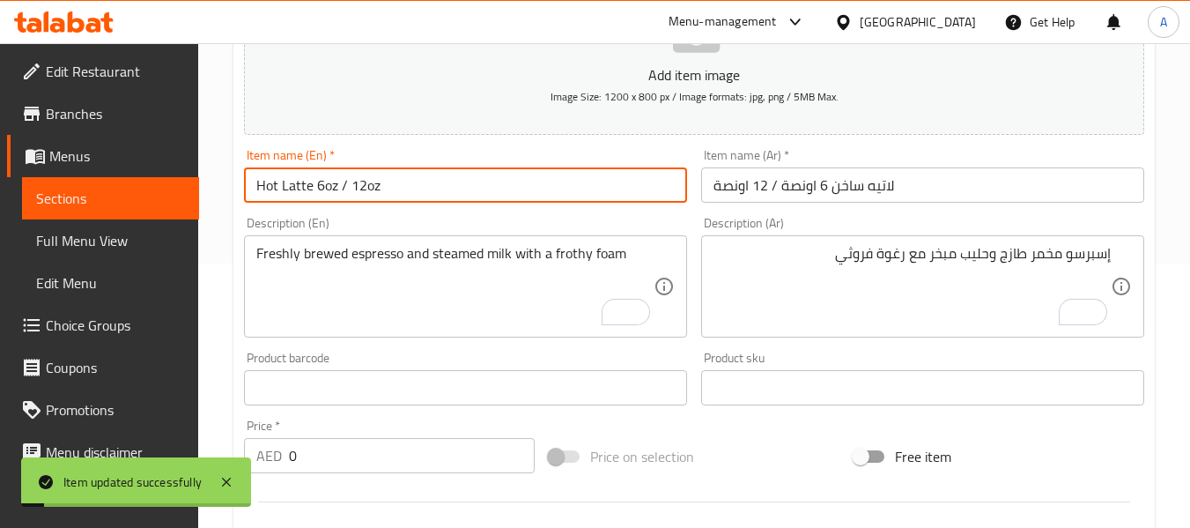
drag, startPoint x: 310, startPoint y: 188, endPoint x: 246, endPoint y: 190, distance: 64.4
click at [246, 190] on input "Hot Latte 6oz / 12oz" at bounding box center [465, 184] width 443 height 35
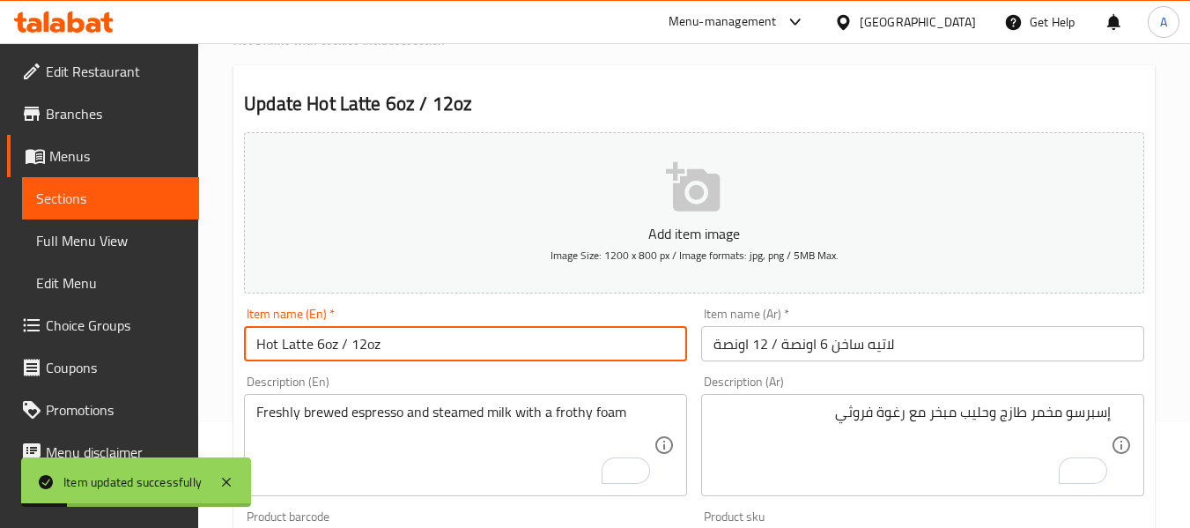
scroll to position [0, 0]
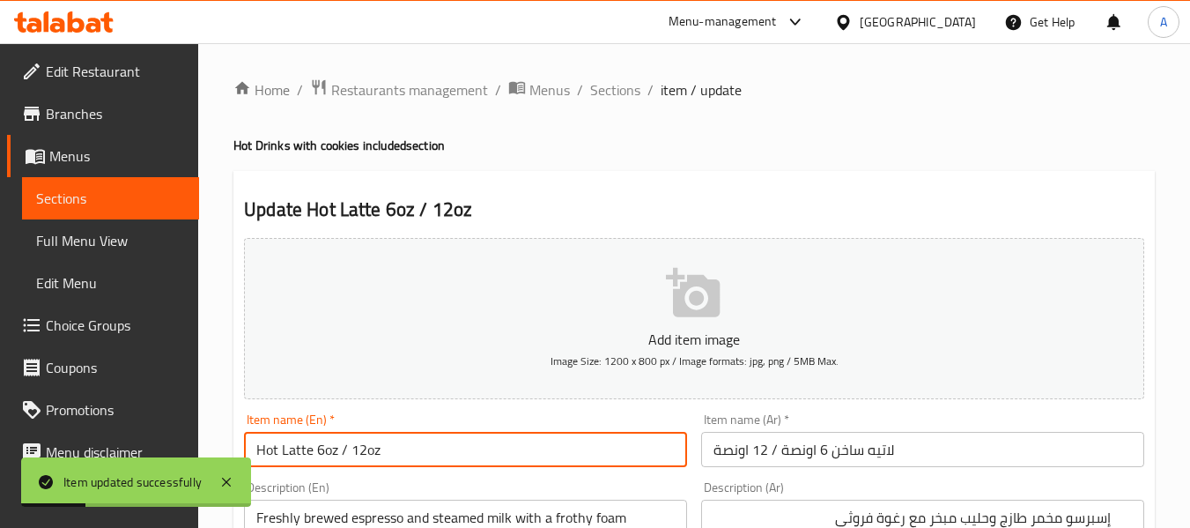
drag, startPoint x: 610, startPoint y: 97, endPoint x: 612, endPoint y: 123, distance: 26.6
click at [610, 97] on span "Sections" at bounding box center [615, 89] width 50 height 21
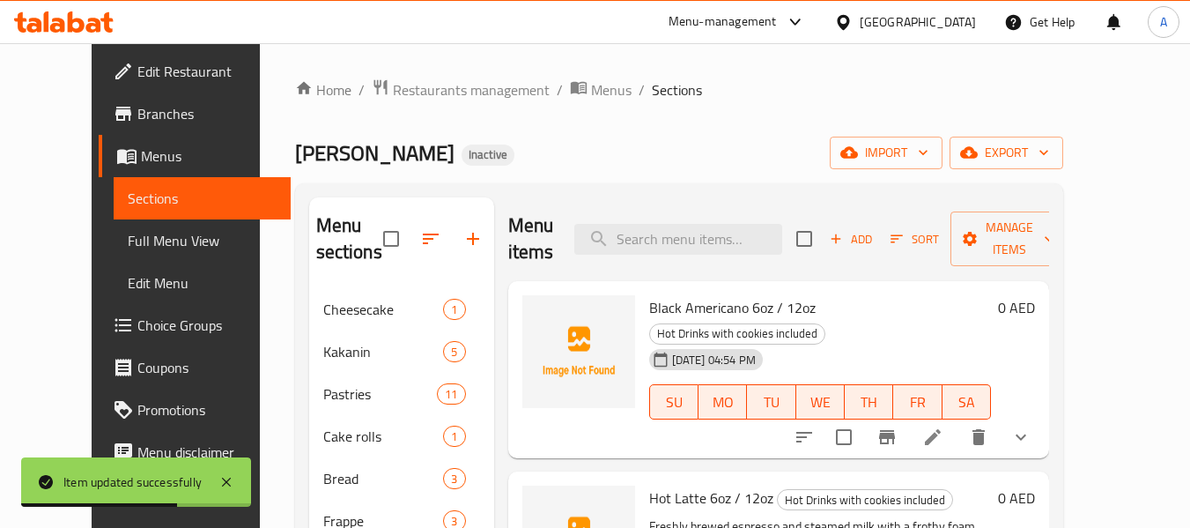
click at [652, 197] on div "Menu items Add Sort Manage items" at bounding box center [778, 239] width 541 height 84
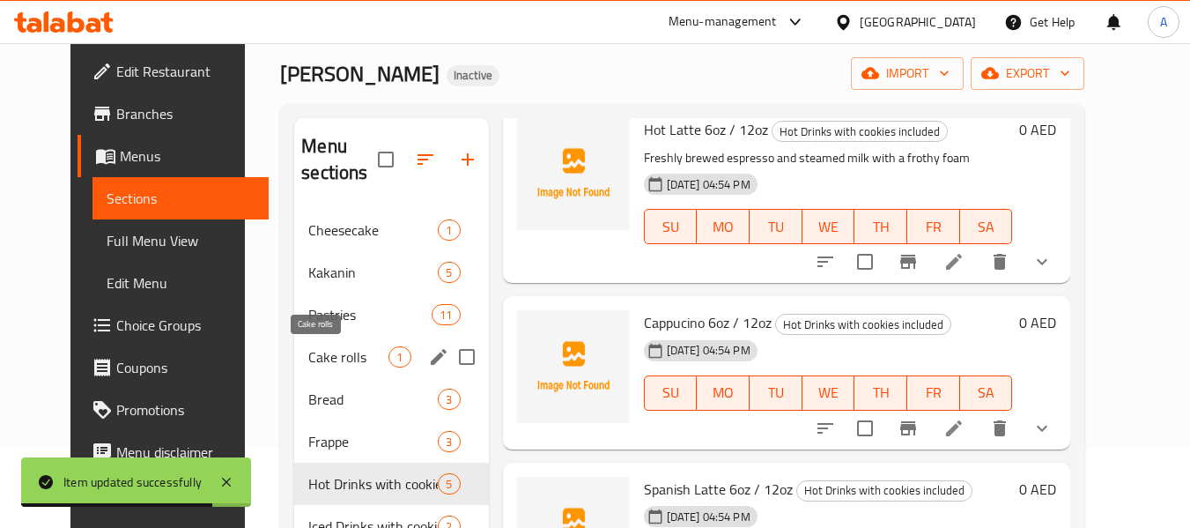
scroll to position [176, 0]
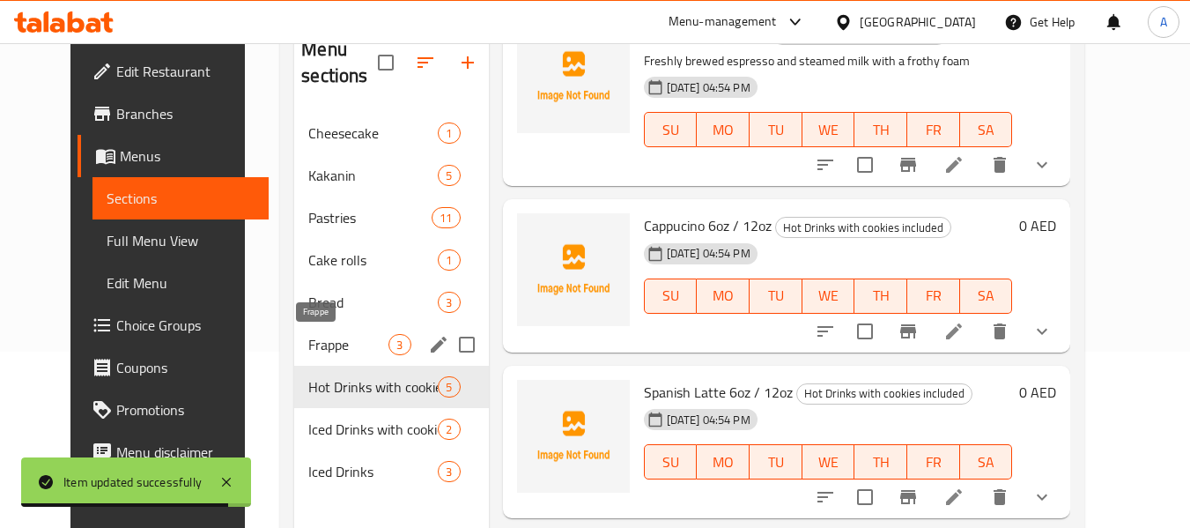
click at [316, 347] on span "Frappe" at bounding box center [348, 344] width 80 height 21
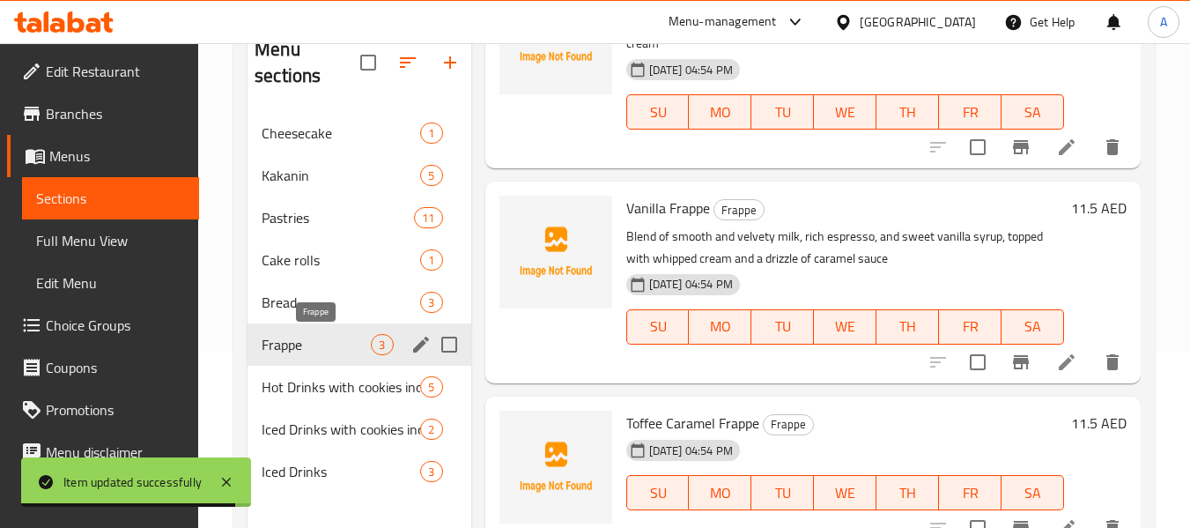
scroll to position [137, 0]
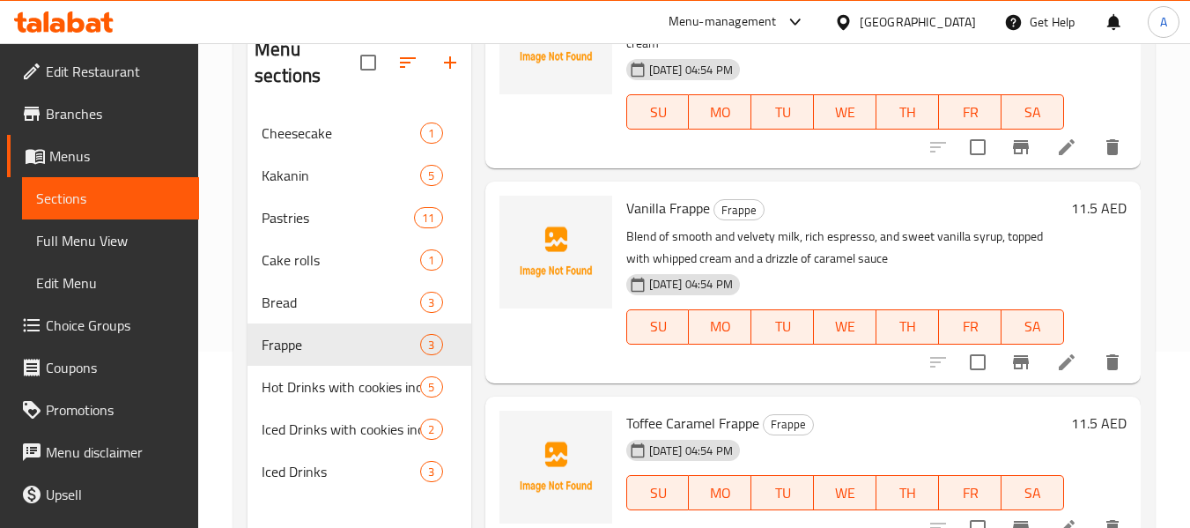
click at [141, 234] on span "Full Menu View" at bounding box center [110, 240] width 149 height 21
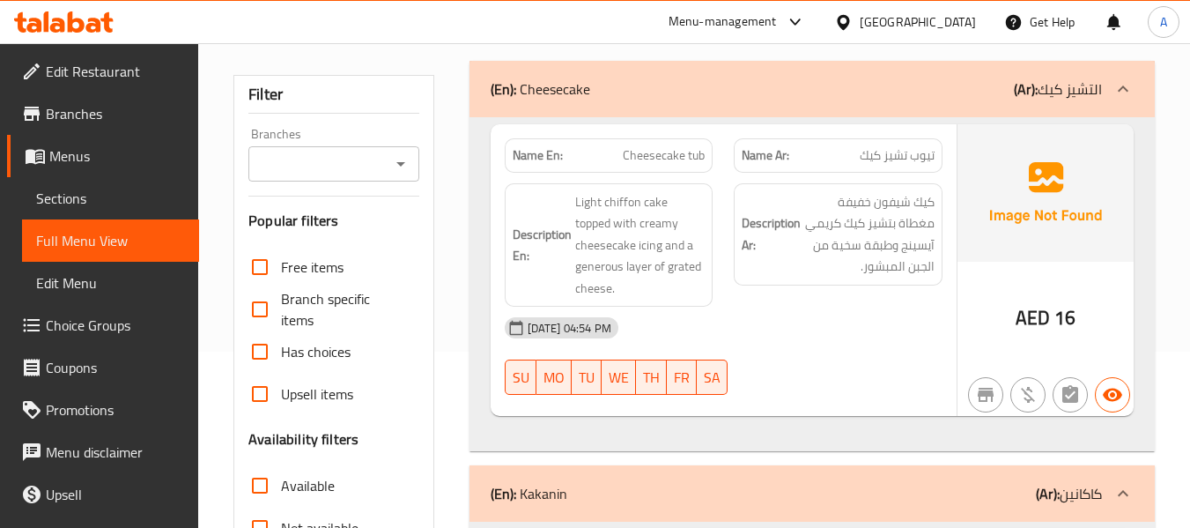
click at [726, 150] on div "Name Ar: تيوب تشيز كيك" at bounding box center [838, 156] width 230 height 56
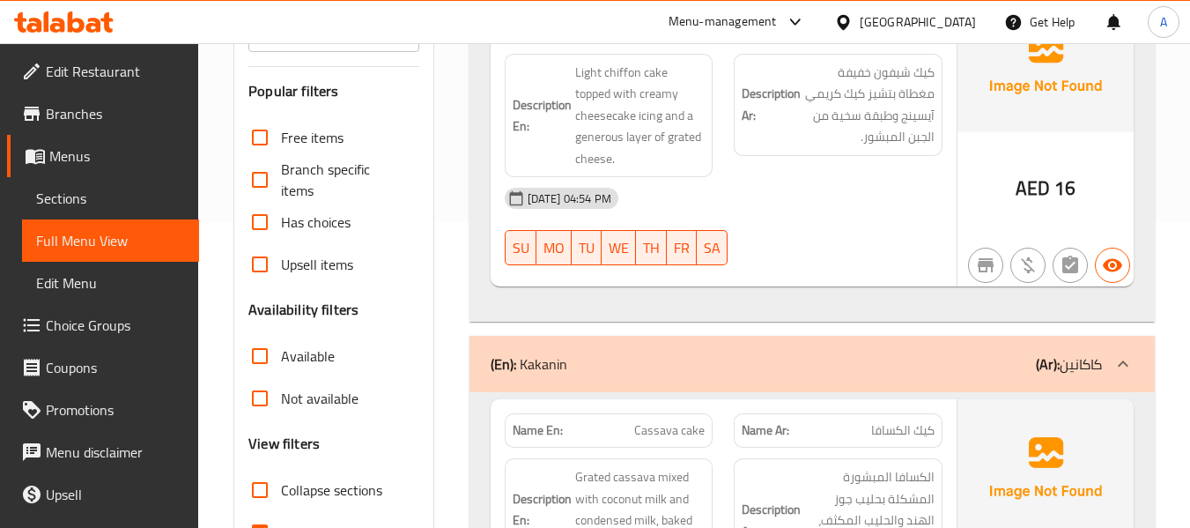
scroll to position [441, 0]
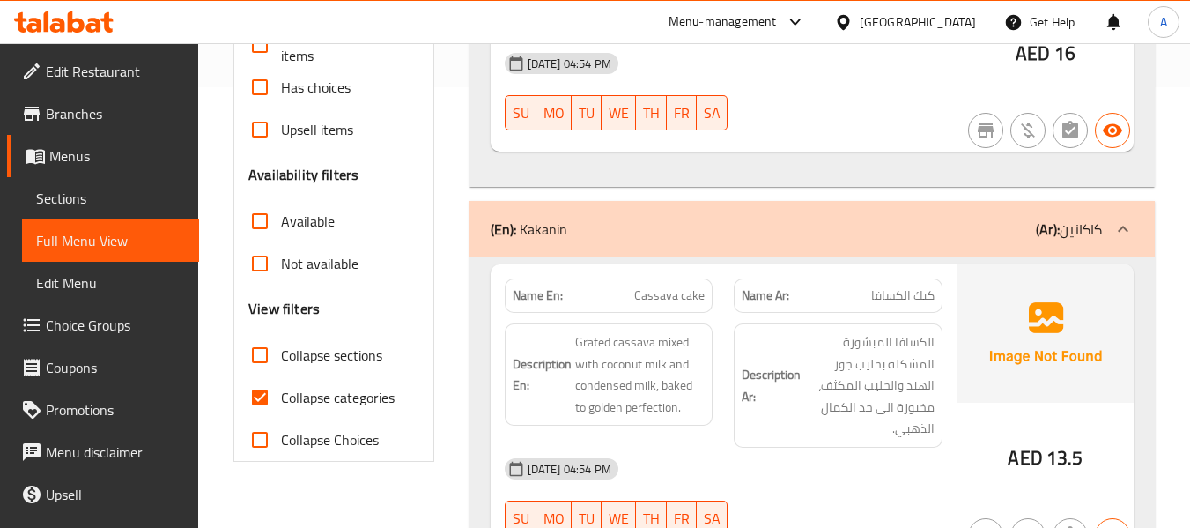
click at [349, 399] on span "Collapse categories" at bounding box center [338, 397] width 114 height 21
click at [281, 399] on input "Collapse categories" at bounding box center [260, 397] width 42 height 42
checkbox input "false"
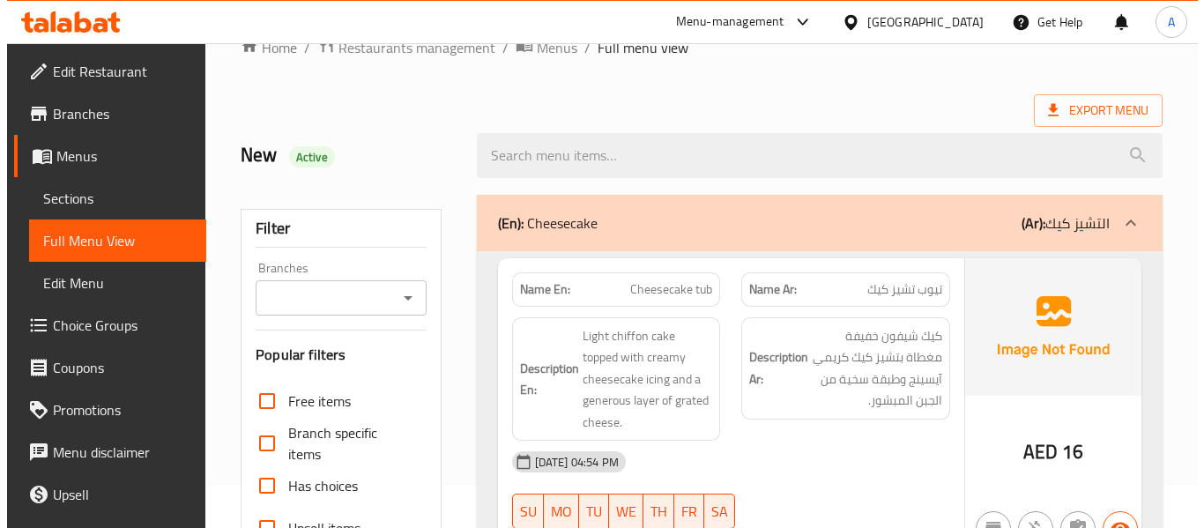
scroll to position [0, 0]
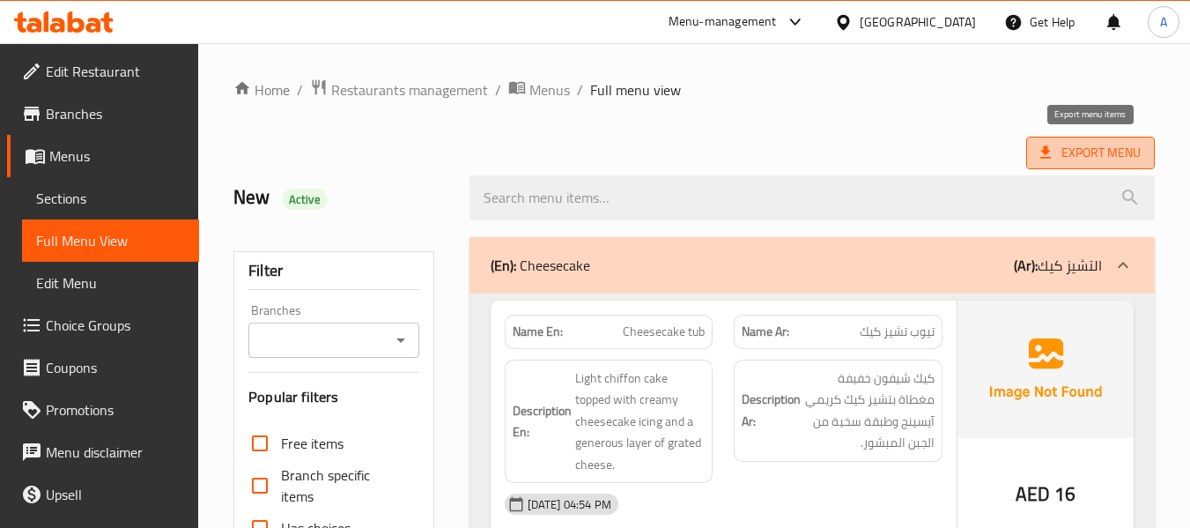
click at [1066, 146] on span "Export Menu" at bounding box center [1091, 153] width 100 height 22
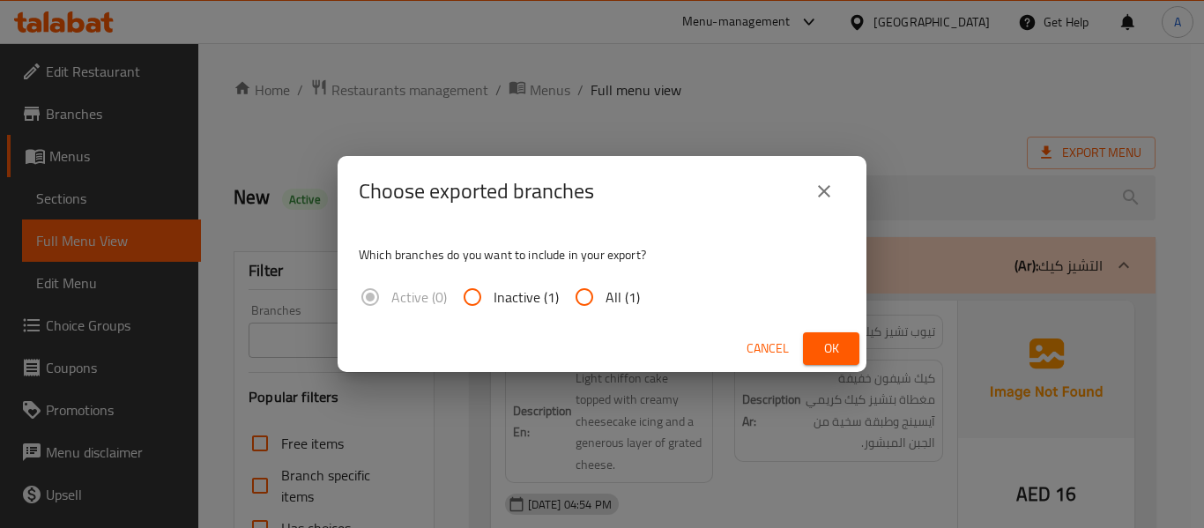
click at [608, 293] on span "All (1)" at bounding box center [622, 296] width 34 height 21
click at [605, 293] on input "All (1)" at bounding box center [584, 297] width 42 height 42
radio input "true"
click at [813, 336] on button "Ok" at bounding box center [831, 348] width 56 height 33
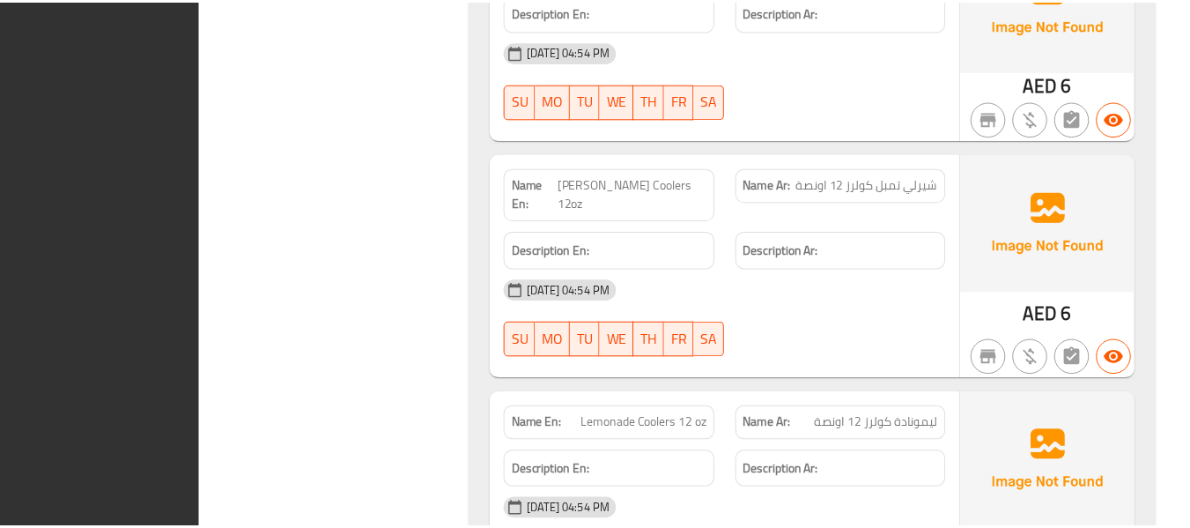
scroll to position [11658, 0]
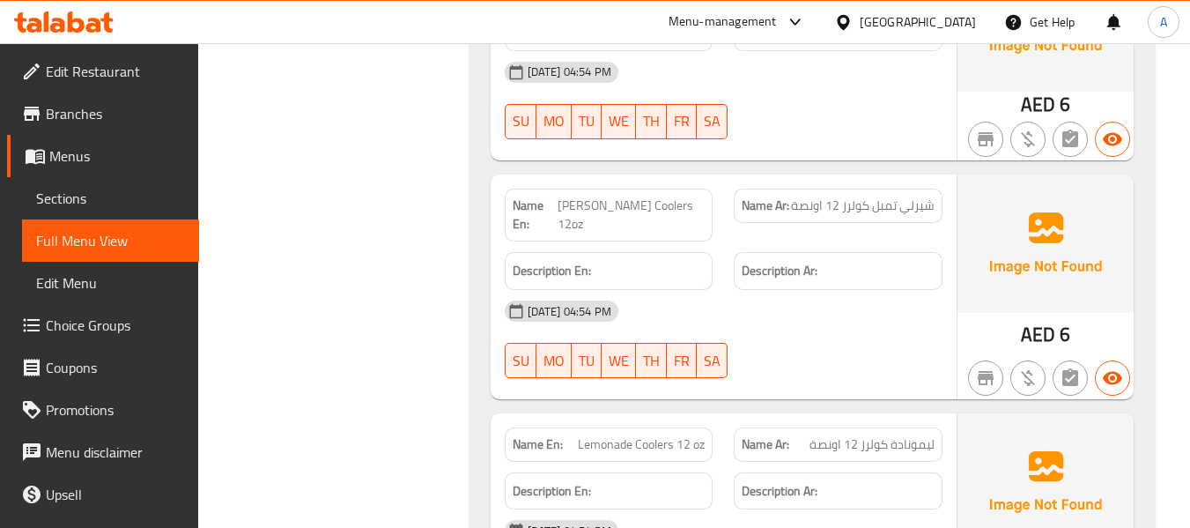
click at [519, 197] on strong "Name En:" at bounding box center [535, 215] width 45 height 37
copy strong "Name En:"
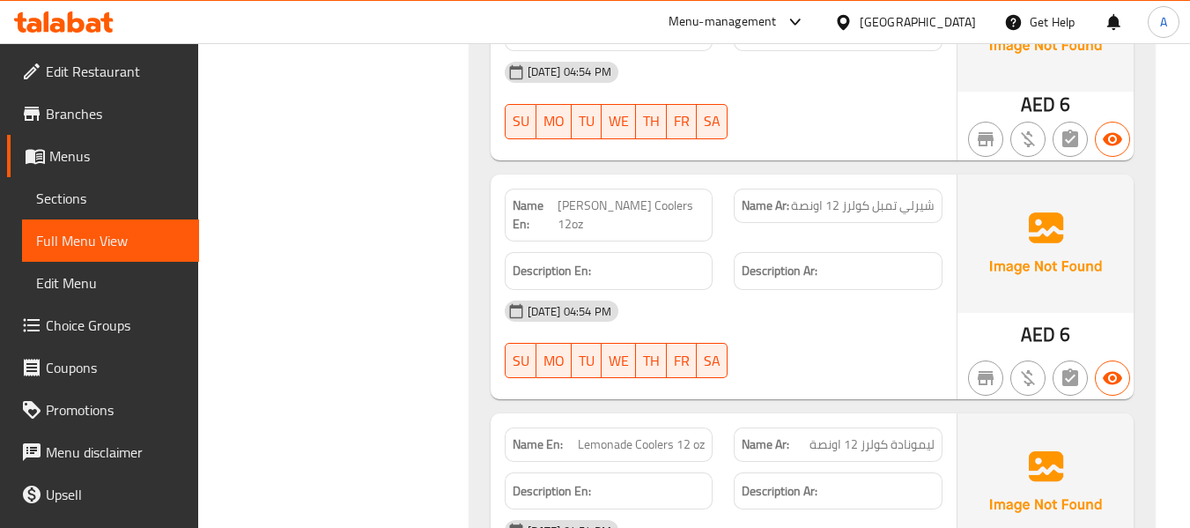
scroll to position [0, 0]
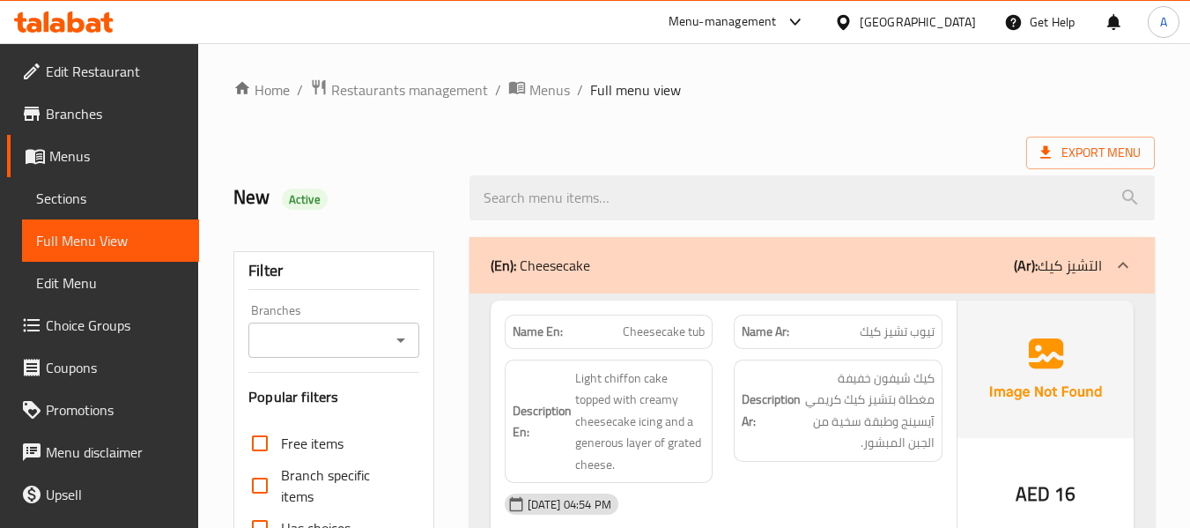
click at [666, 143] on div "Export Menu" at bounding box center [695, 153] width 922 height 33
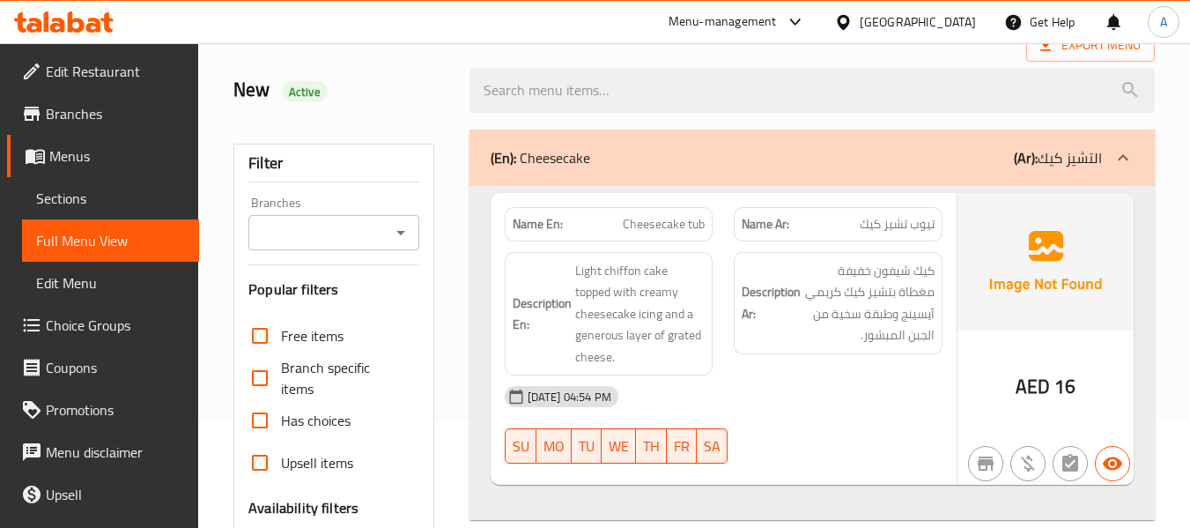
scroll to position [88, 0]
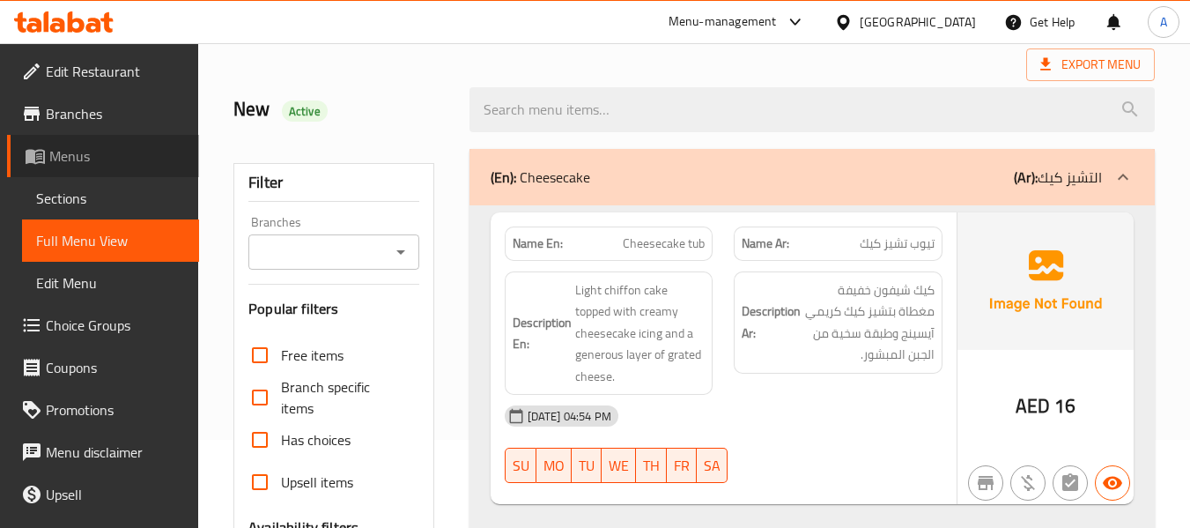
click at [137, 176] on link "Menus" at bounding box center [103, 156] width 192 height 42
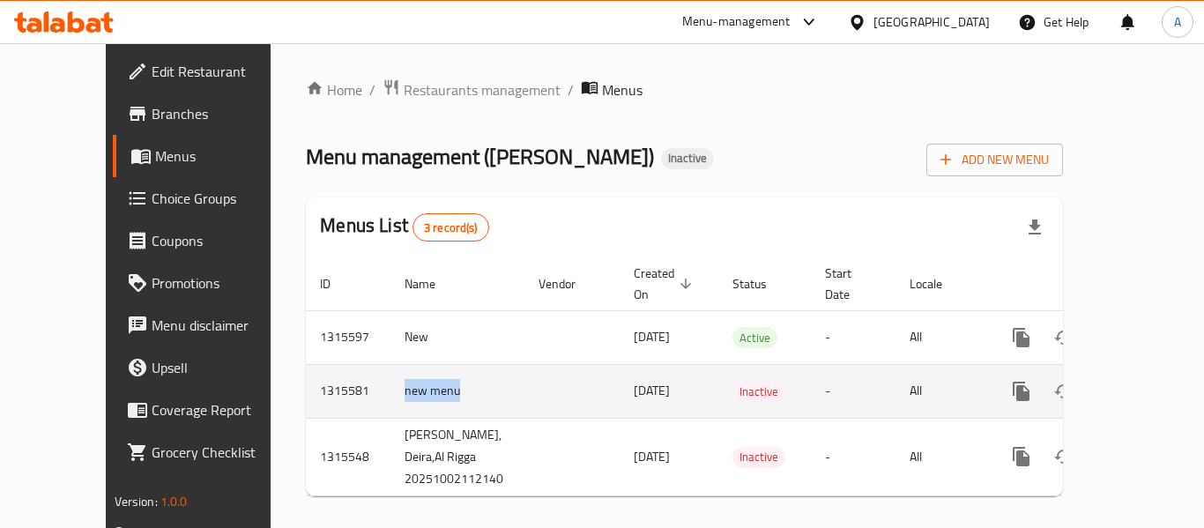
drag, startPoint x: 333, startPoint y: 371, endPoint x: 432, endPoint y: 365, distance: 98.9
click at [432, 365] on td "new menu" at bounding box center [457, 391] width 134 height 54
copy td "new menu"
click at [1095, 381] on icon "enhanced table" at bounding box center [1105, 391] width 21 height 21
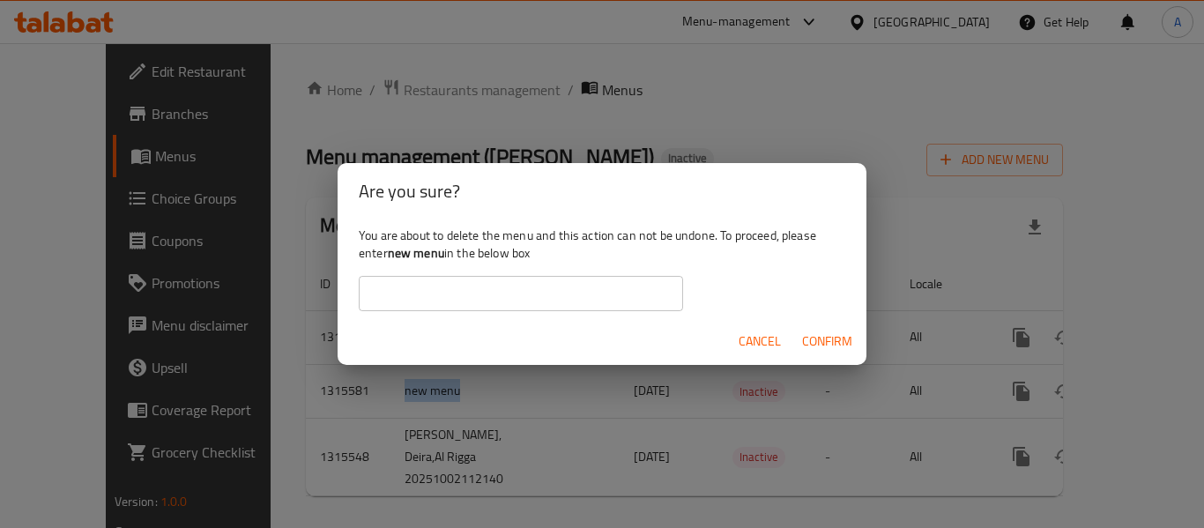
drag, startPoint x: 638, startPoint y: 295, endPoint x: 667, endPoint y: 305, distance: 30.7
click at [638, 295] on input "text" at bounding box center [521, 293] width 324 height 35
paste input "new menu"
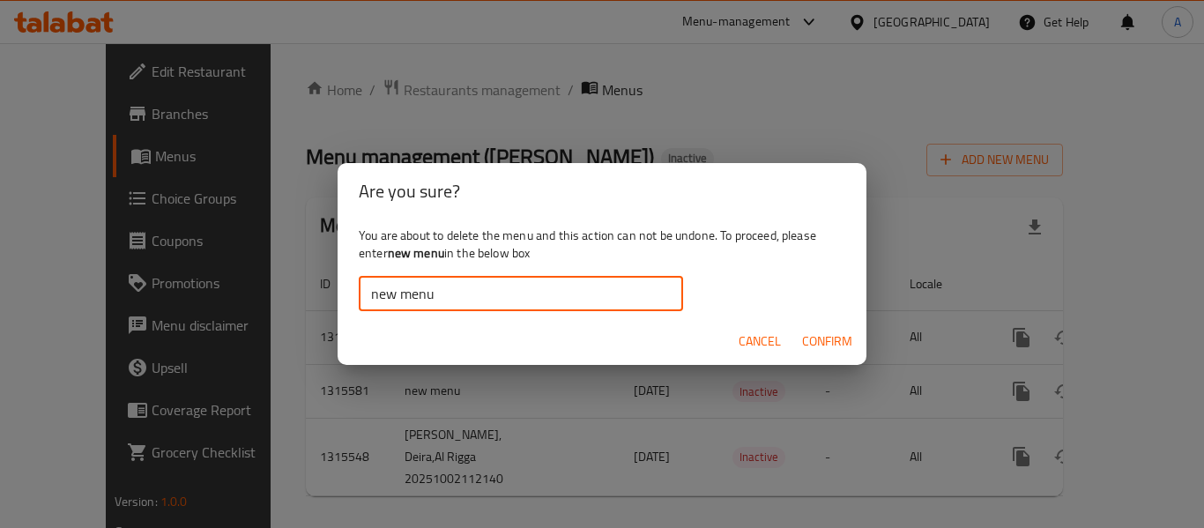
type input "new menu"
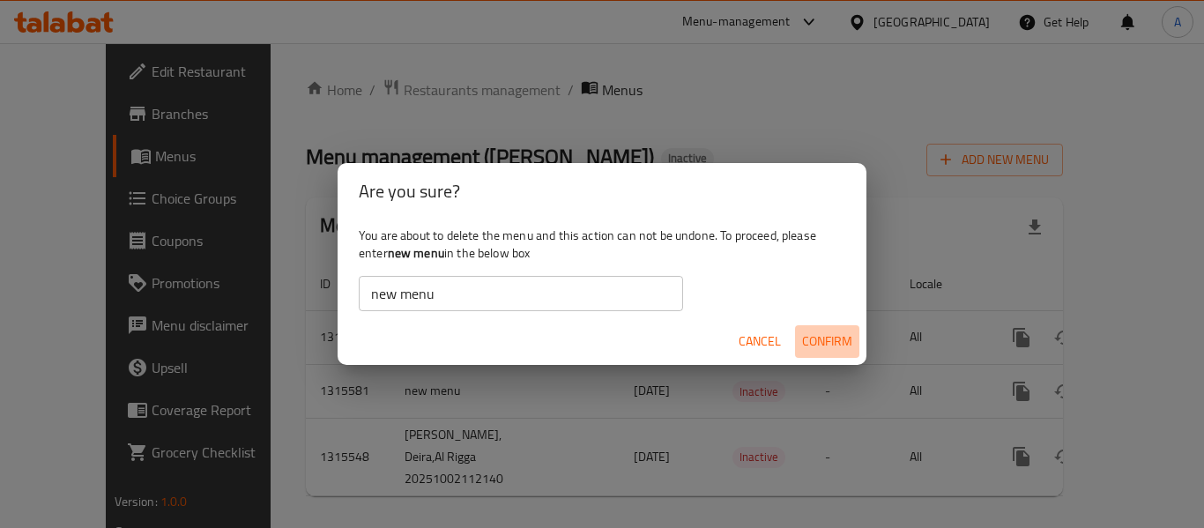
click at [832, 331] on span "Confirm" at bounding box center [827, 341] width 50 height 22
